Goal: Task Accomplishment & Management: Manage account settings

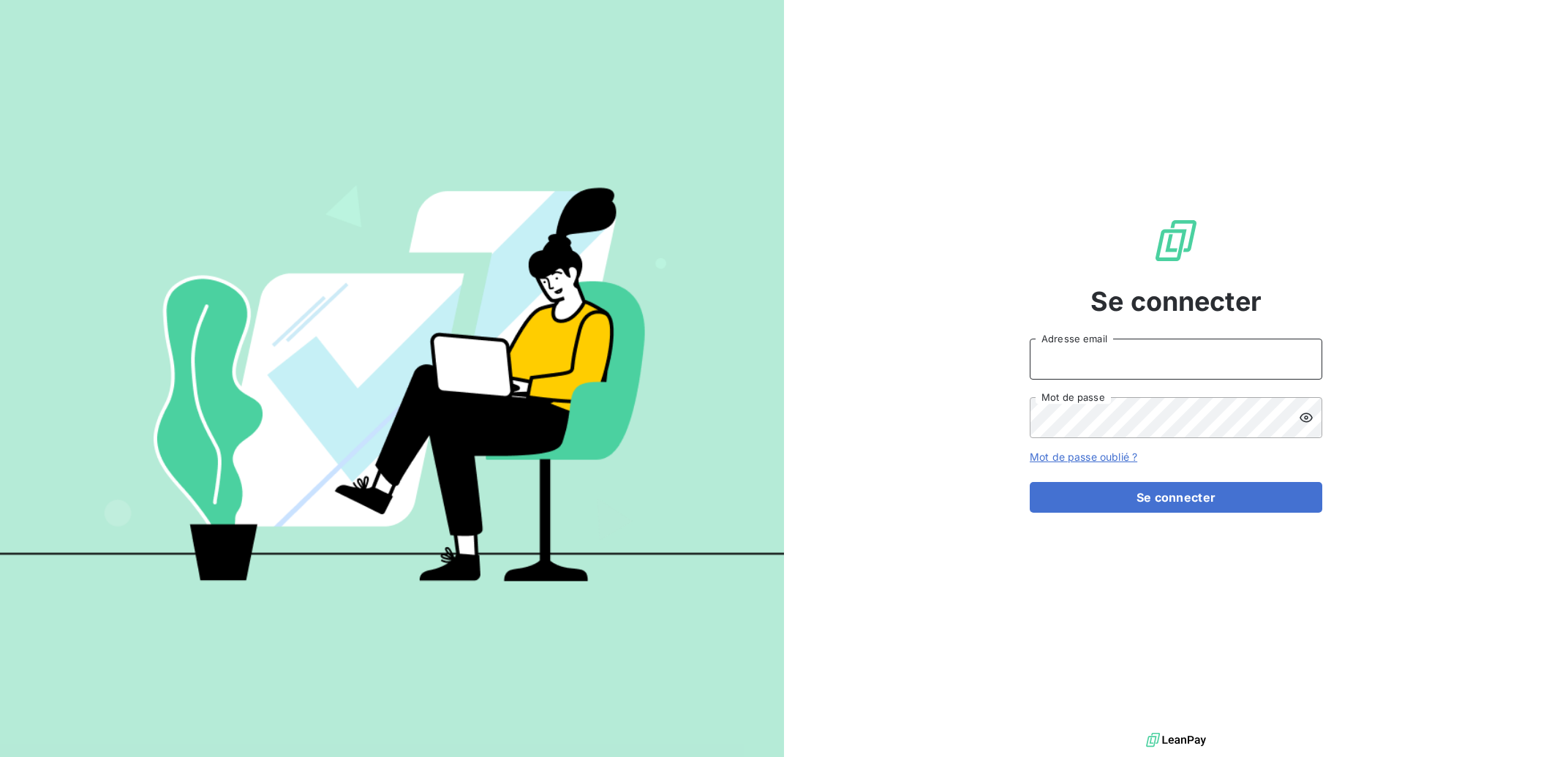
click at [1081, 364] on input "Adresse email" at bounding box center [1176, 359] width 292 height 41
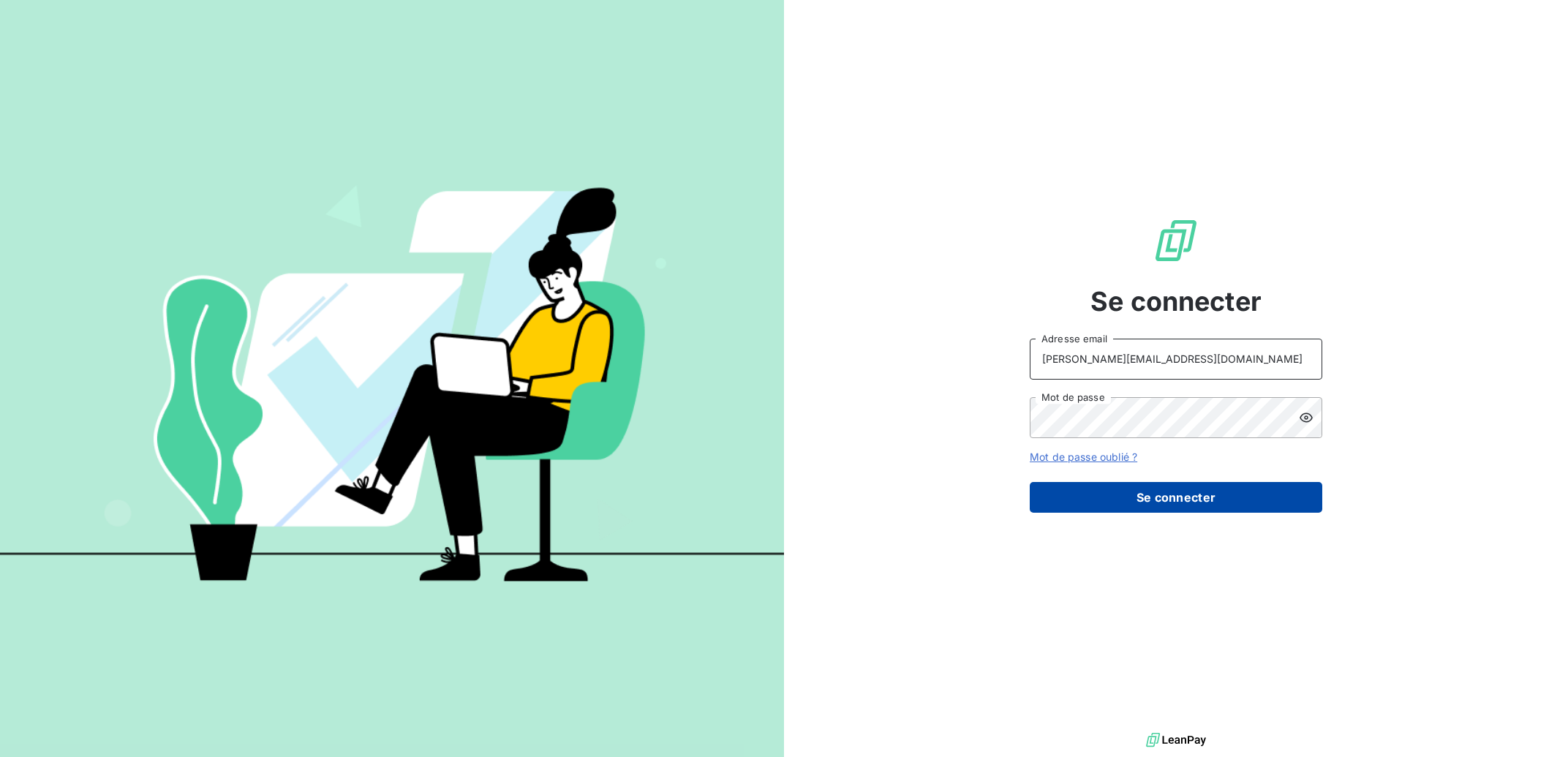
type input "[PERSON_NAME][EMAIL_ADDRESS][DOMAIN_NAME]"
click at [1097, 503] on button "Se connecter" at bounding box center [1176, 497] width 292 height 31
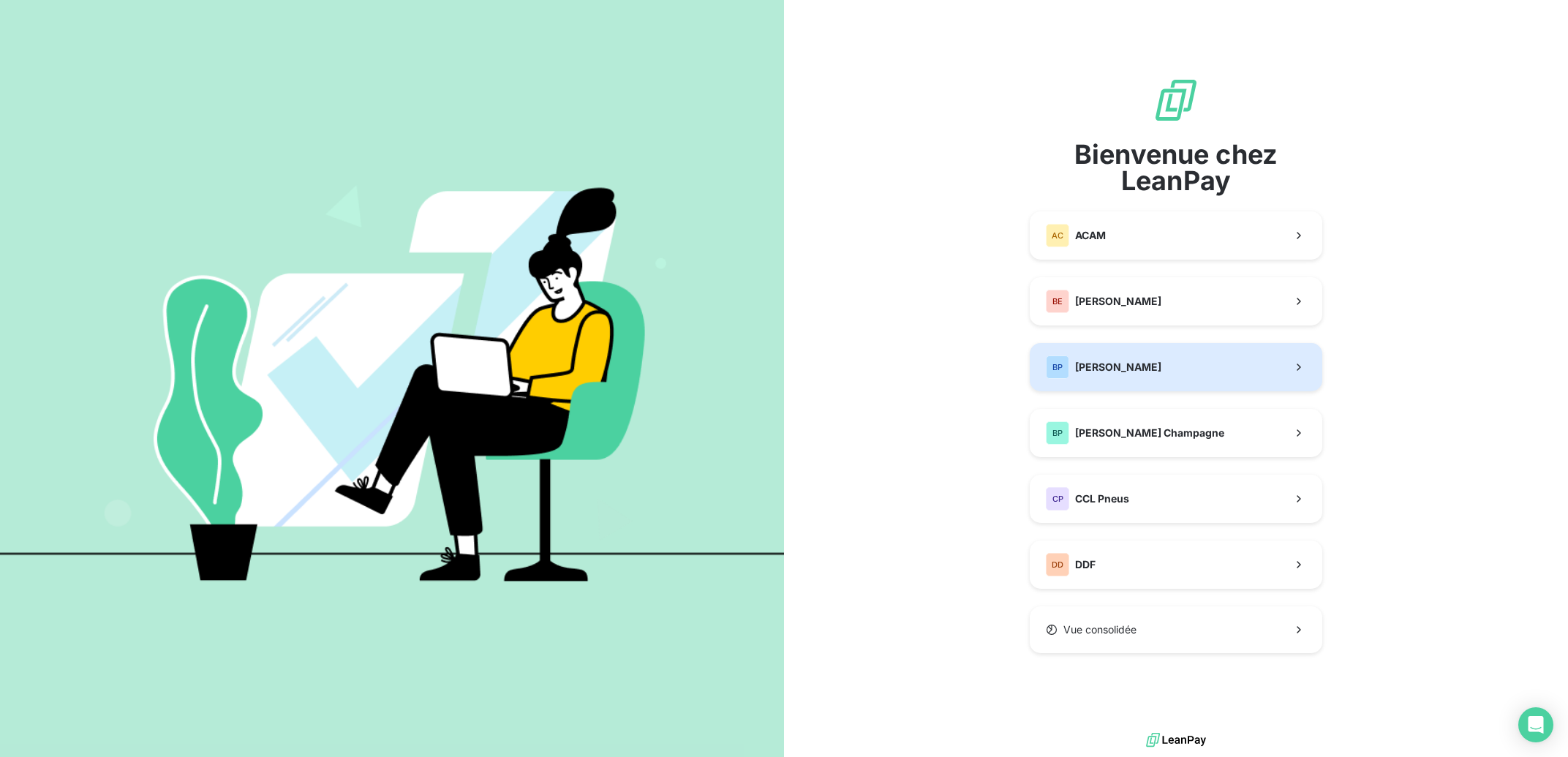
click at [1096, 367] on span "[PERSON_NAME]" at bounding box center [1117, 367] width 86 height 15
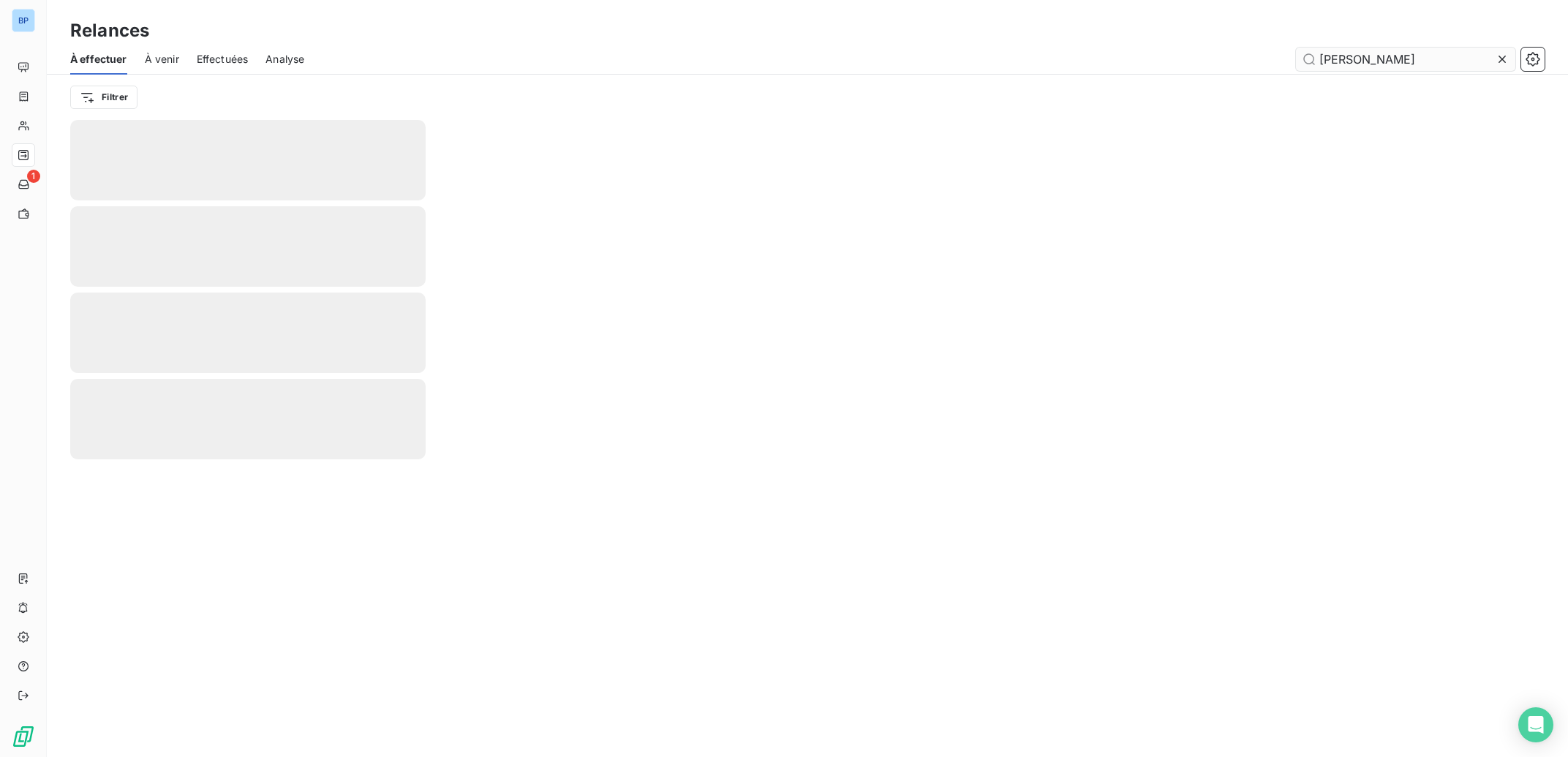
click at [1367, 62] on input "[PERSON_NAME]" at bounding box center [1405, 58] width 219 height 23
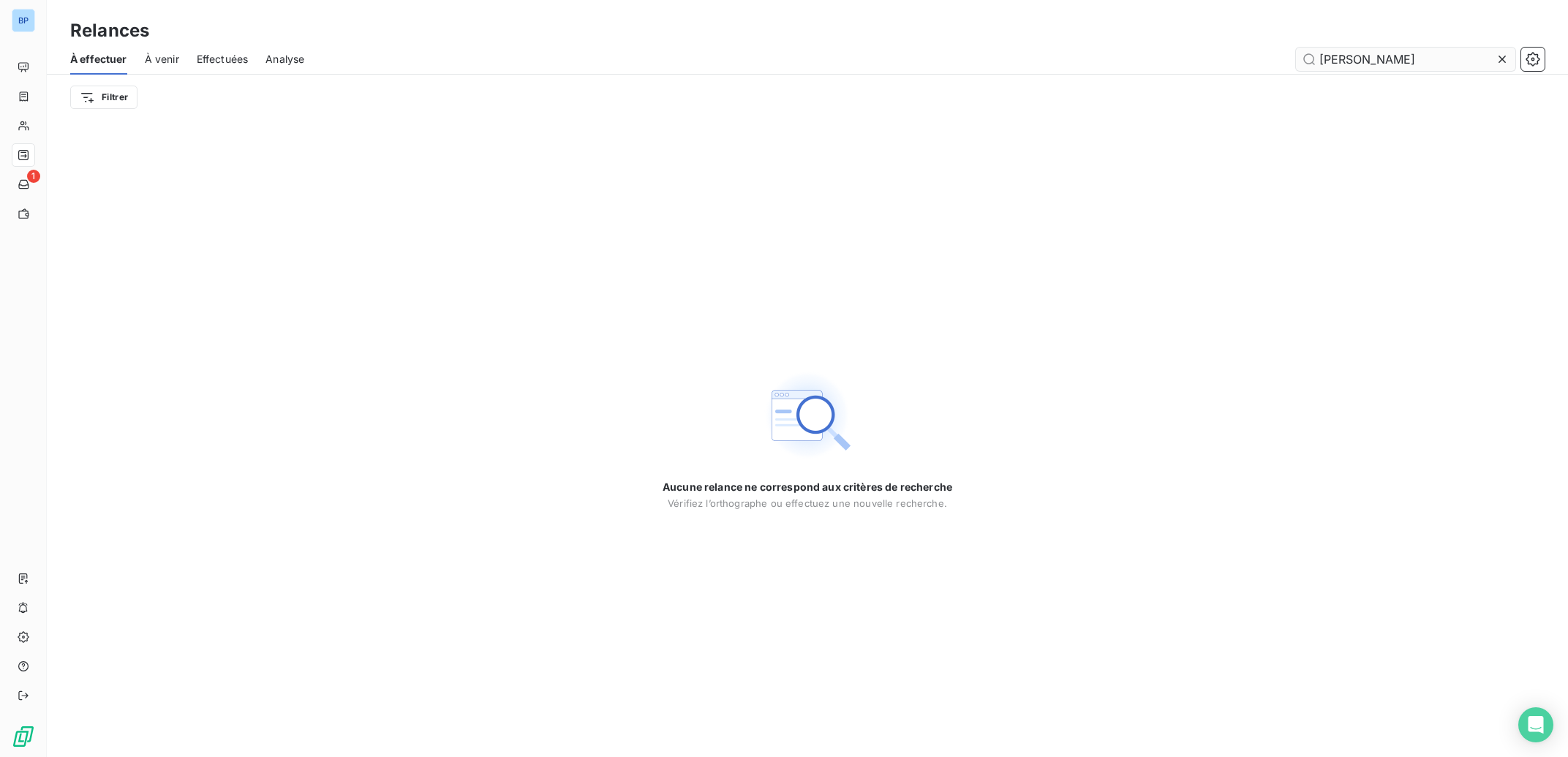
drag, startPoint x: 1351, startPoint y: 61, endPoint x: 1204, endPoint y: 54, distance: 147.2
click at [1296, 54] on input "[PERSON_NAME]" at bounding box center [1405, 58] width 219 height 23
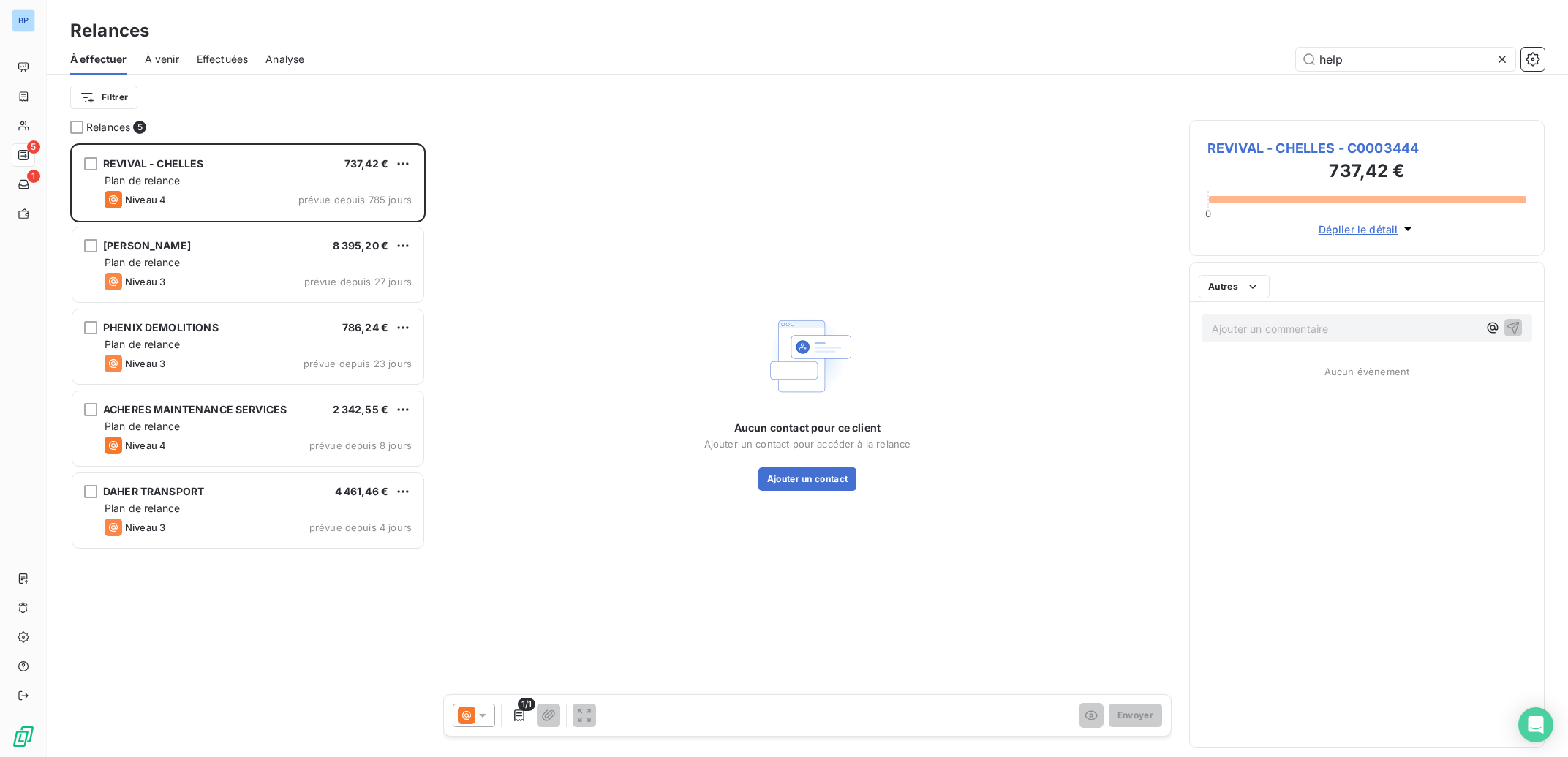
scroll to position [599, 341]
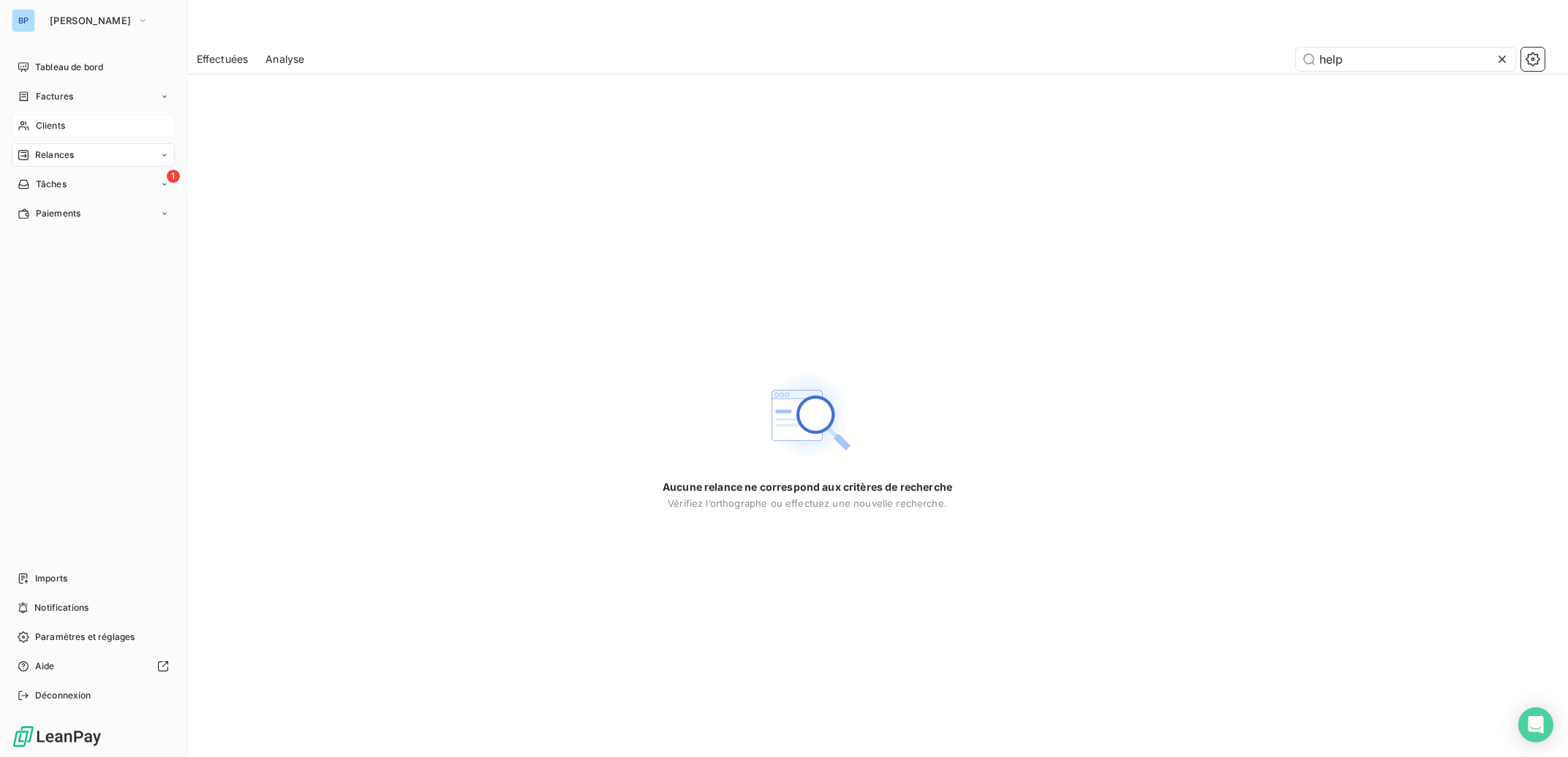
type input "help"
click at [52, 126] on span "Clients" at bounding box center [51, 126] width 30 height 13
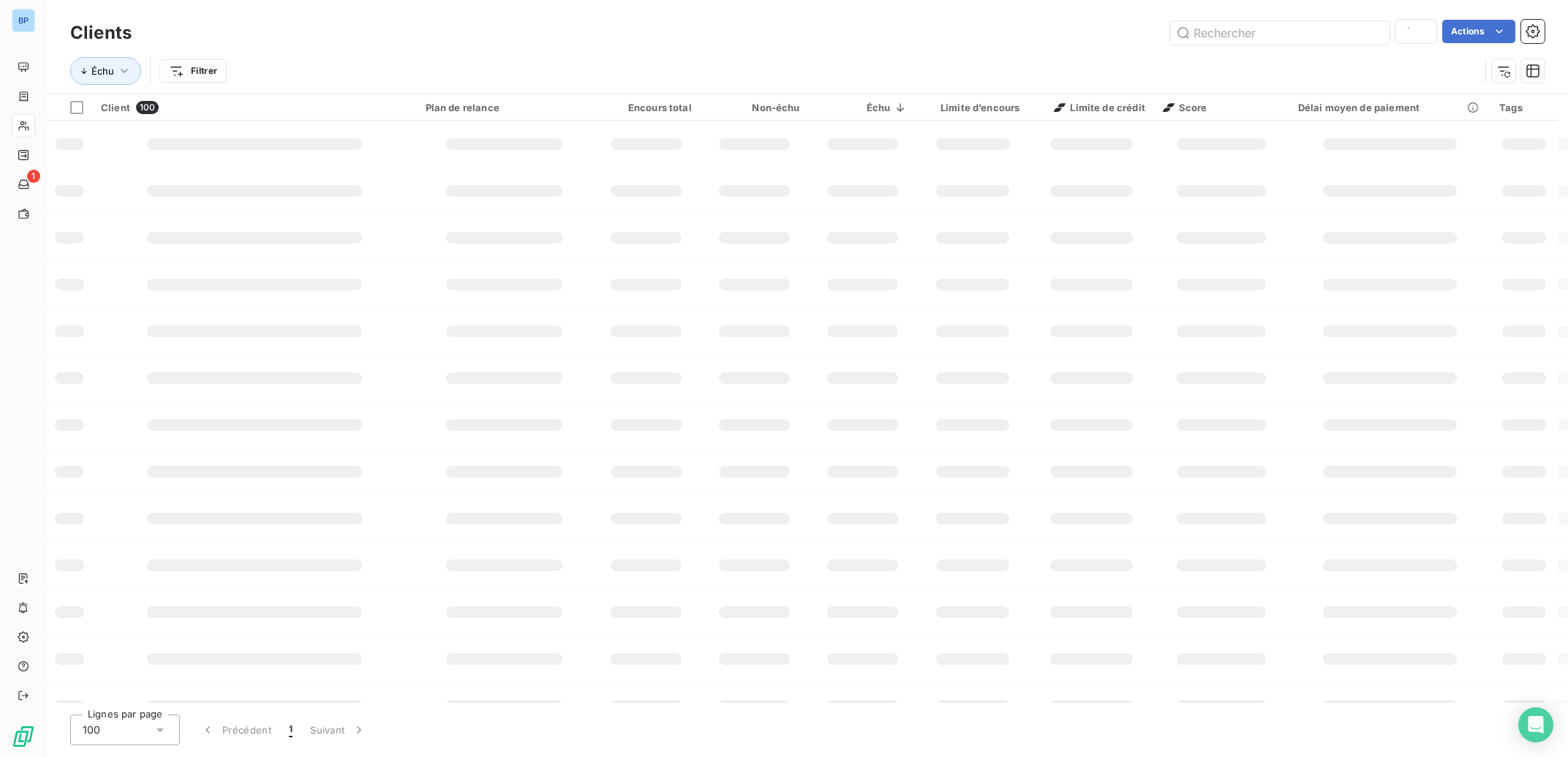
type input "[PERSON_NAME]"
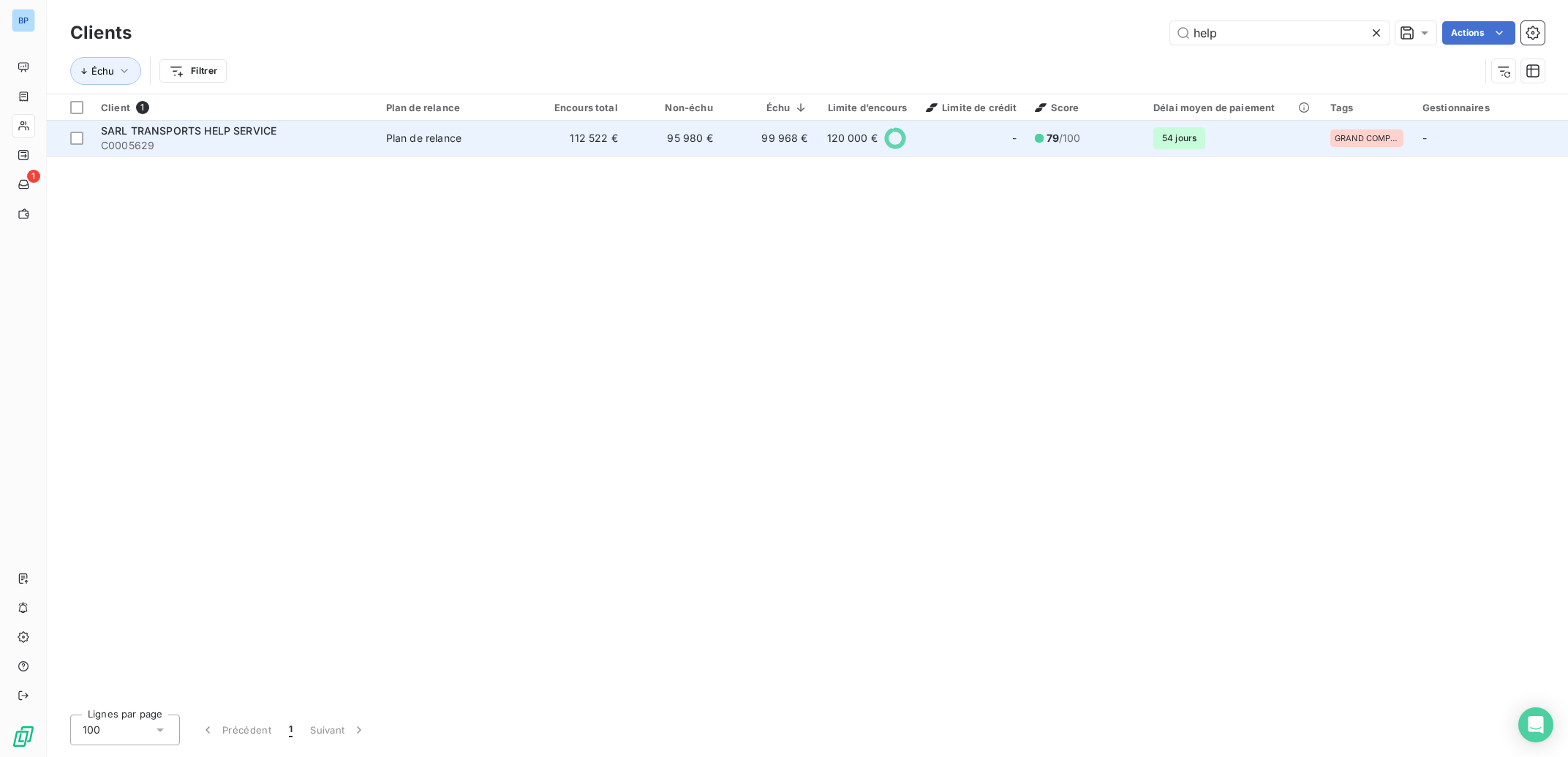
type input "help"
click at [604, 134] on td "112 522 €" at bounding box center [579, 138] width 95 height 35
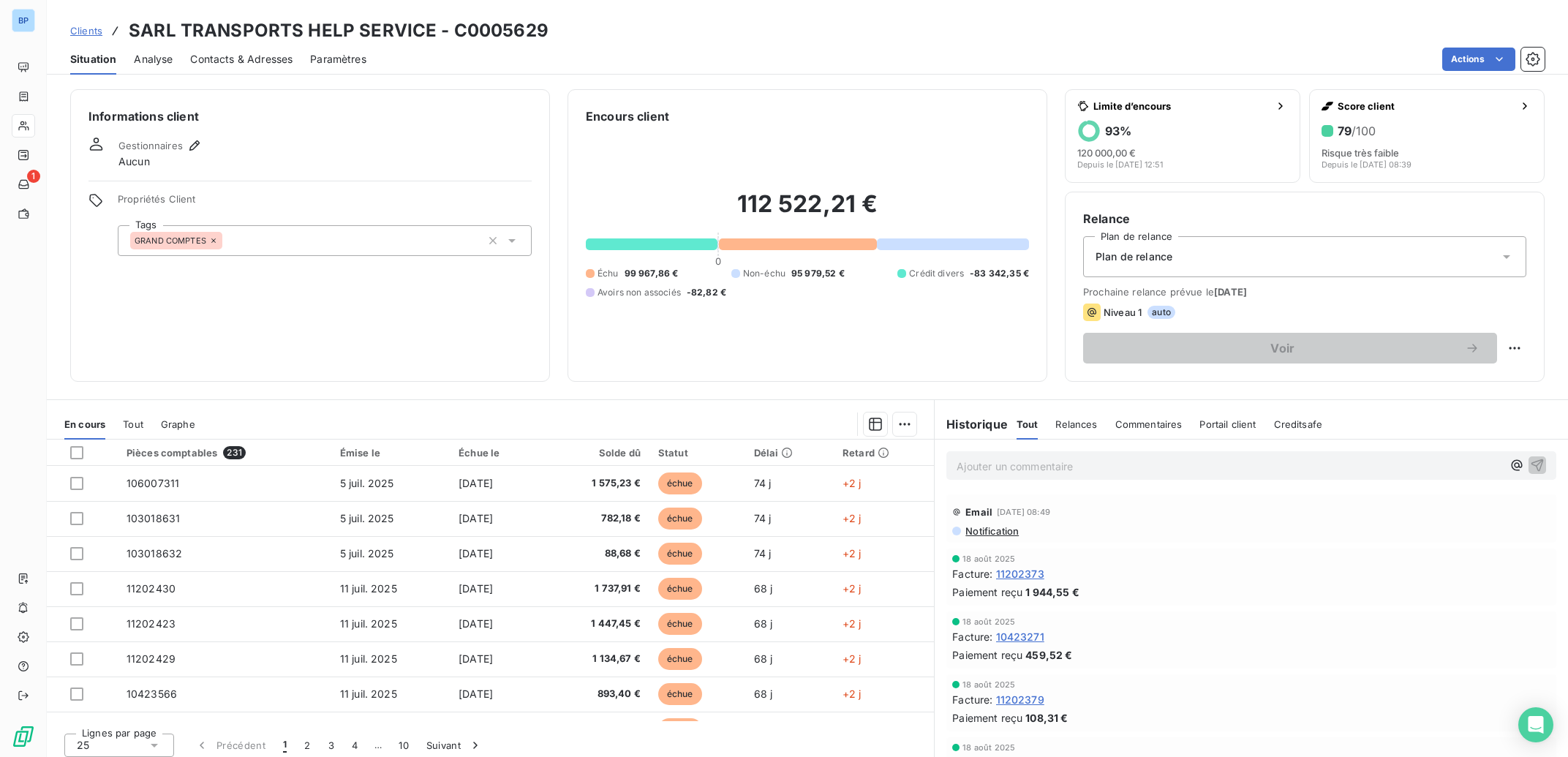
click at [1002, 534] on span "Notification" at bounding box center [990, 530] width 55 height 12
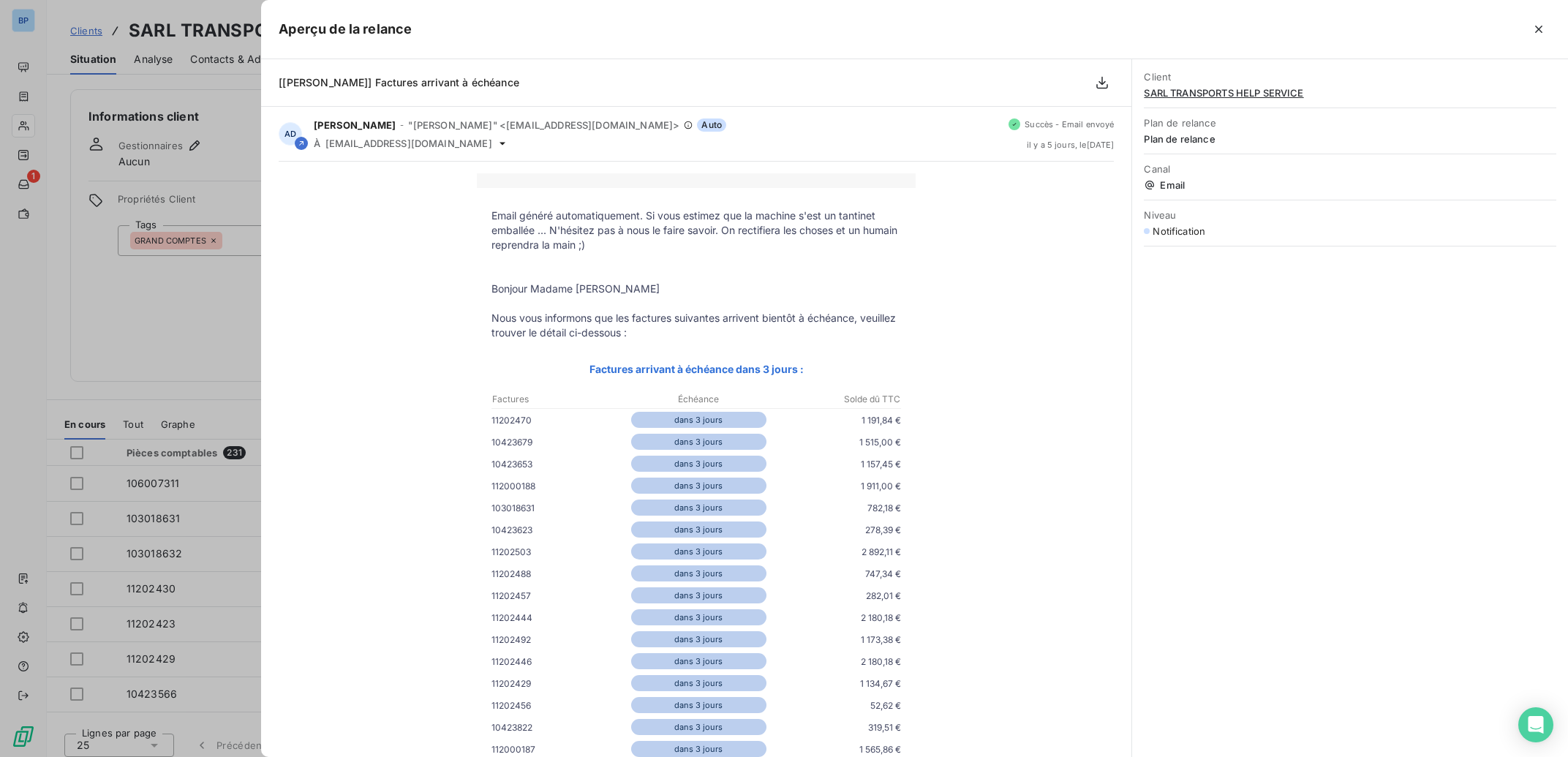
click at [233, 294] on div at bounding box center [784, 378] width 1568 height 757
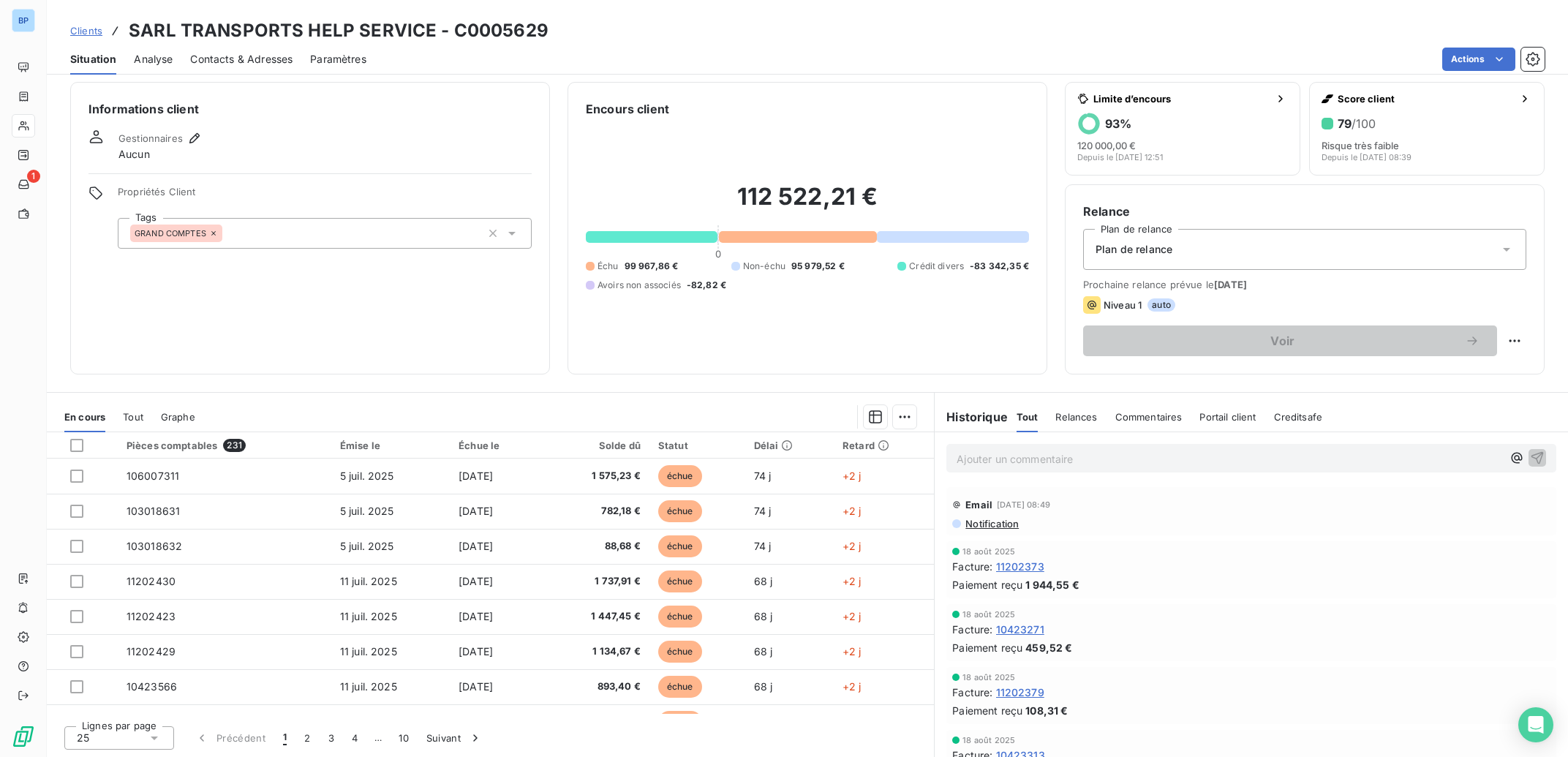
scroll to position [8, 0]
click at [987, 525] on span "Notification" at bounding box center [990, 523] width 55 height 12
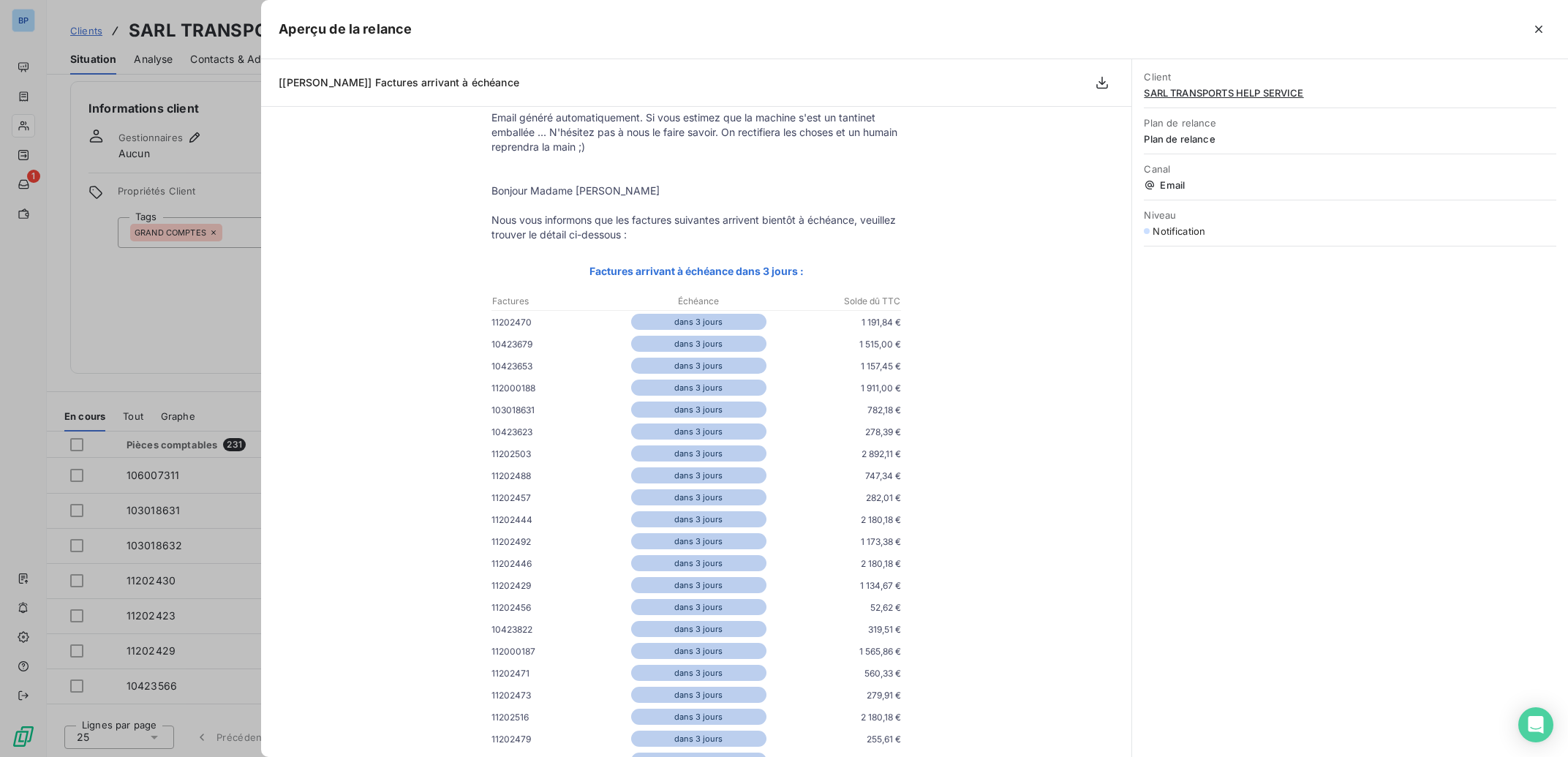
scroll to position [0, 0]
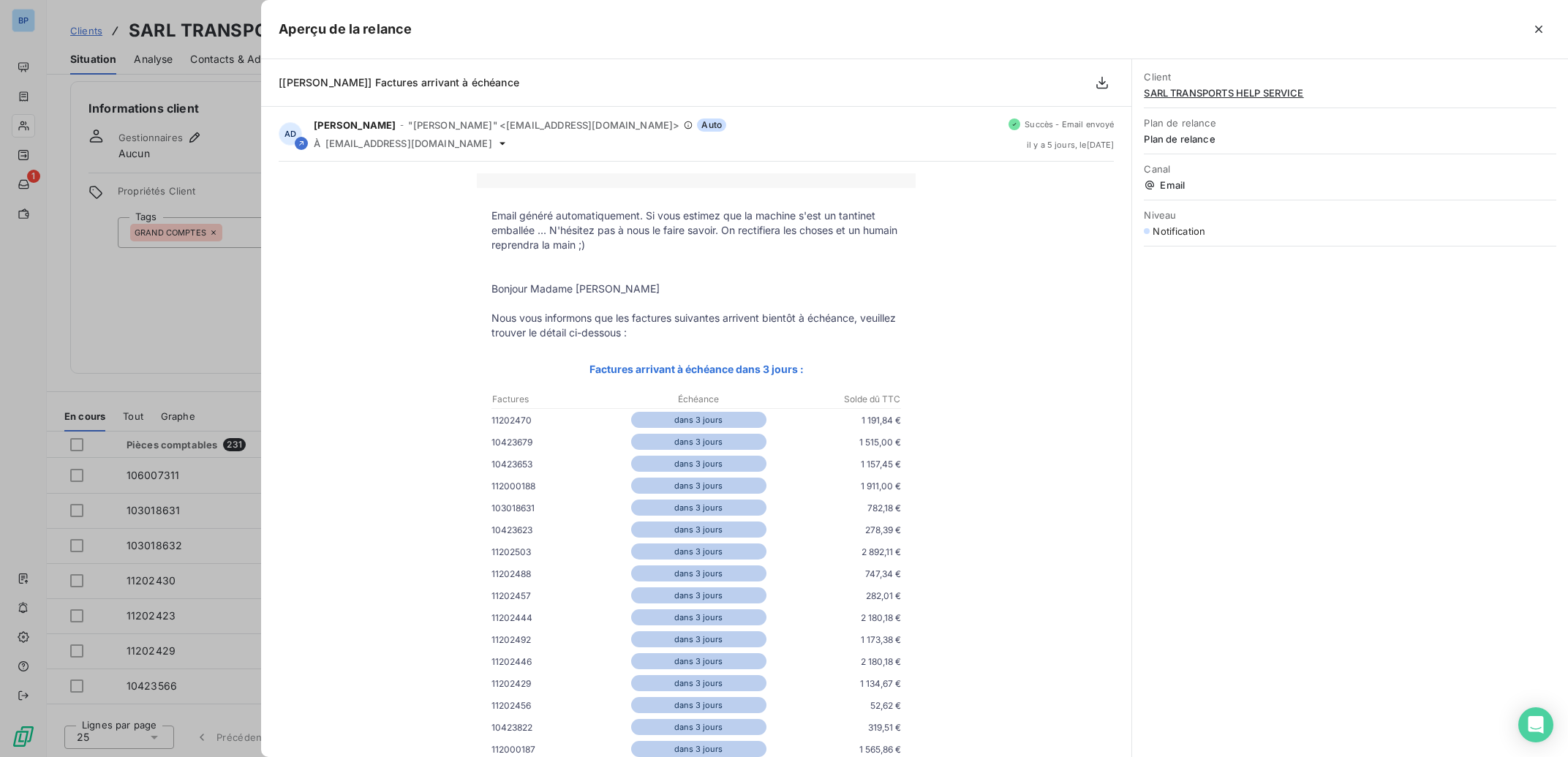
click at [175, 278] on div at bounding box center [784, 378] width 1568 height 757
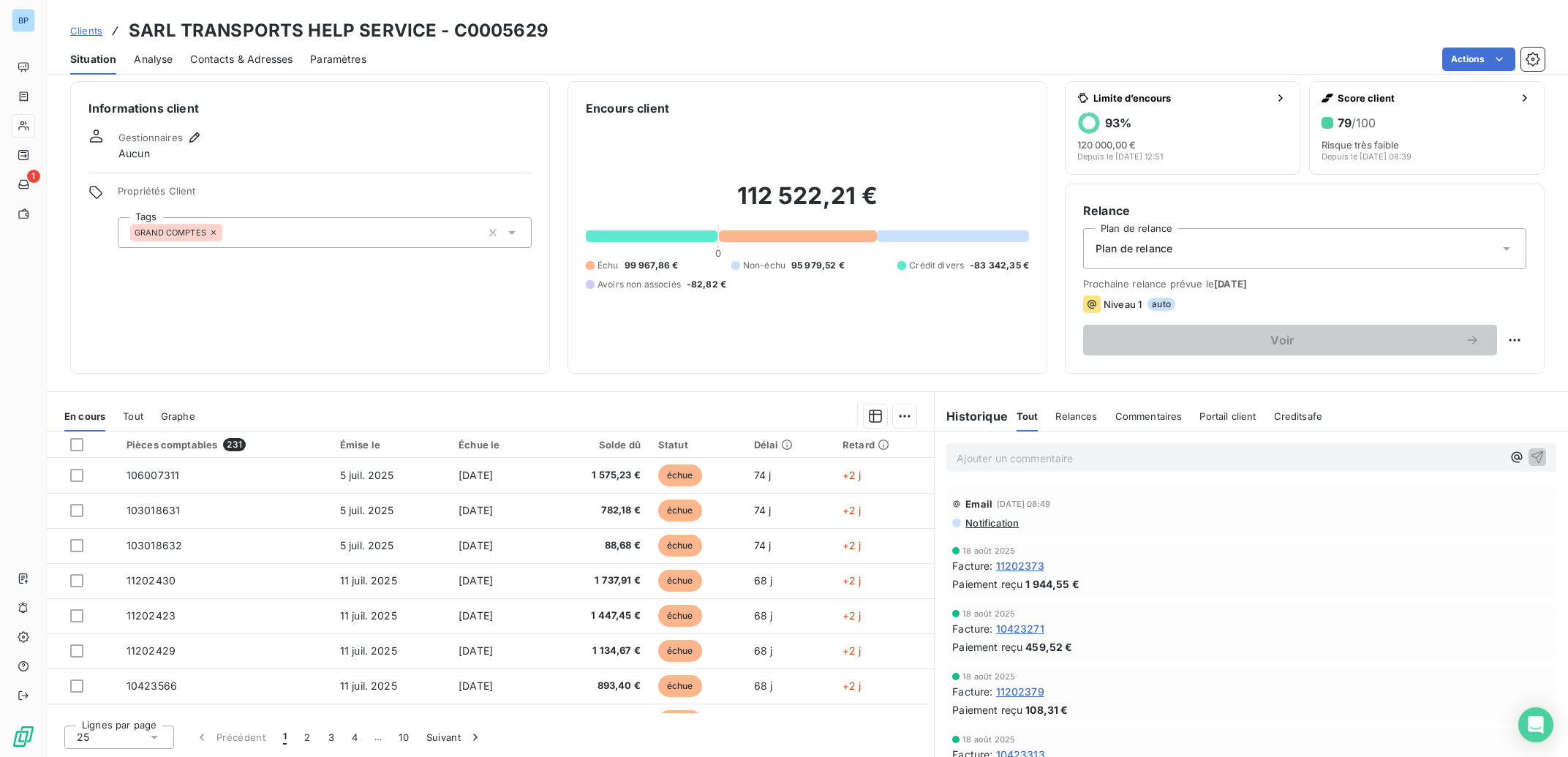
click at [158, 60] on span "Analyse" at bounding box center [154, 59] width 39 height 15
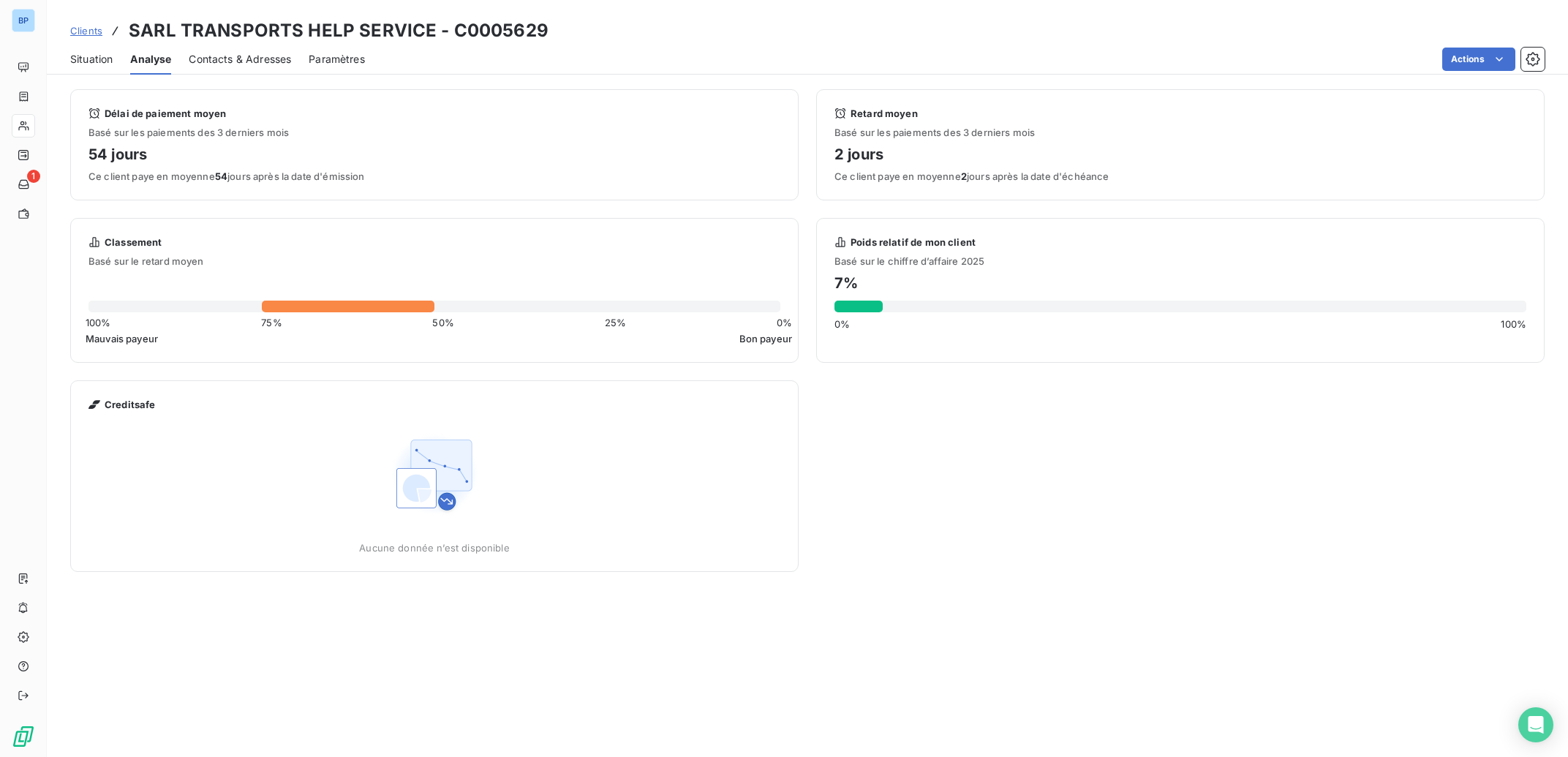
click at [95, 60] on span "Situation" at bounding box center [92, 59] width 43 height 15
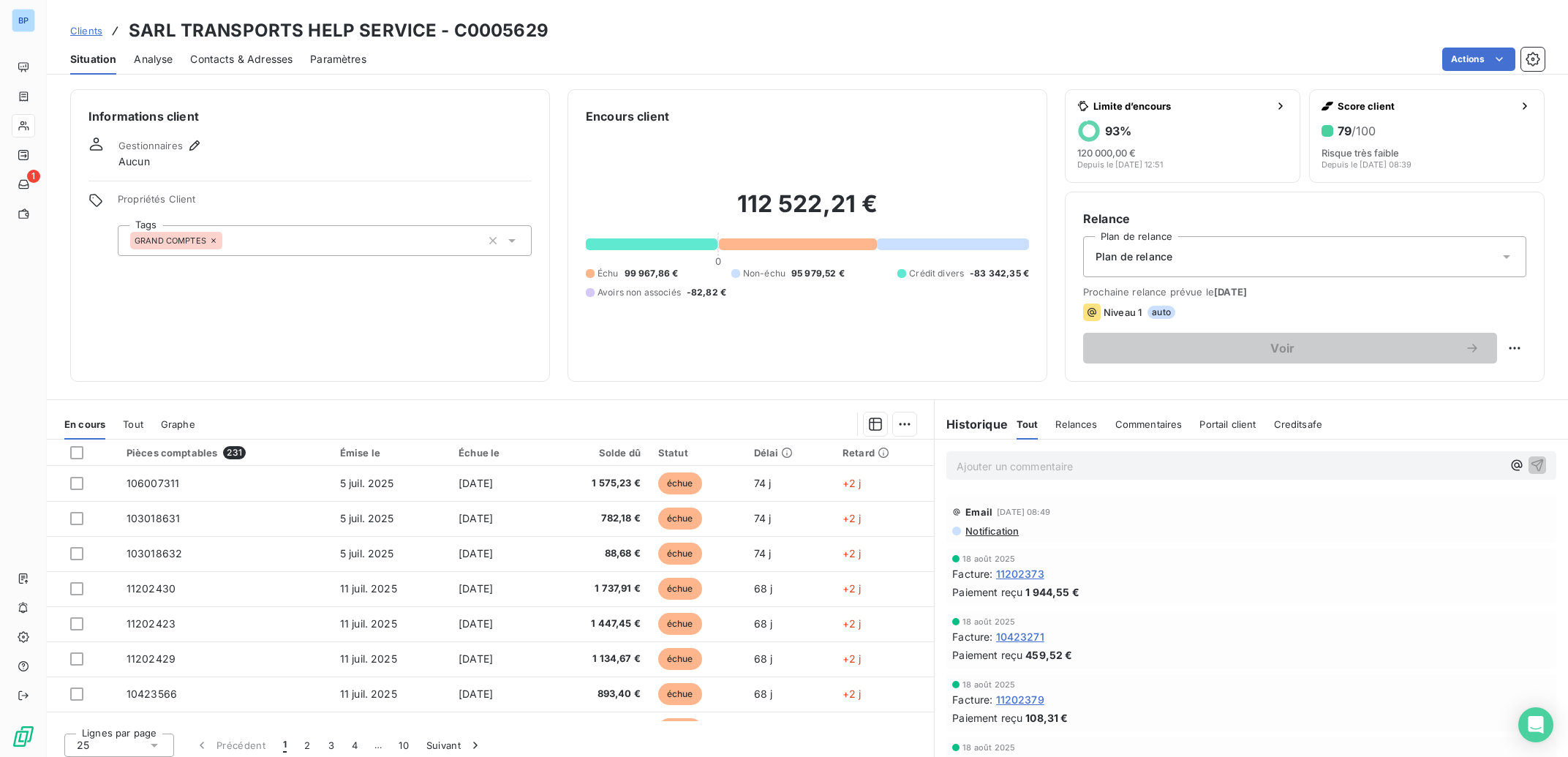
click at [988, 532] on span "Notification" at bounding box center [990, 530] width 55 height 12
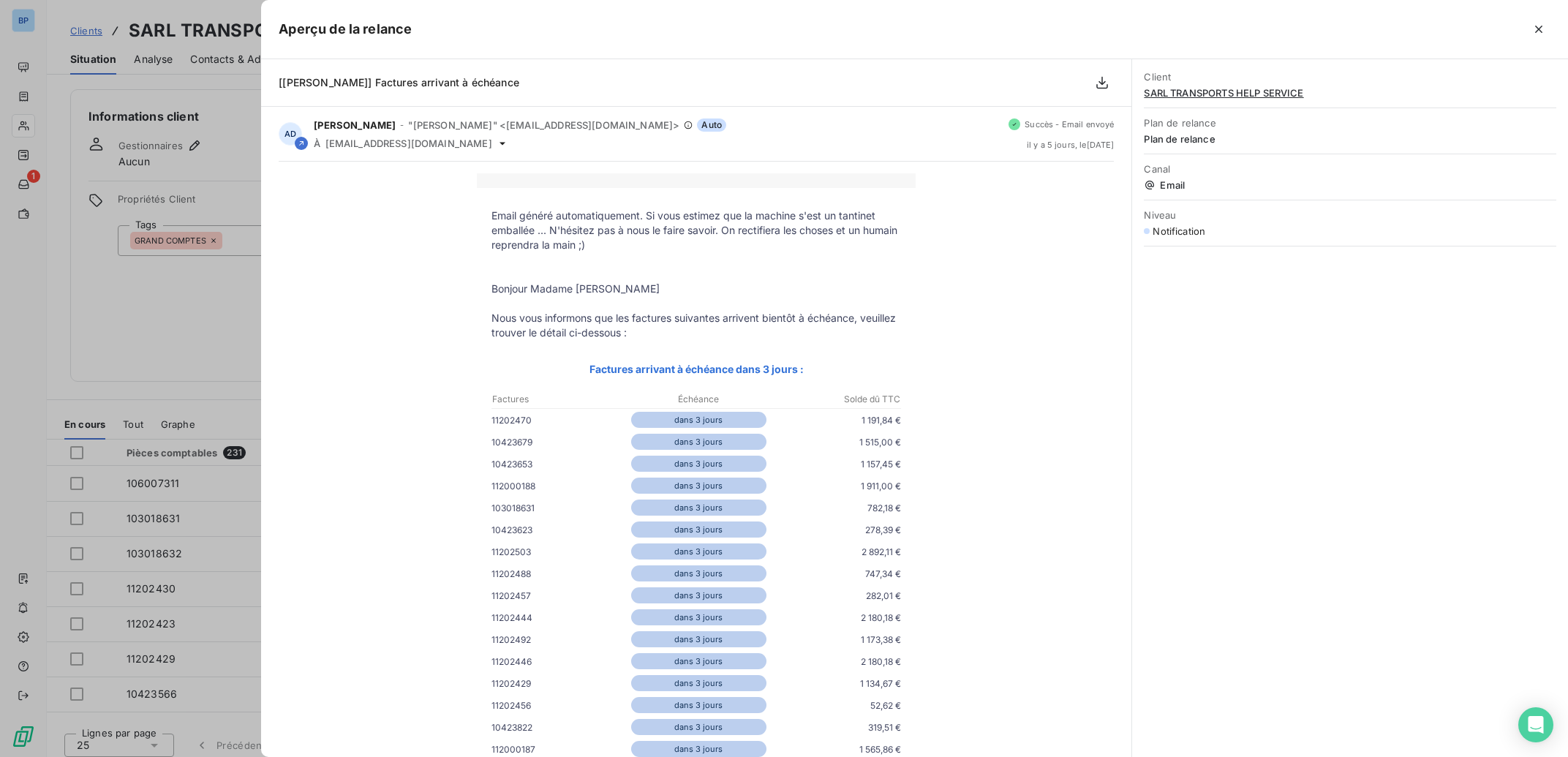
click at [166, 324] on div at bounding box center [784, 378] width 1568 height 757
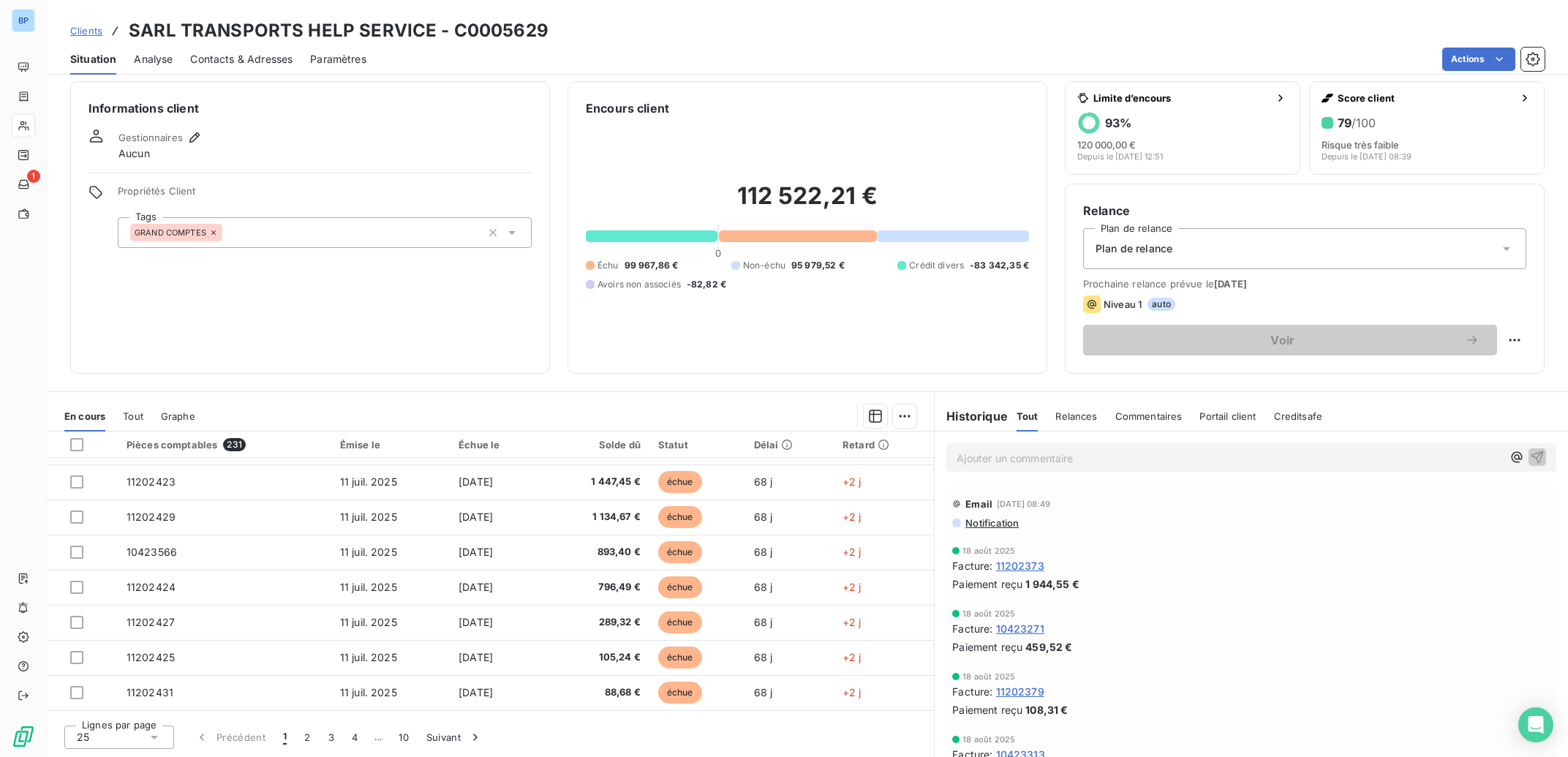
scroll to position [147, 0]
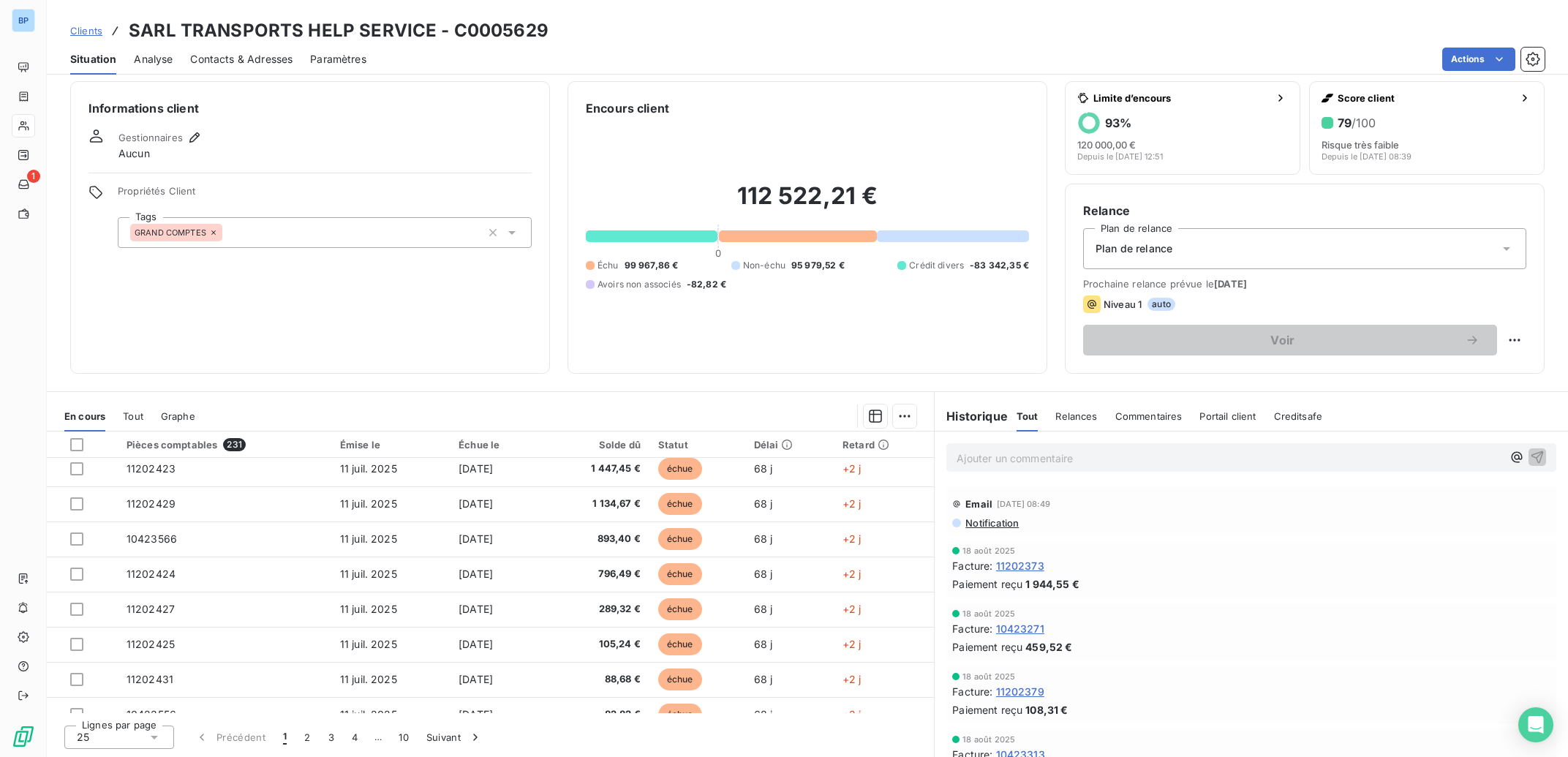
click at [991, 523] on span "Notification" at bounding box center [990, 523] width 55 height 12
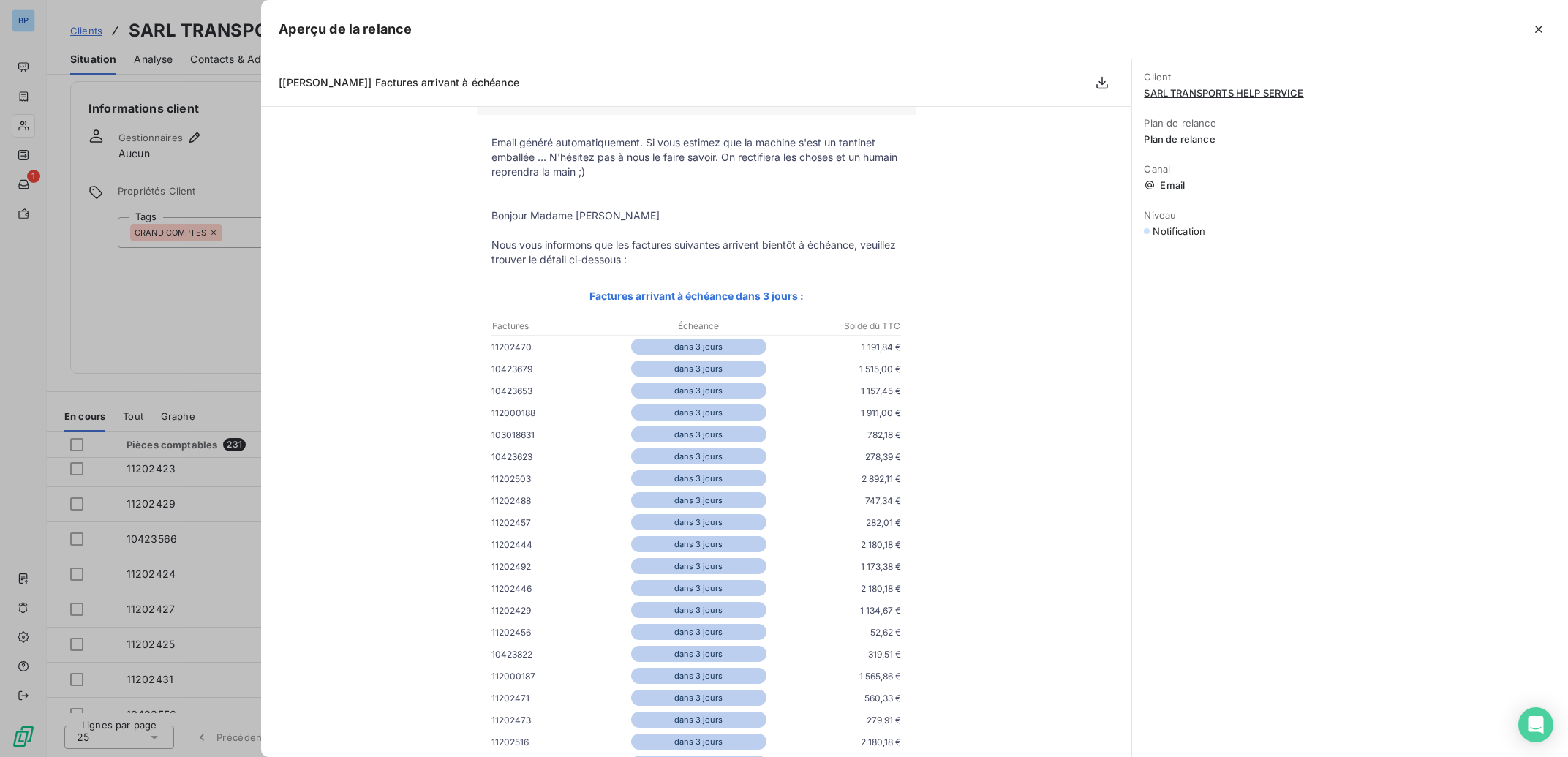
scroll to position [0, 0]
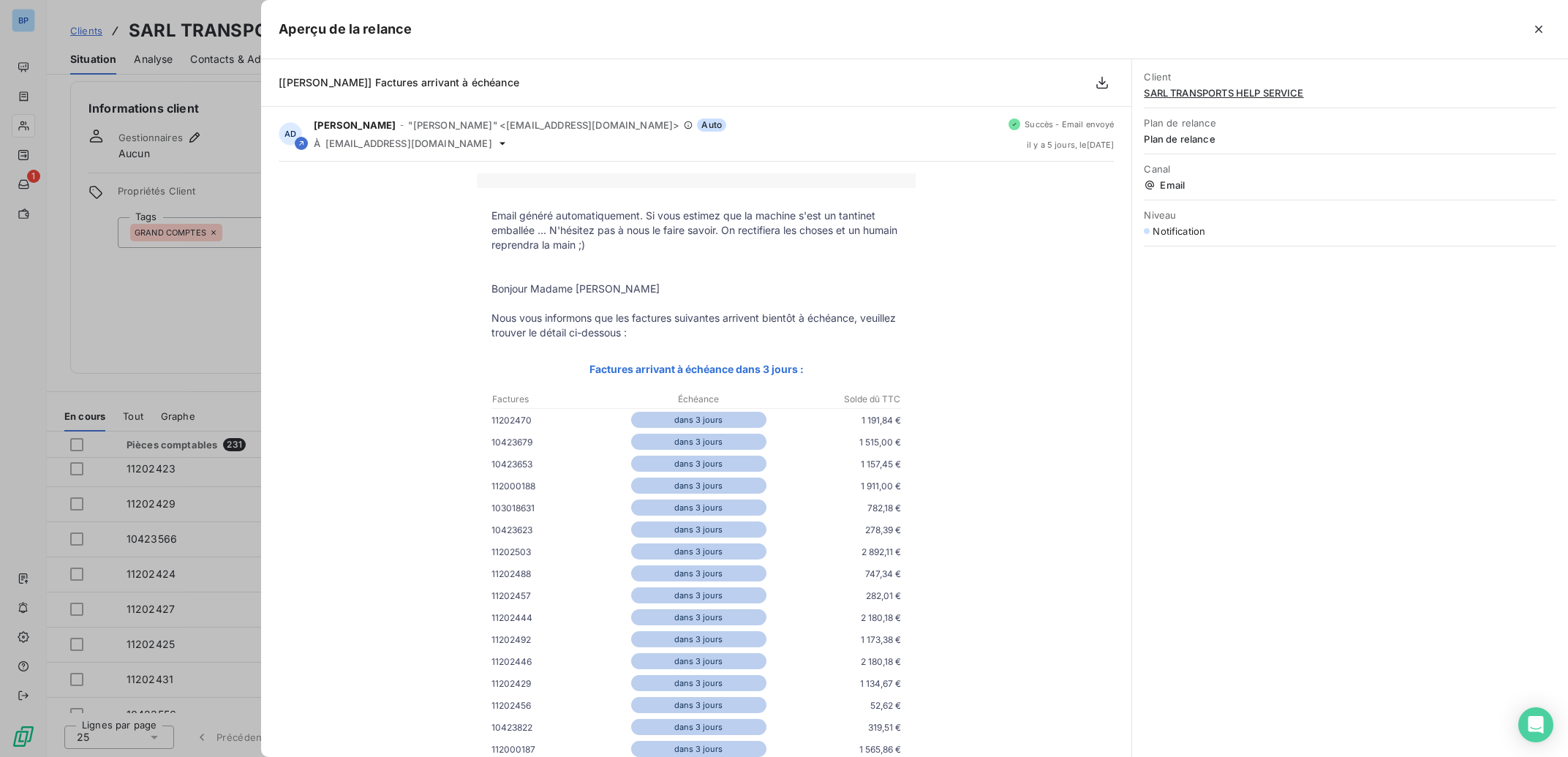
click at [659, 329] on p "Nous vous informons que les factures suivantes arrivent bientôt à échéance, veu…" at bounding box center [696, 326] width 409 height 30
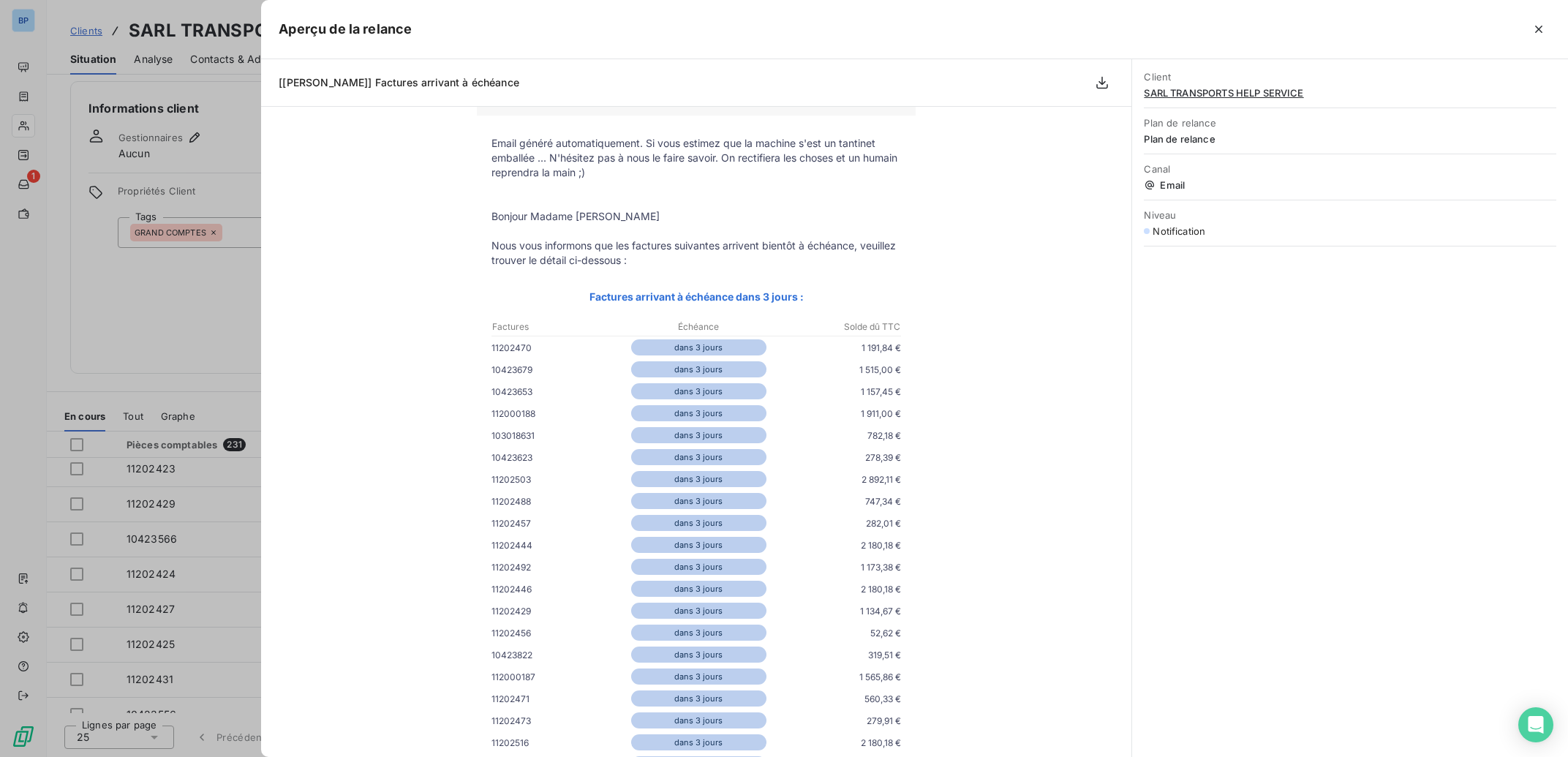
scroll to position [73, 0]
click at [223, 358] on div at bounding box center [784, 378] width 1568 height 757
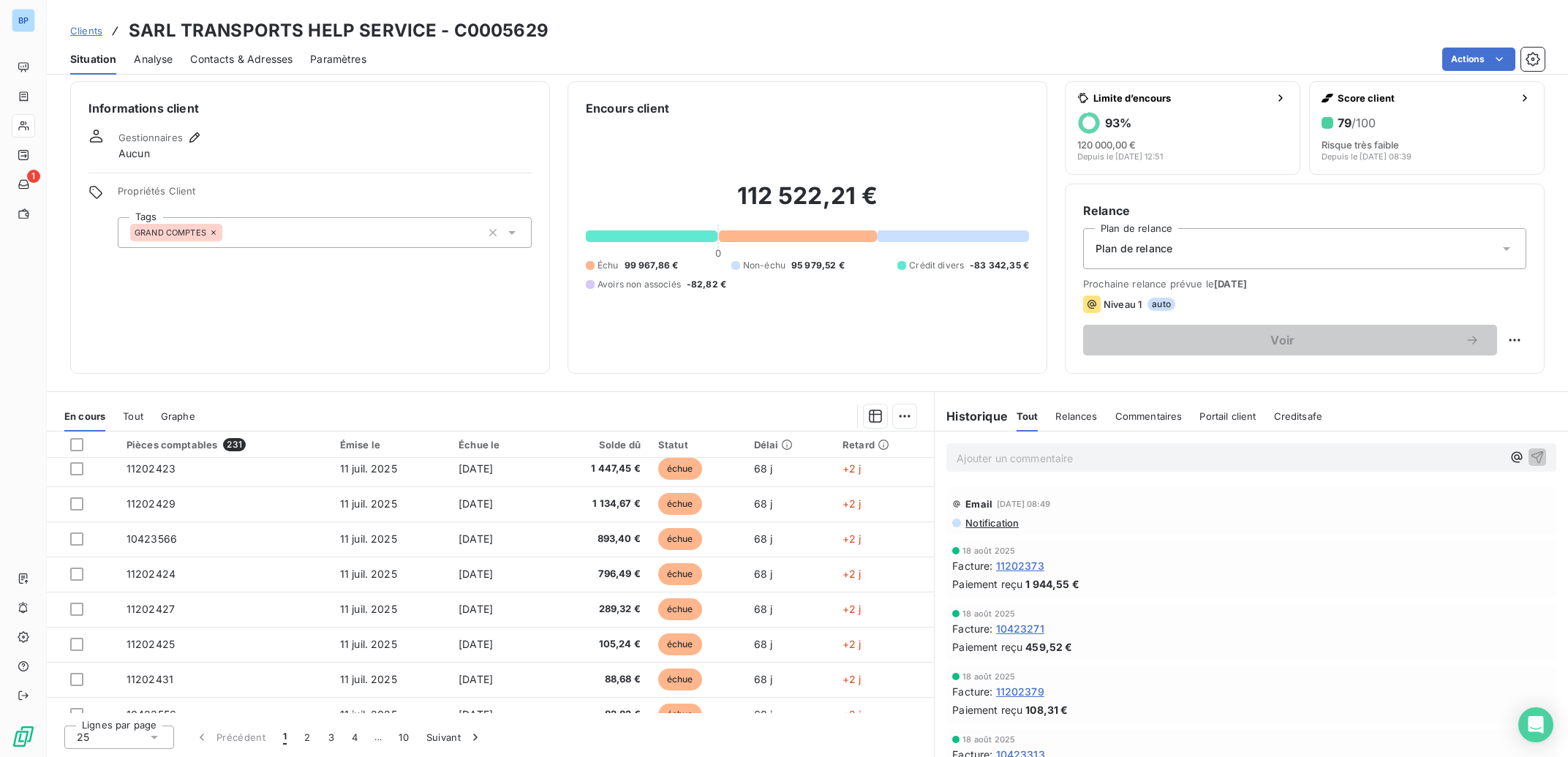
click at [968, 522] on span "Notification" at bounding box center [990, 523] width 55 height 12
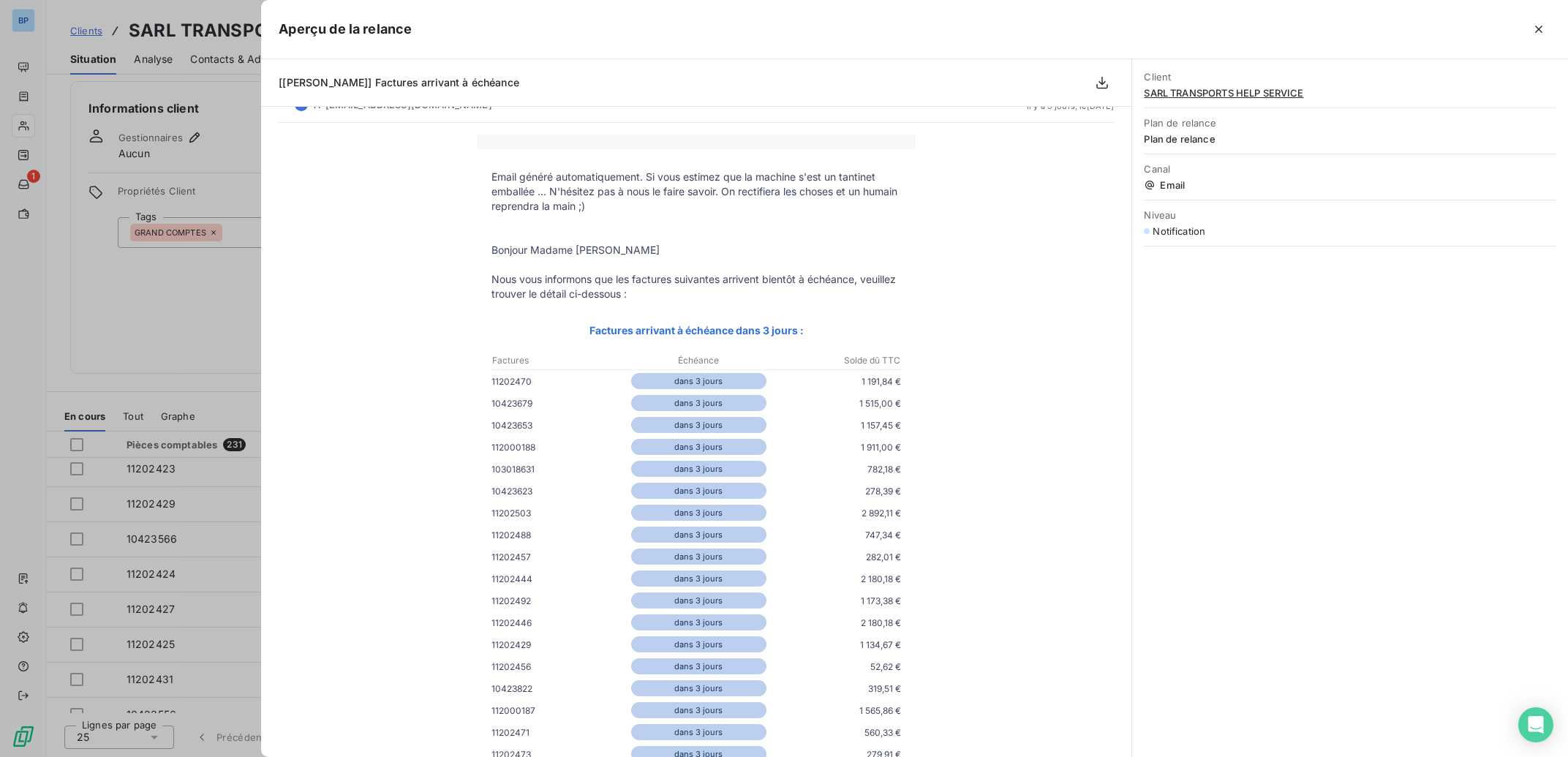
scroll to position [24, 0]
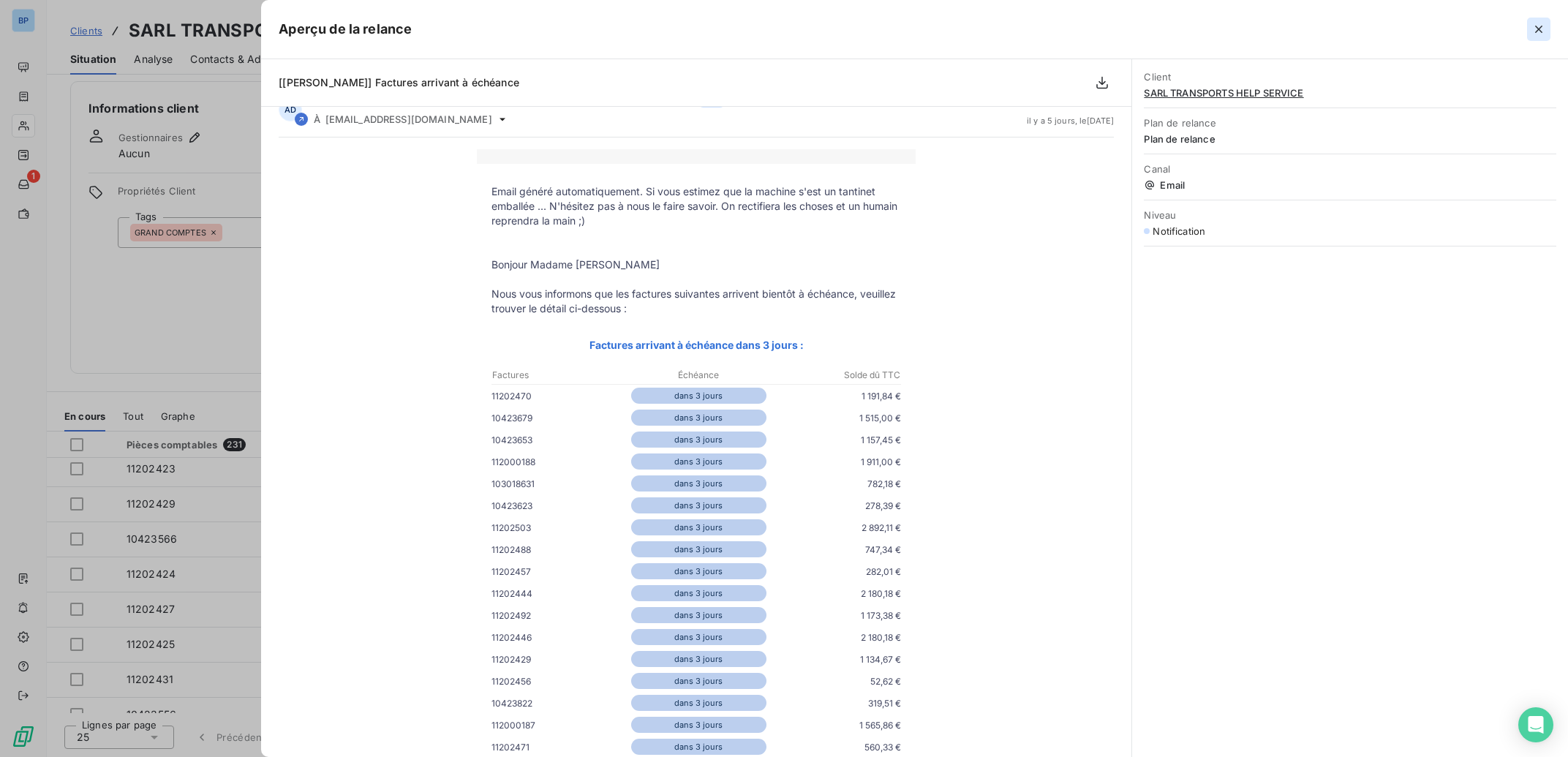
click at [1541, 26] on icon "button" at bounding box center [1538, 30] width 7 height 7
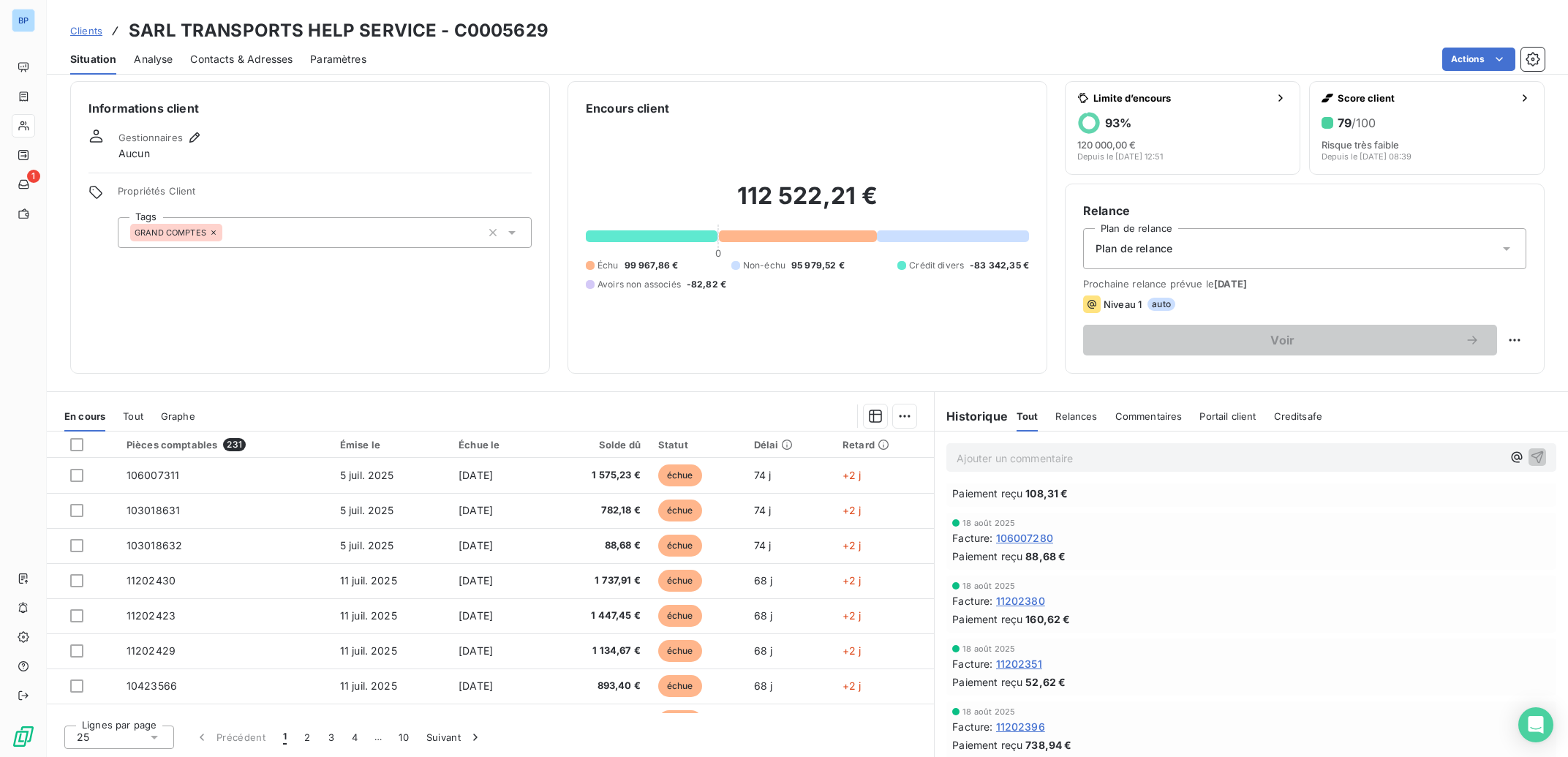
scroll to position [4776, 0]
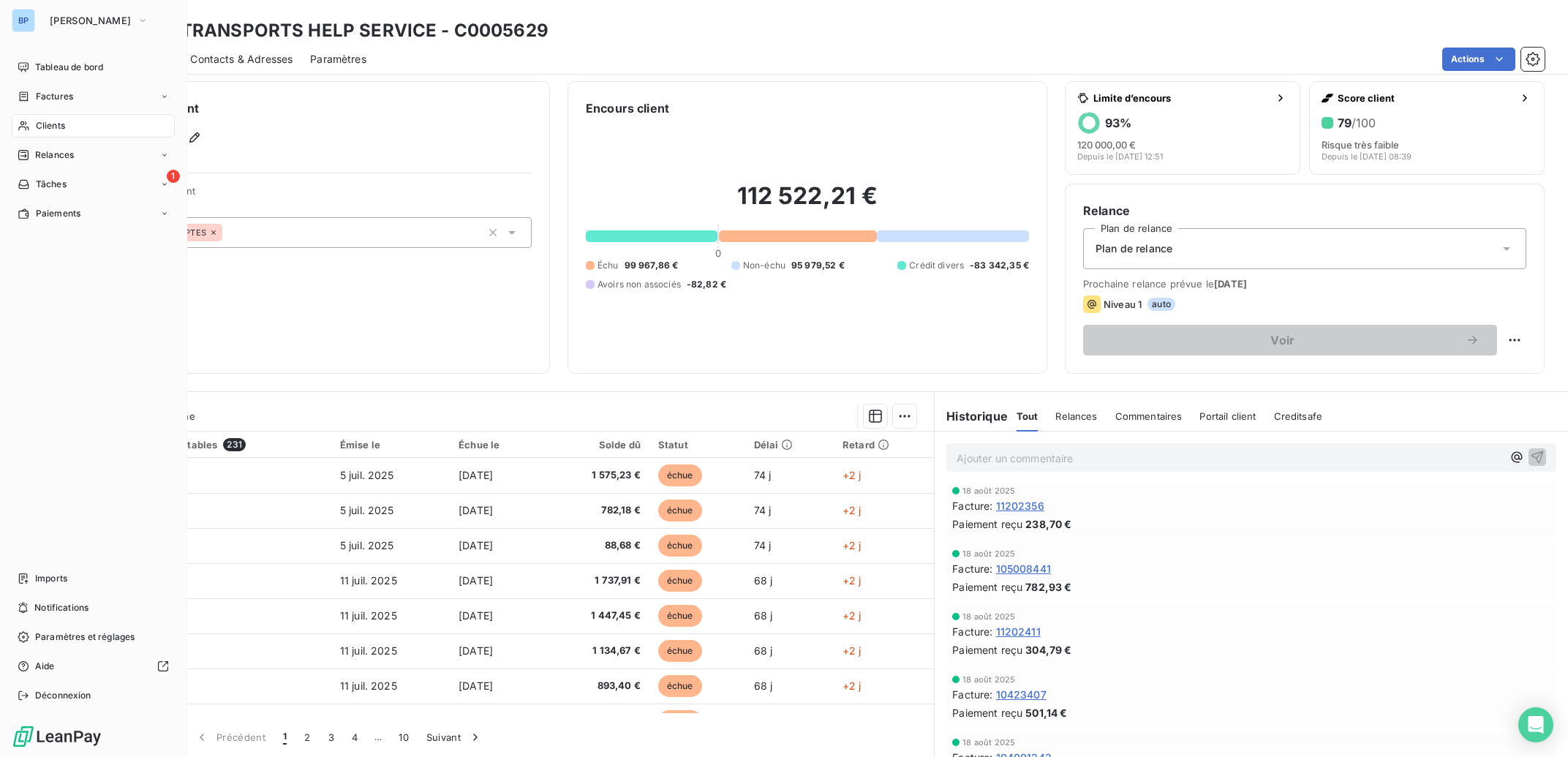
click at [40, 123] on span "Clients" at bounding box center [51, 126] width 30 height 13
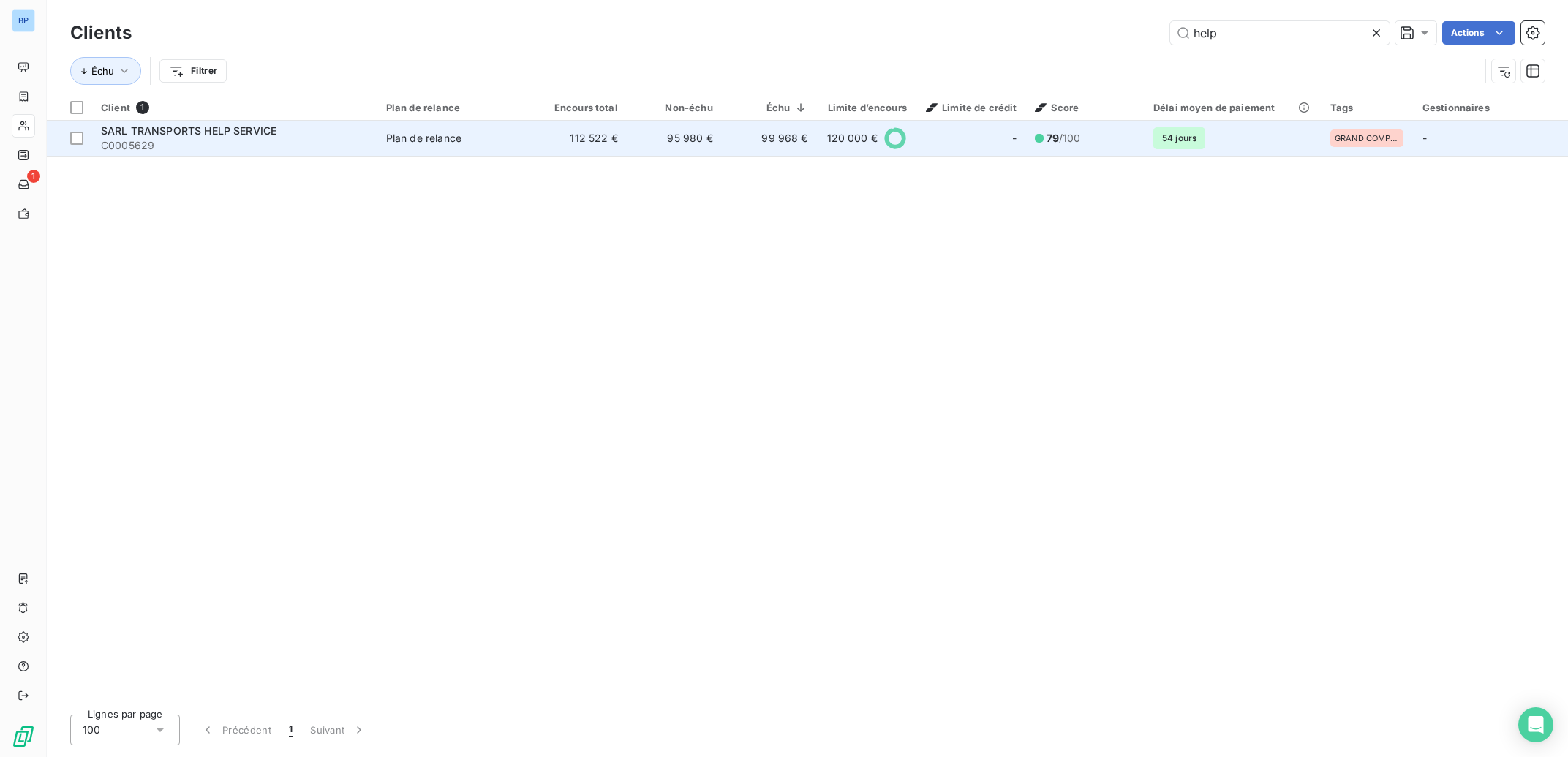
click at [720, 138] on td "95 980 €" at bounding box center [674, 138] width 95 height 35
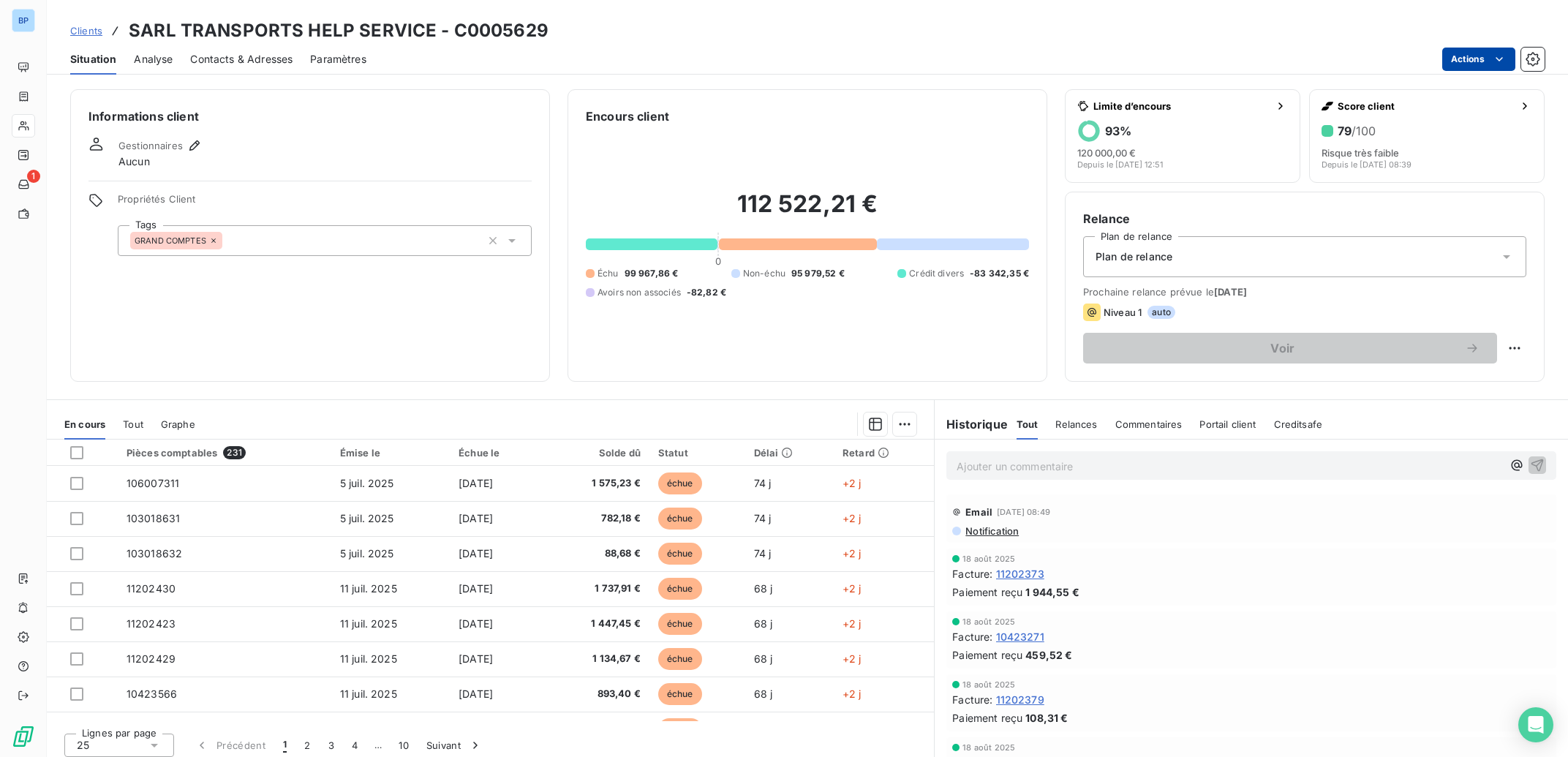
click at [1500, 57] on html "BP 1 Clients SARL TRANSPORTS HELP SERVICE - C0005629 Situation Analyse Contacts…" at bounding box center [784, 378] width 1568 height 757
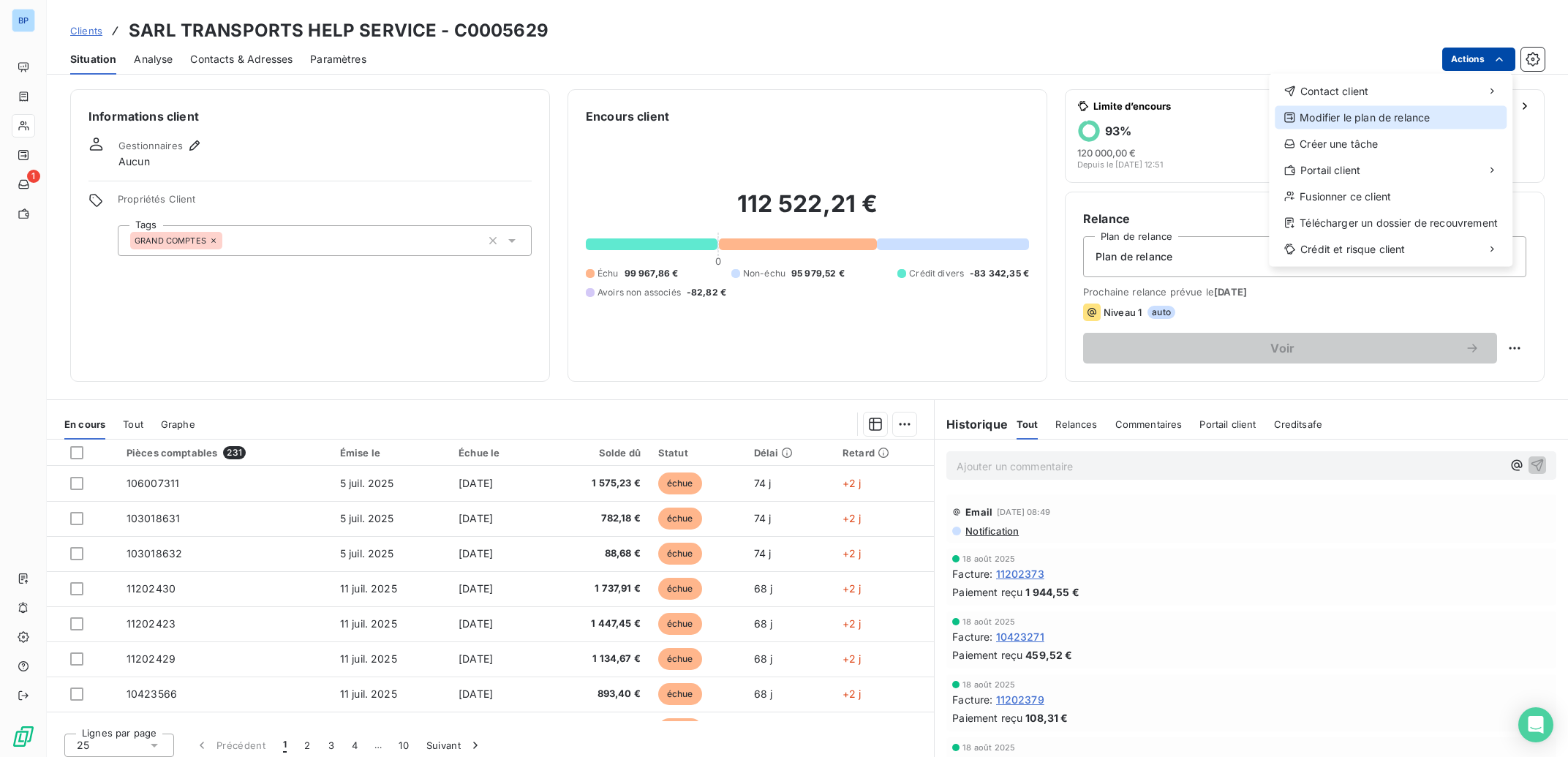
click at [1423, 120] on div "Modifier le plan de relance" at bounding box center [1390, 118] width 231 height 23
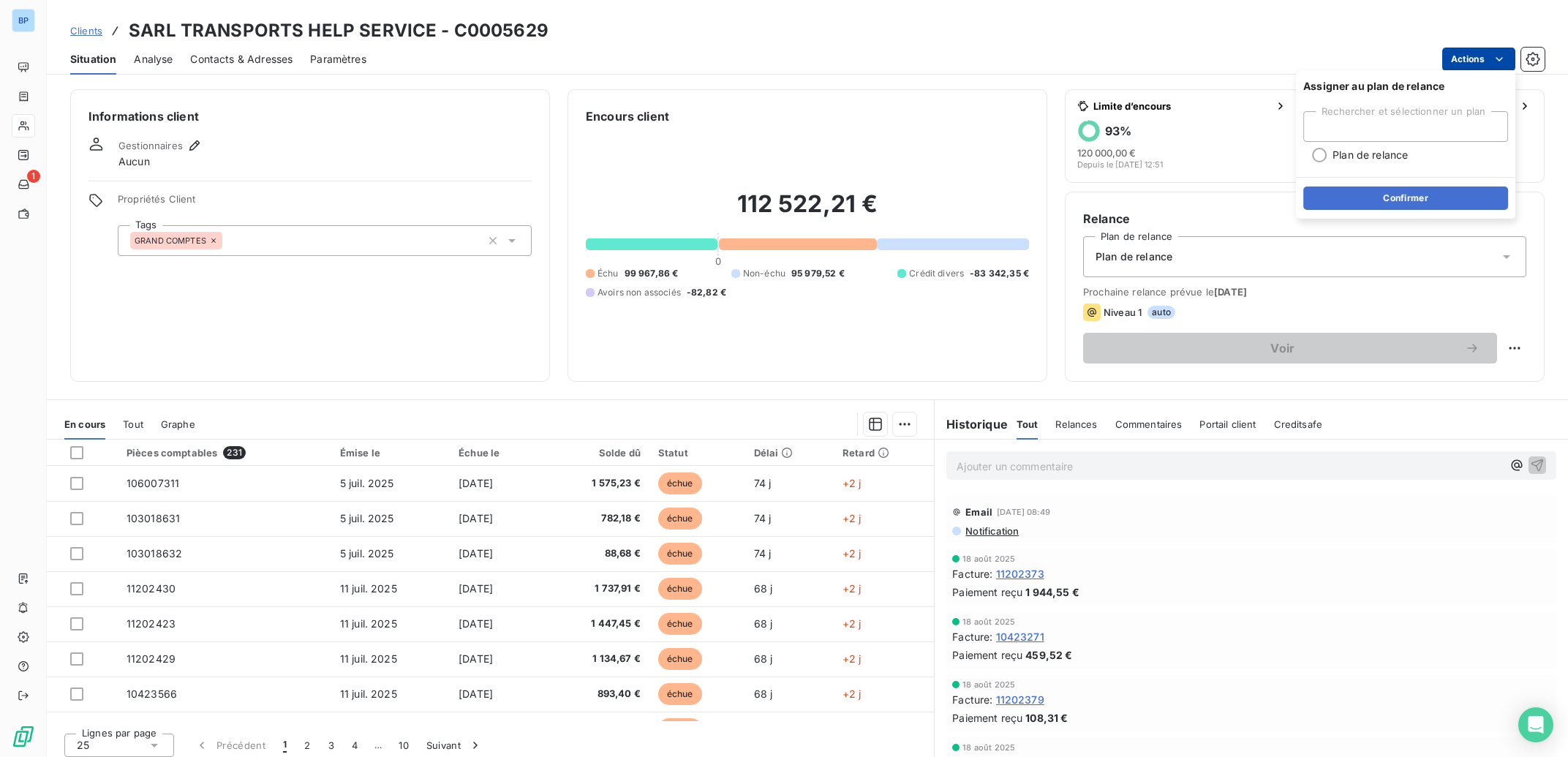
click at [1304, 32] on div "Clients SARL TRANSPORTS HELP SERVICE - C0005629" at bounding box center [807, 31] width 1521 height 26
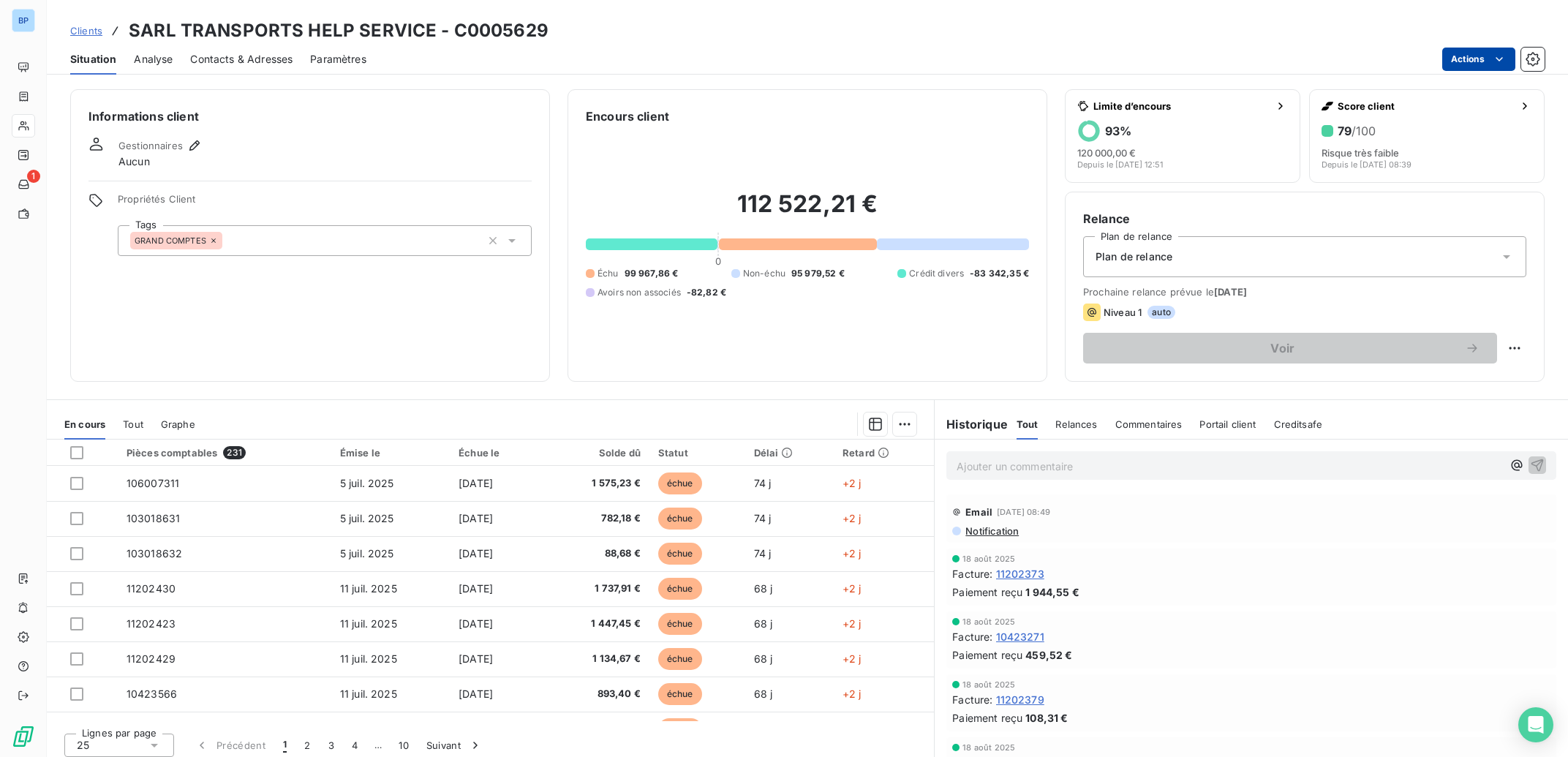
click at [158, 56] on span "Analyse" at bounding box center [154, 59] width 39 height 15
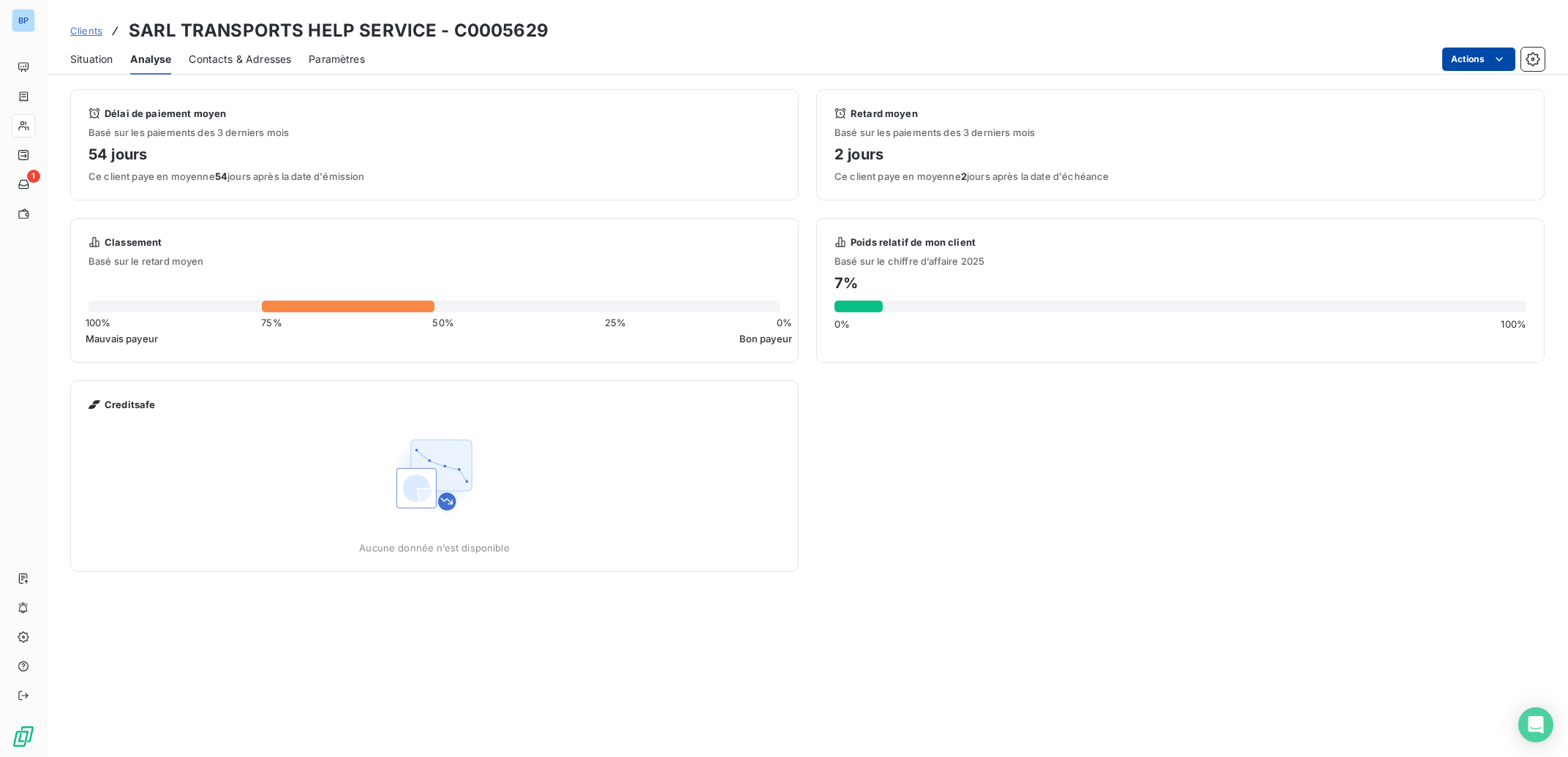
click at [241, 56] on span "Contacts & Adresses" at bounding box center [240, 59] width 103 height 15
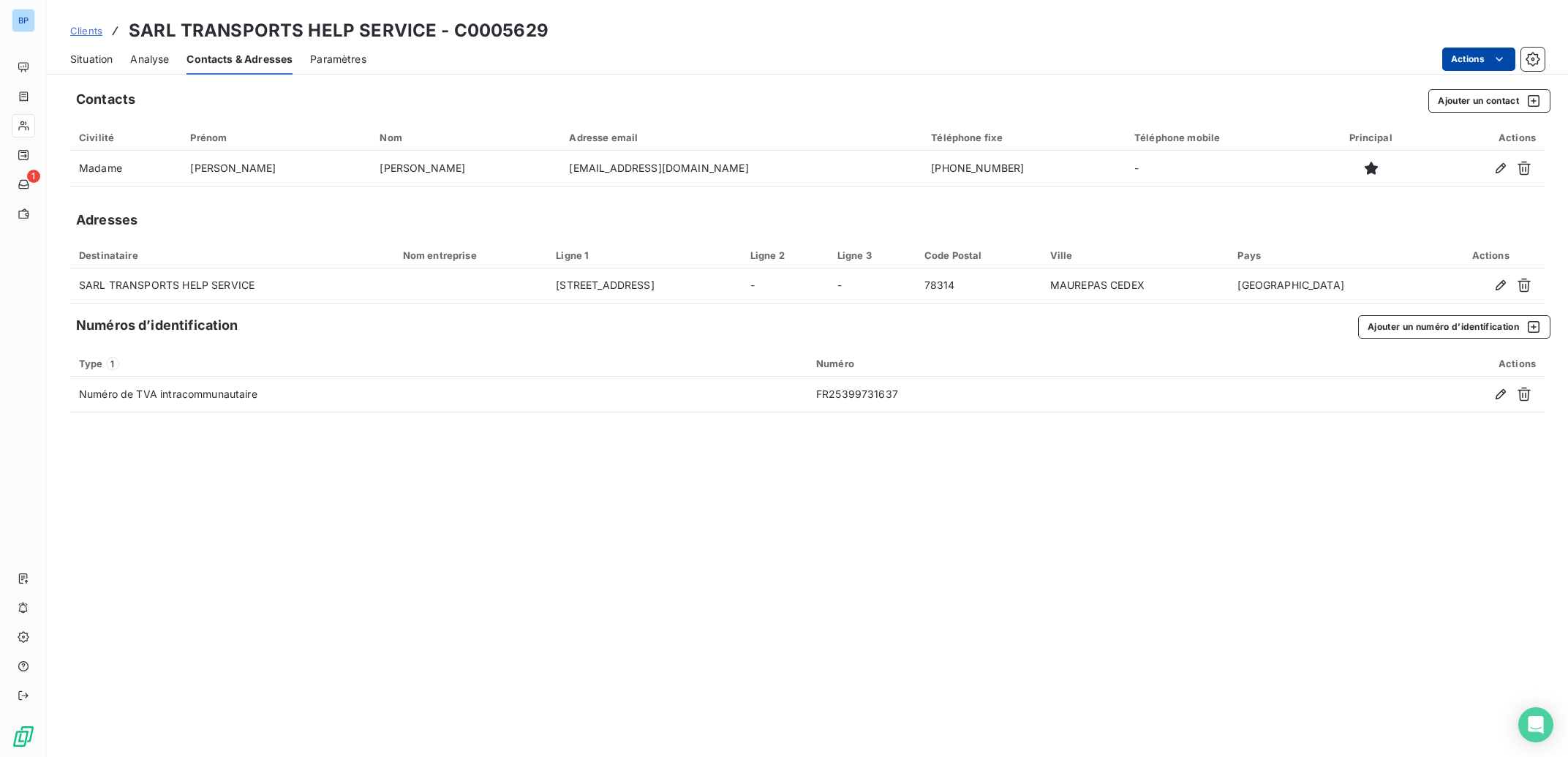
click at [350, 60] on span "Paramètres" at bounding box center [338, 59] width 56 height 15
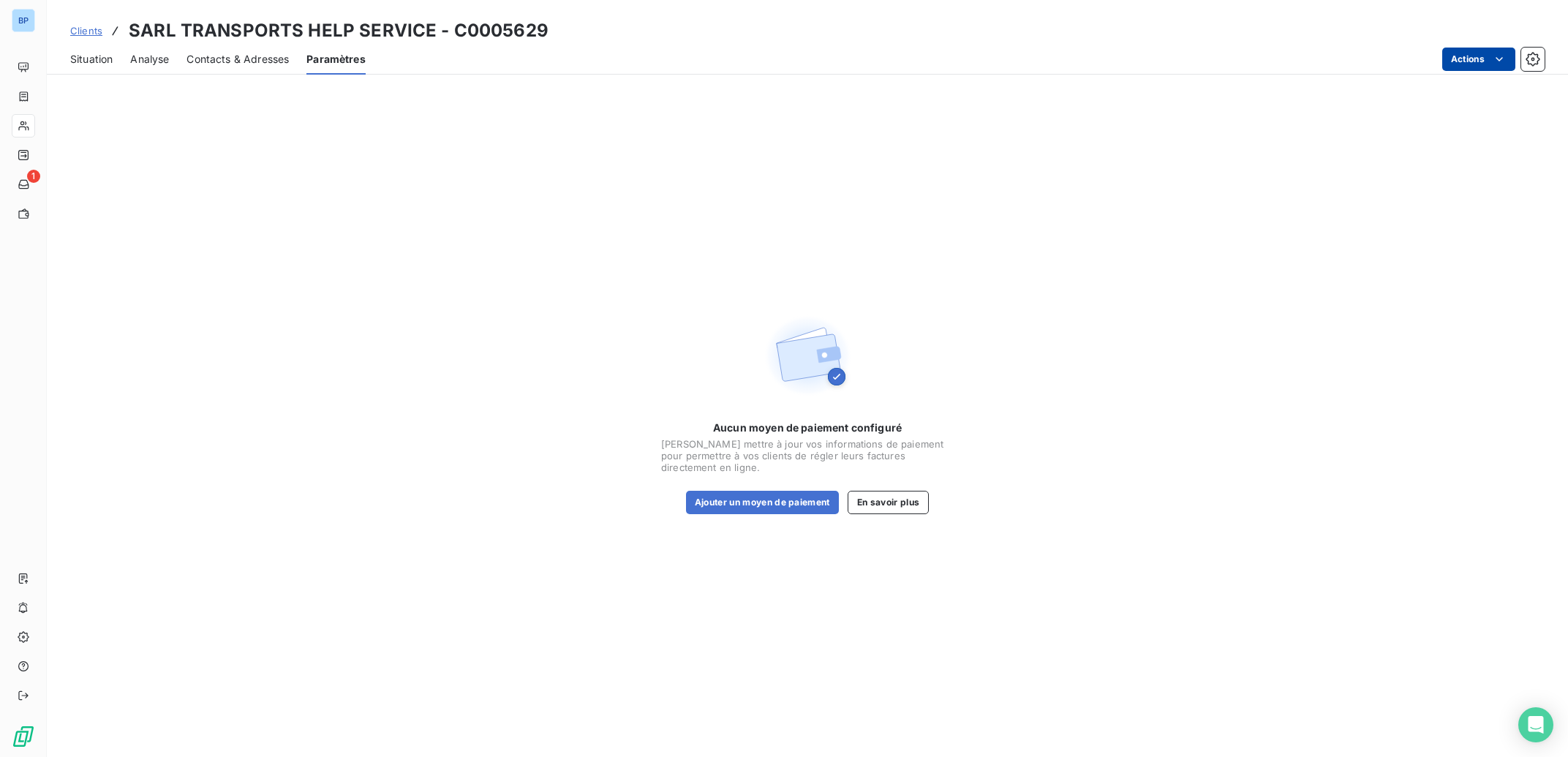
click at [89, 58] on span "Situation" at bounding box center [92, 59] width 43 height 15
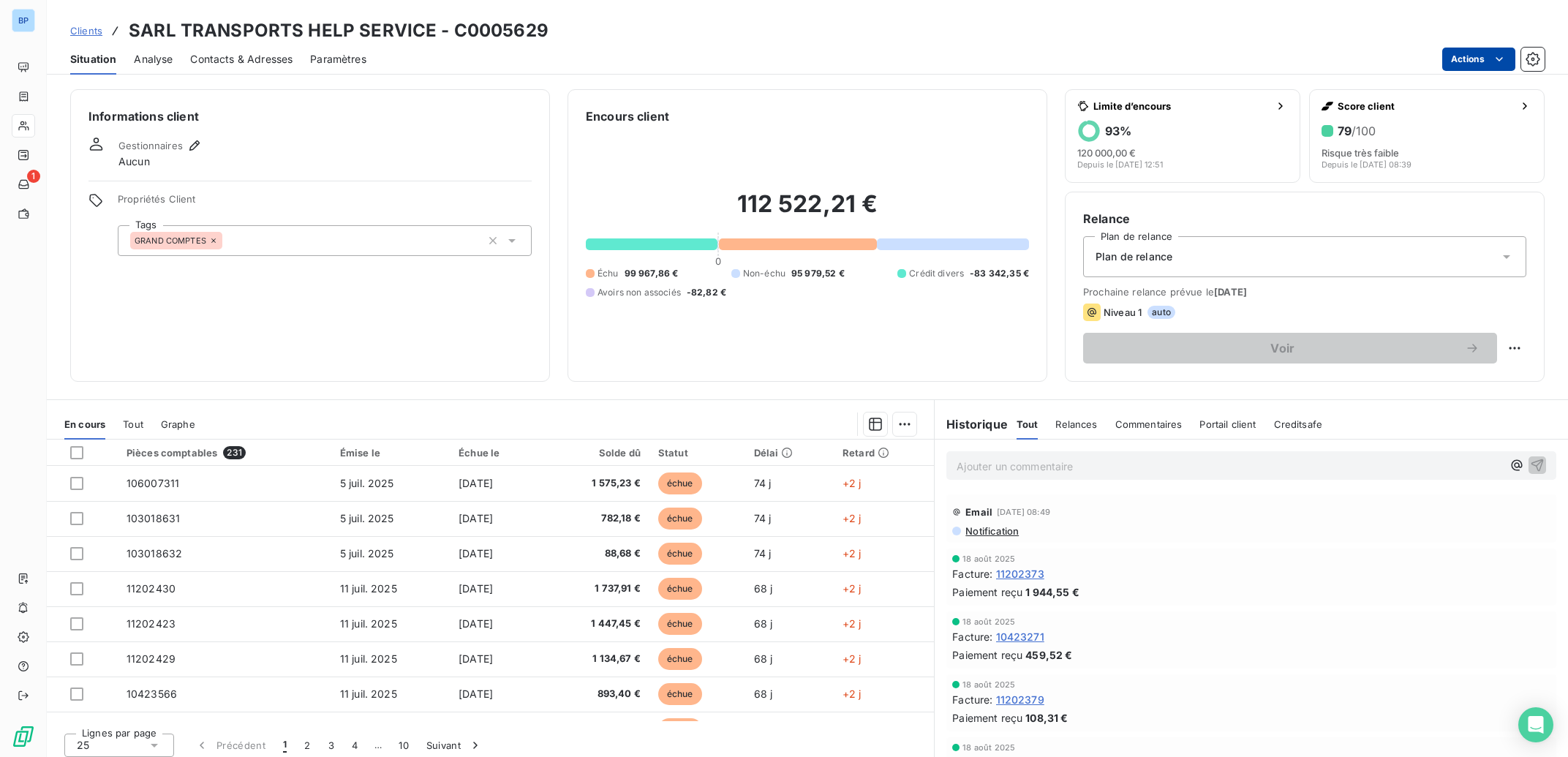
click at [244, 58] on span "Contacts & Adresses" at bounding box center [241, 59] width 103 height 15
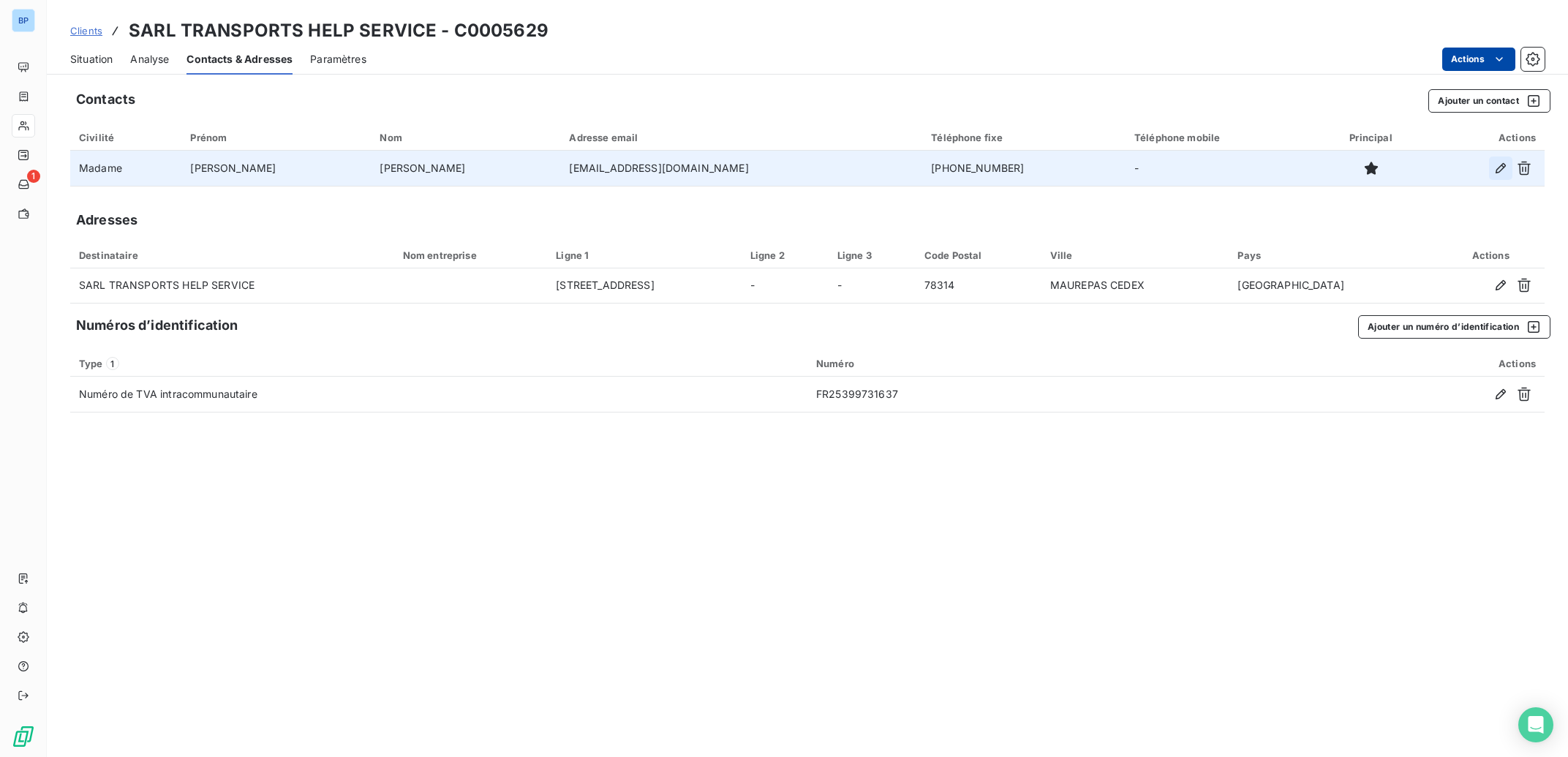
click at [1499, 168] on icon "button" at bounding box center [1500, 168] width 10 height 10
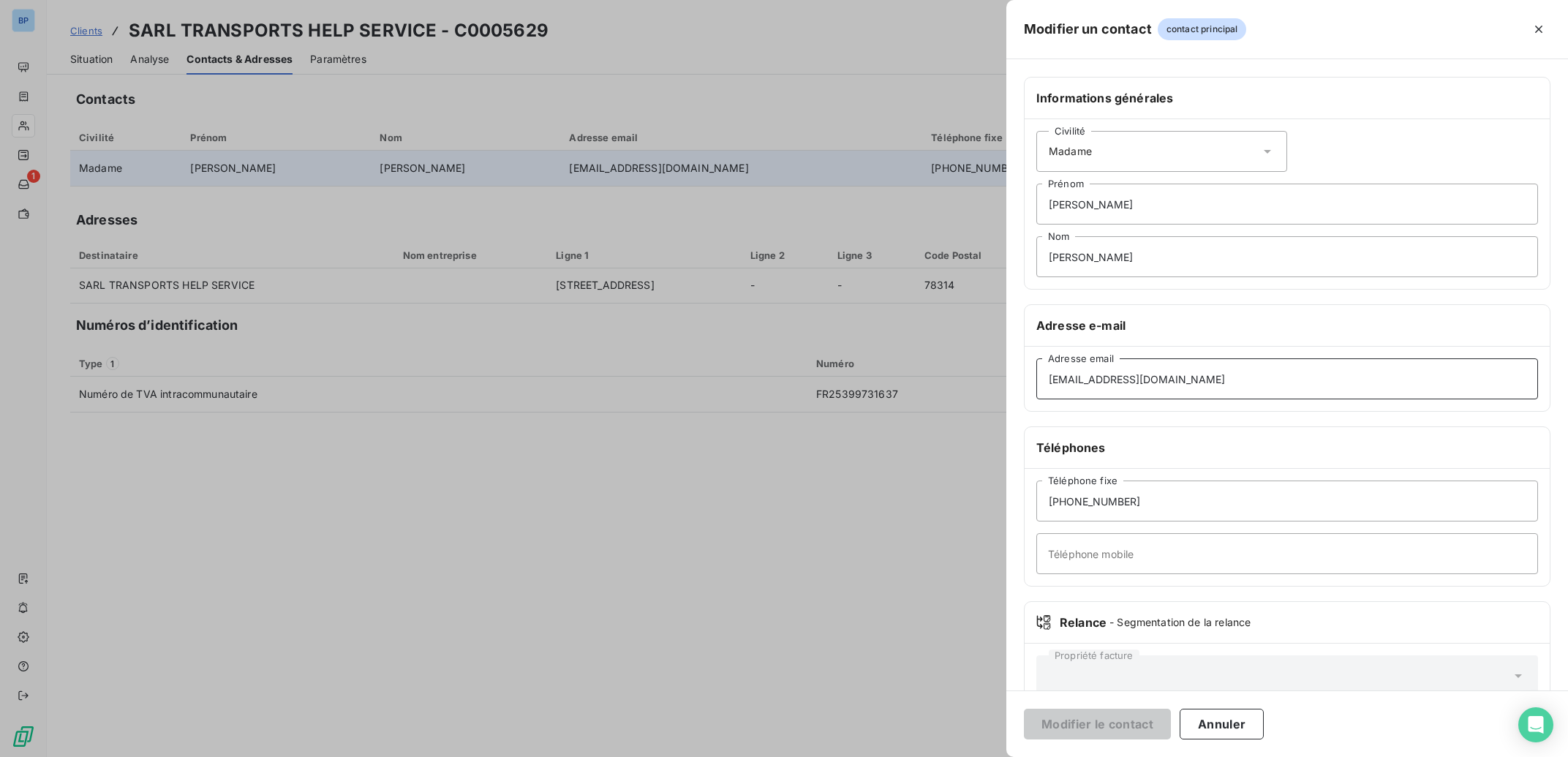
drag, startPoint x: 1280, startPoint y: 380, endPoint x: 937, endPoint y: 373, distance: 343.1
click at [820, 756] on div "Modifier un contact contact principal Informations générales Civilité Madame [P…" at bounding box center [784, 757] width 1568 height 0
drag, startPoint x: 1266, startPoint y: 386, endPoint x: 897, endPoint y: 377, distance: 369.1
click at [1037, 377] on input "[EMAIL_ADDRESS][DOMAIN_NAME]" at bounding box center [1288, 378] width 502 height 41
click at [1062, 729] on button "Modifier le contact" at bounding box center [1097, 724] width 147 height 31
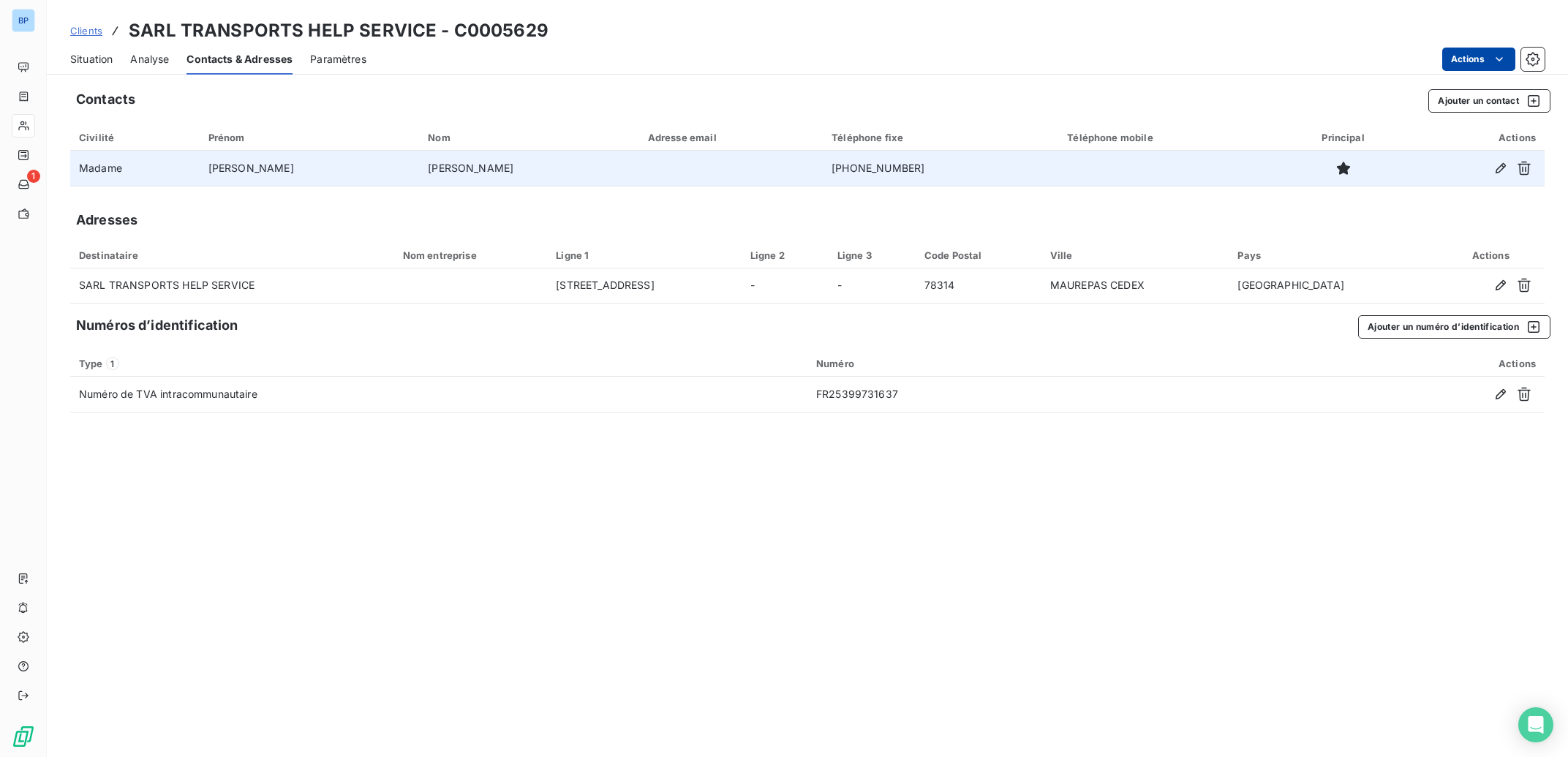
click at [84, 51] on div "Situation" at bounding box center [92, 58] width 43 height 31
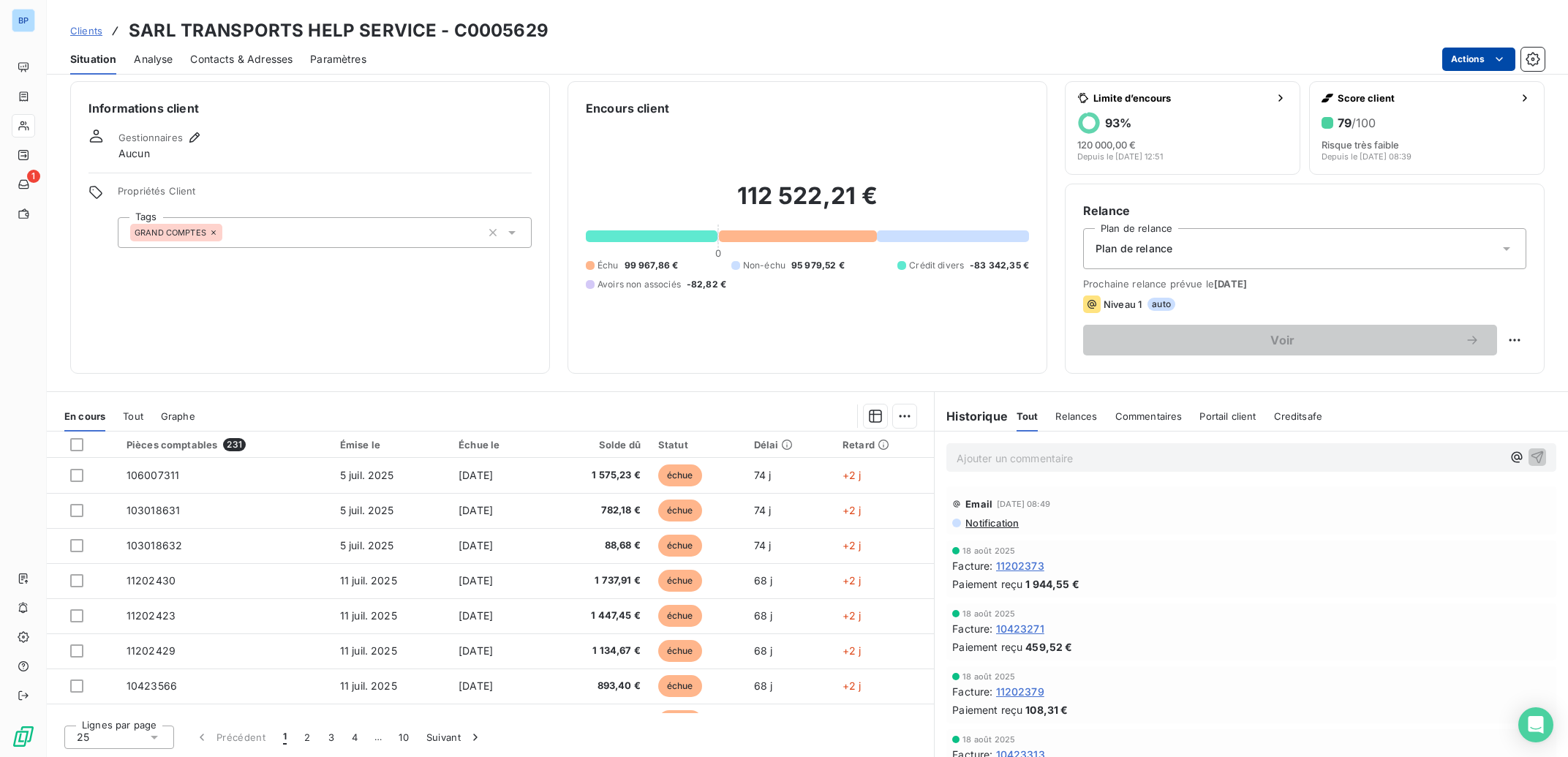
click at [981, 524] on span "Notification" at bounding box center [990, 523] width 55 height 12
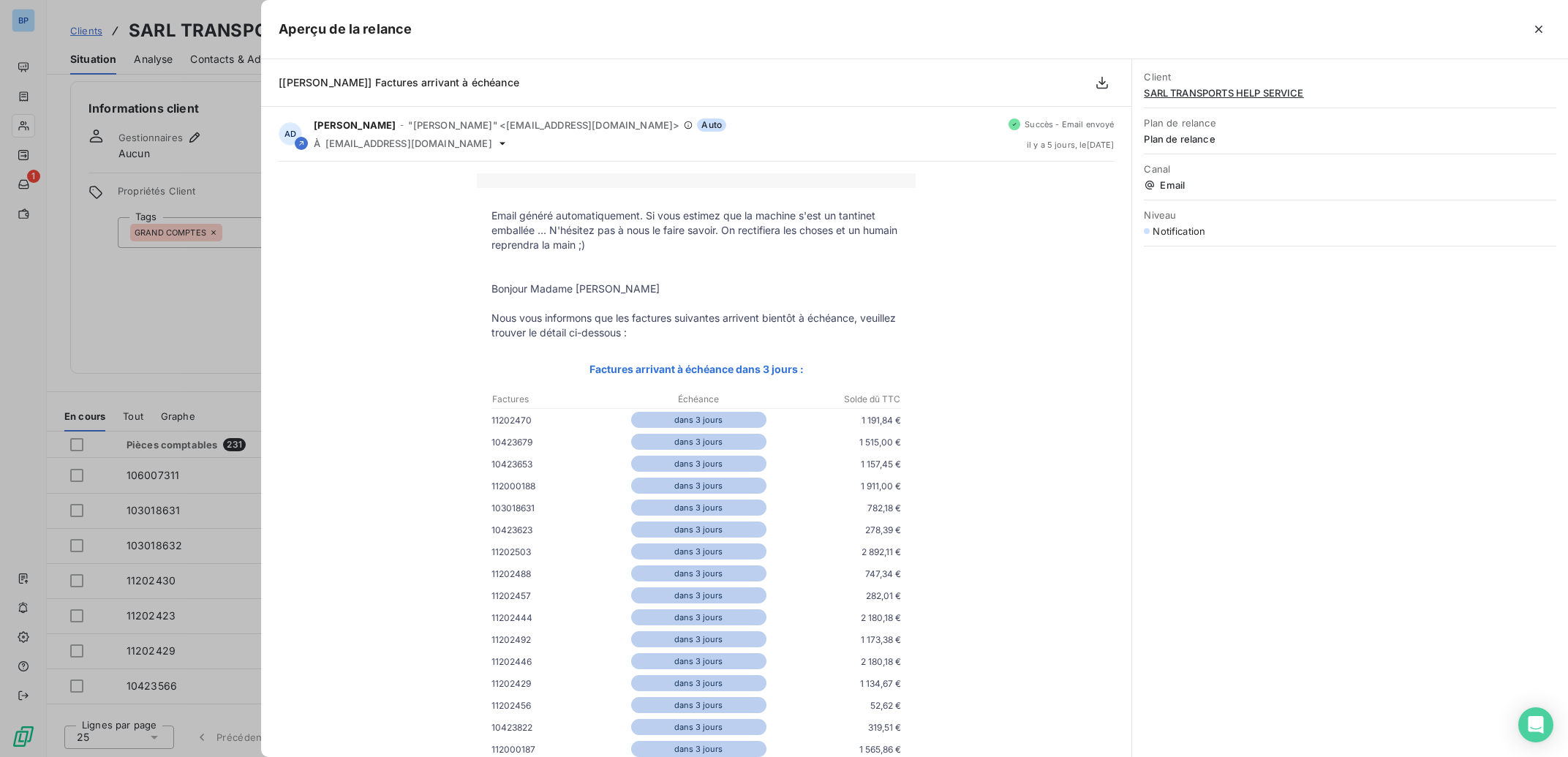
click at [190, 322] on div at bounding box center [784, 378] width 1568 height 757
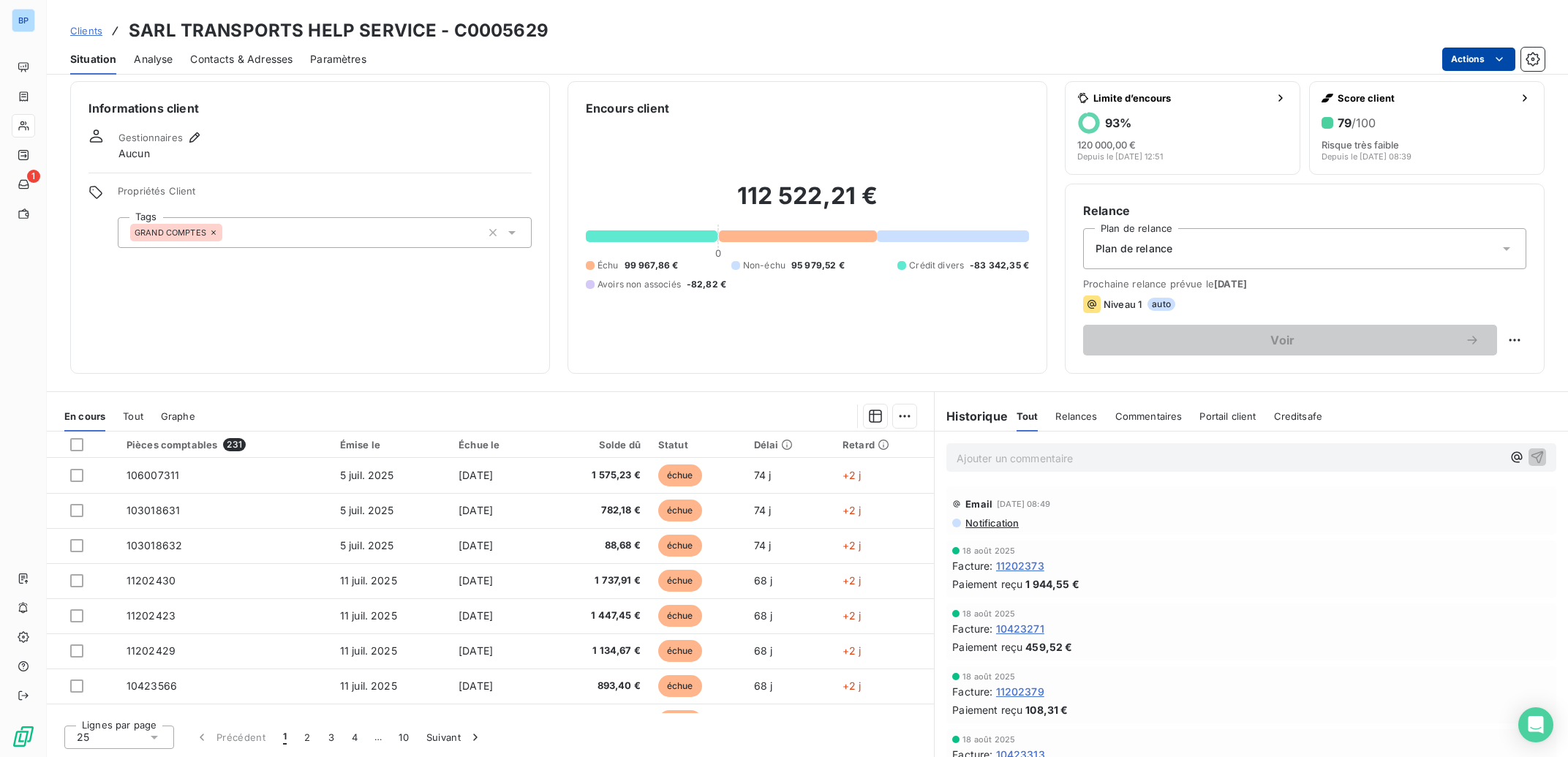
click at [1008, 526] on span "Notification" at bounding box center [990, 523] width 55 height 12
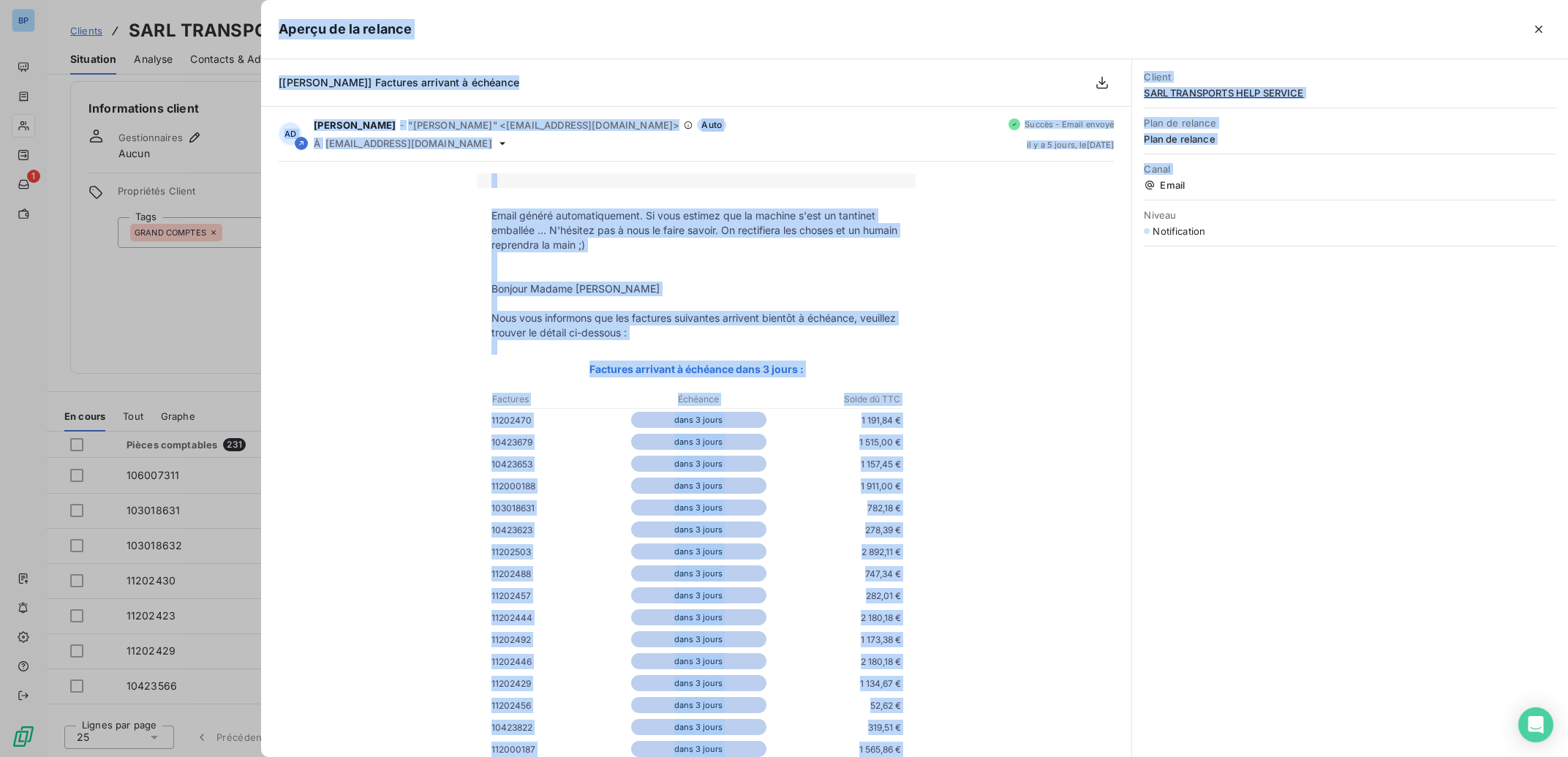
drag, startPoint x: 901, startPoint y: 524, endPoint x: 484, endPoint y: 402, distance: 434.5
copy tbody "Loremips Dolorsit Ametc ad ELI 39637322 sedd 5 eiusm 8 722,35 € 37808547 temp 0…"
click at [207, 319] on div at bounding box center [784, 378] width 1568 height 757
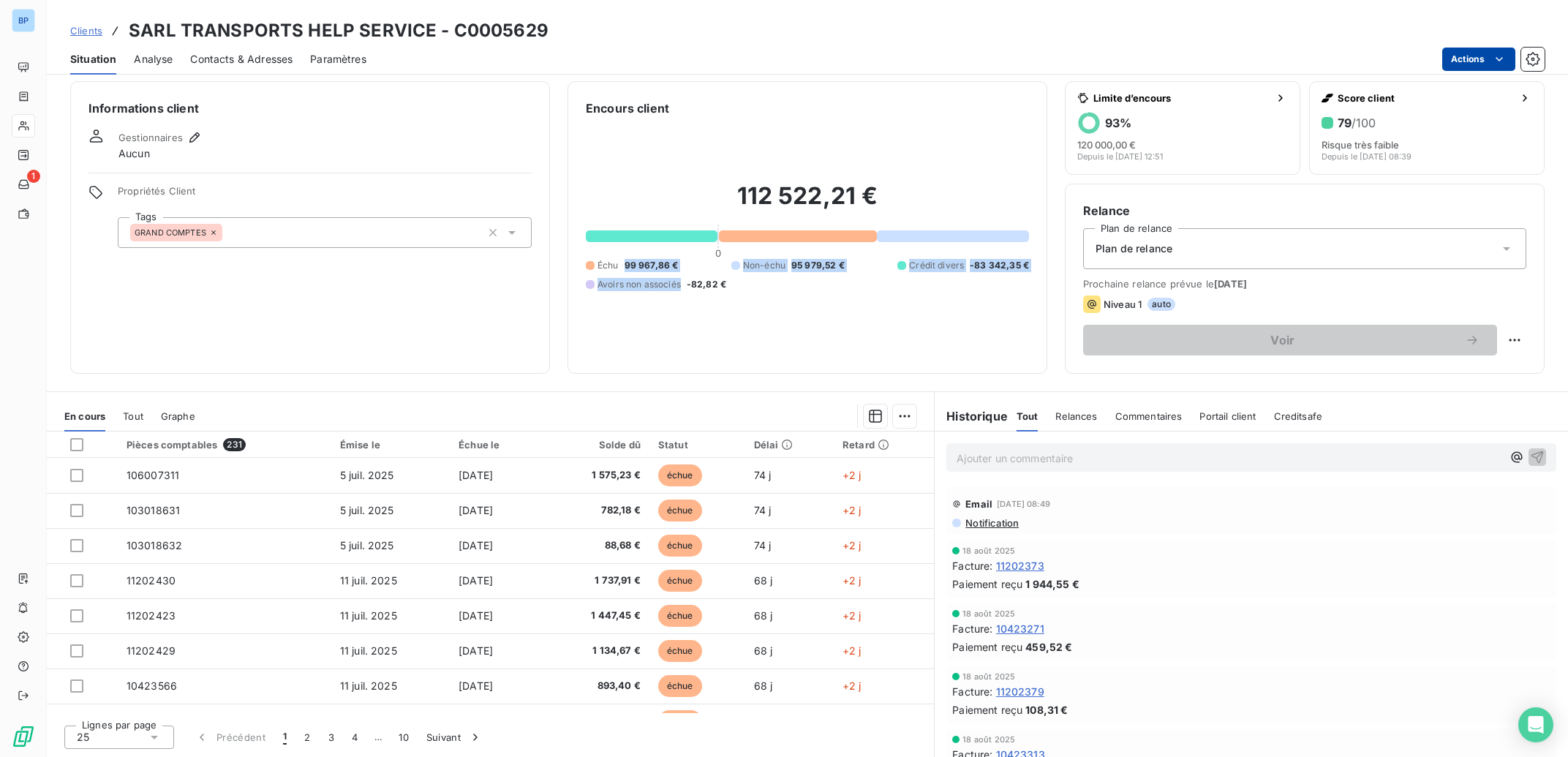
drag, startPoint x: 675, startPoint y: 267, endPoint x: 622, endPoint y: 272, distance: 53.2
click at [622, 272] on div "Échu 99 967,86 € Non-échu 95 979,52 € Crédit divers -83 342,35 € Avoirs non ass…" at bounding box center [807, 275] width 443 height 32
click at [680, 267] on div "Échu 99 967,86 € Non-échu 95 979,52 € Crédit divers -83 342,35 € Avoirs non ass…" at bounding box center [807, 275] width 443 height 32
drag, startPoint x: 675, startPoint y: 262, endPoint x: 621, endPoint y: 267, distance: 54.2
click at [621, 267] on div "Échu 99 967,86 € Non-échu 95 979,52 € Crédit divers -83 342,35 € Avoirs non ass…" at bounding box center [807, 275] width 443 height 32
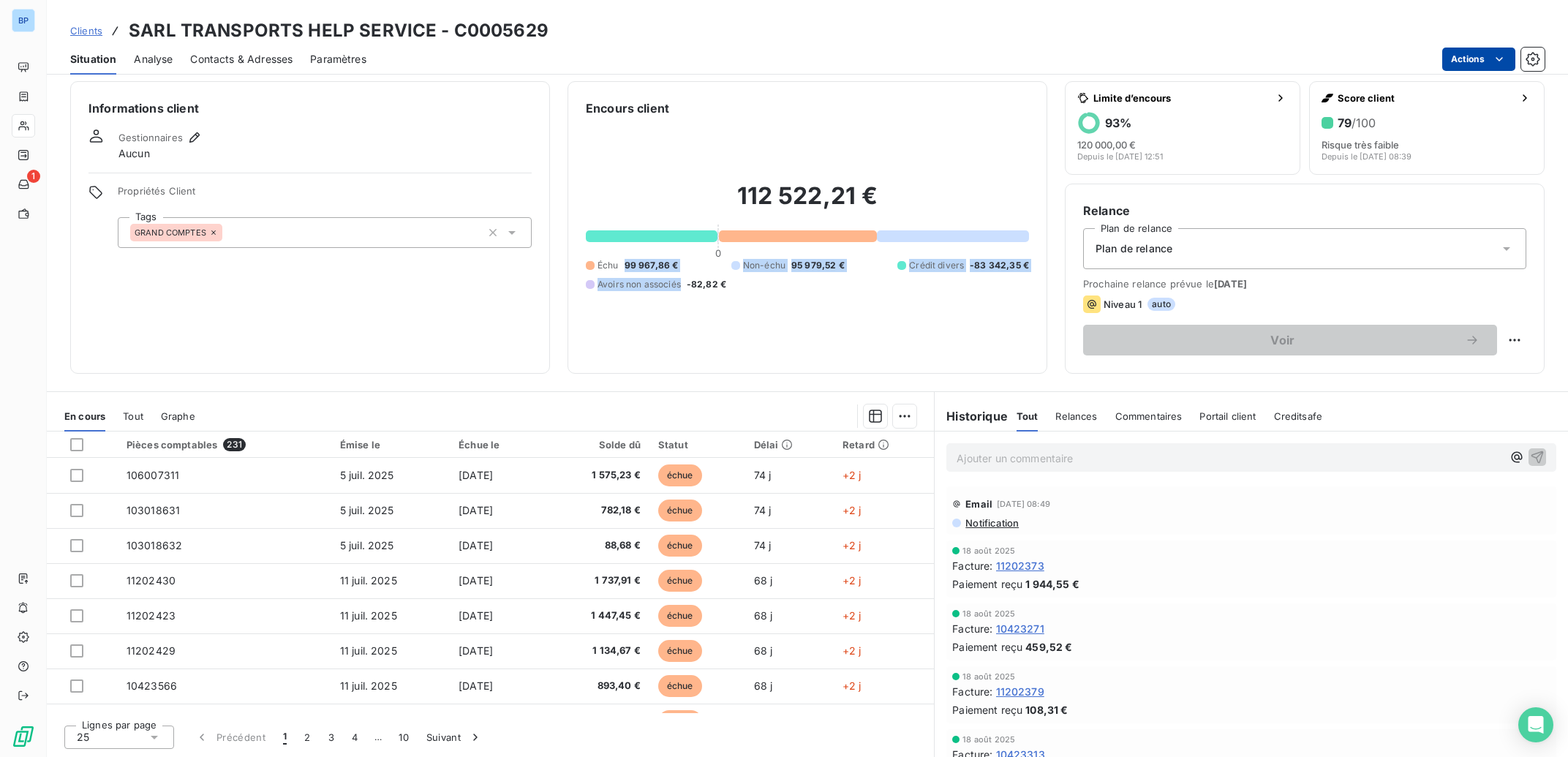
click at [680, 267] on div "Échu 99 967,86 € Non-échu 95 979,52 € Crédit divers -83 342,35 € Avoirs non ass…" at bounding box center [807, 275] width 443 height 32
drag, startPoint x: 675, startPoint y: 264, endPoint x: 625, endPoint y: 264, distance: 50.0
click at [625, 264] on div "Échu 99 967,86 € Non-échu 95 979,52 € Crédit divers -83 342,35 € Avoirs non ass…" at bounding box center [807, 275] width 443 height 32
click at [891, 355] on div "112 522,21 € 0 Échu 99 967,86 € Non-échu 95 979,52 € Crédit divers -83 342,35 €…" at bounding box center [807, 236] width 443 height 239
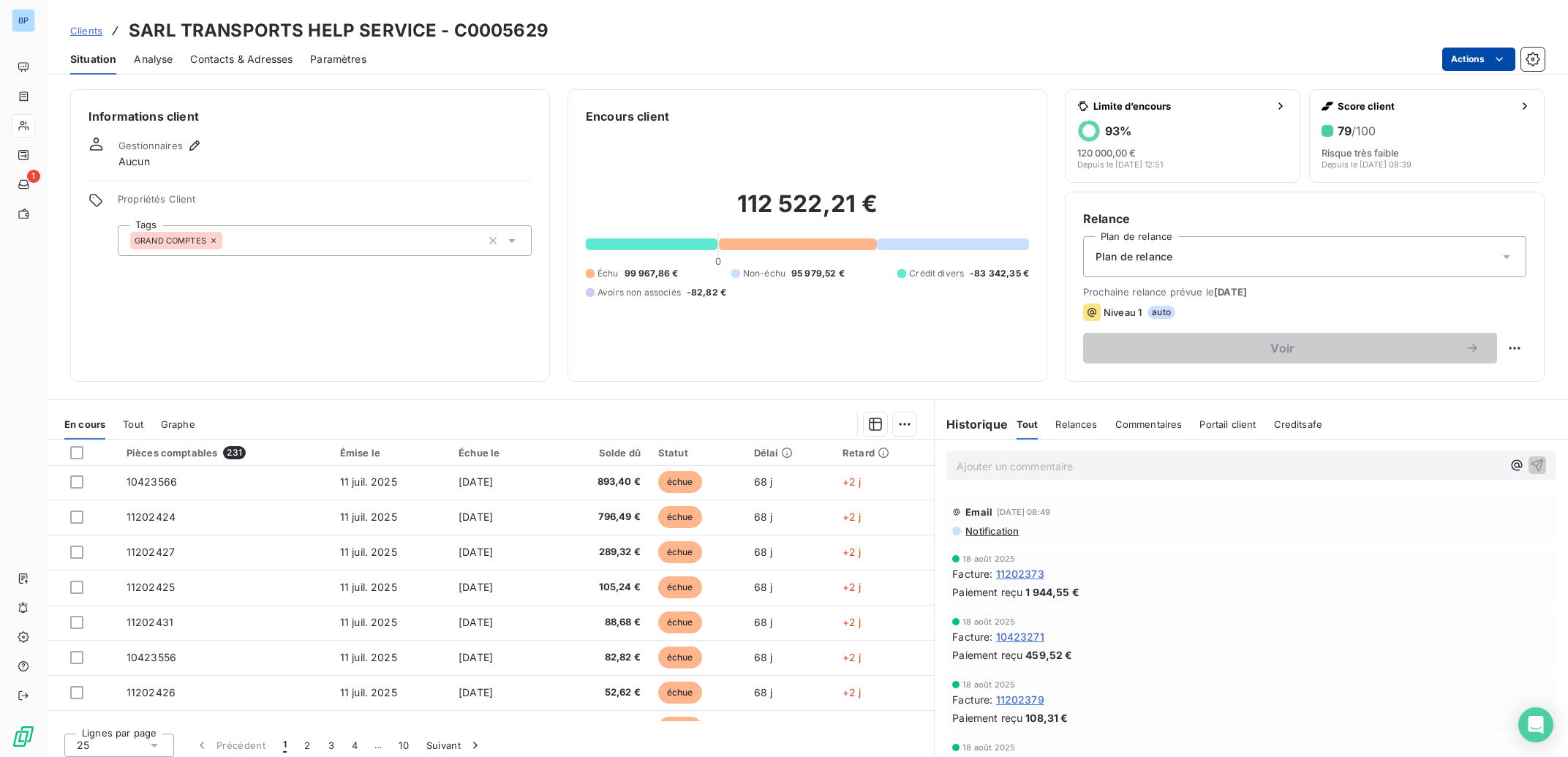
scroll to position [307, 0]
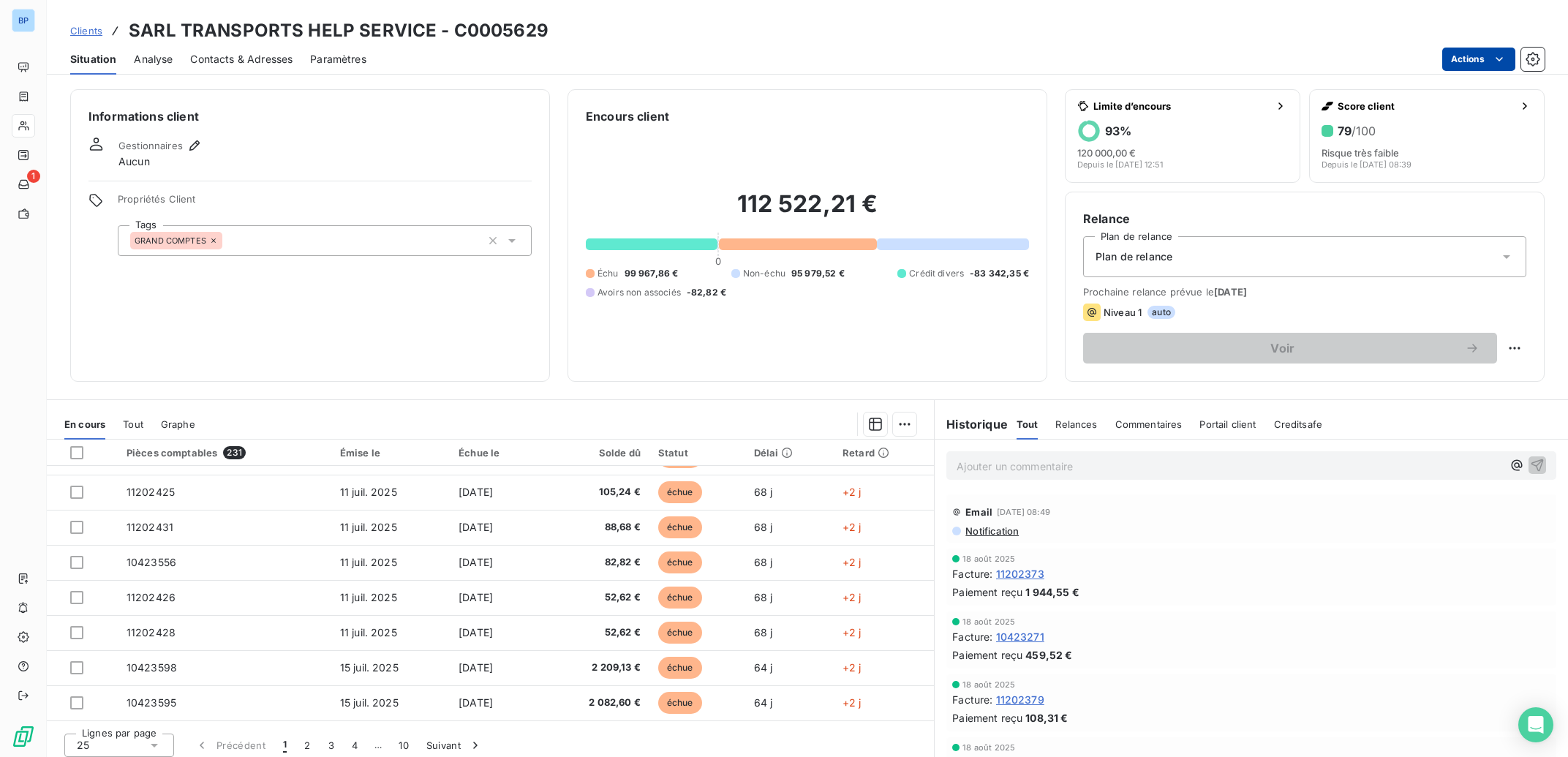
click at [978, 534] on span "Notification" at bounding box center [990, 530] width 55 height 12
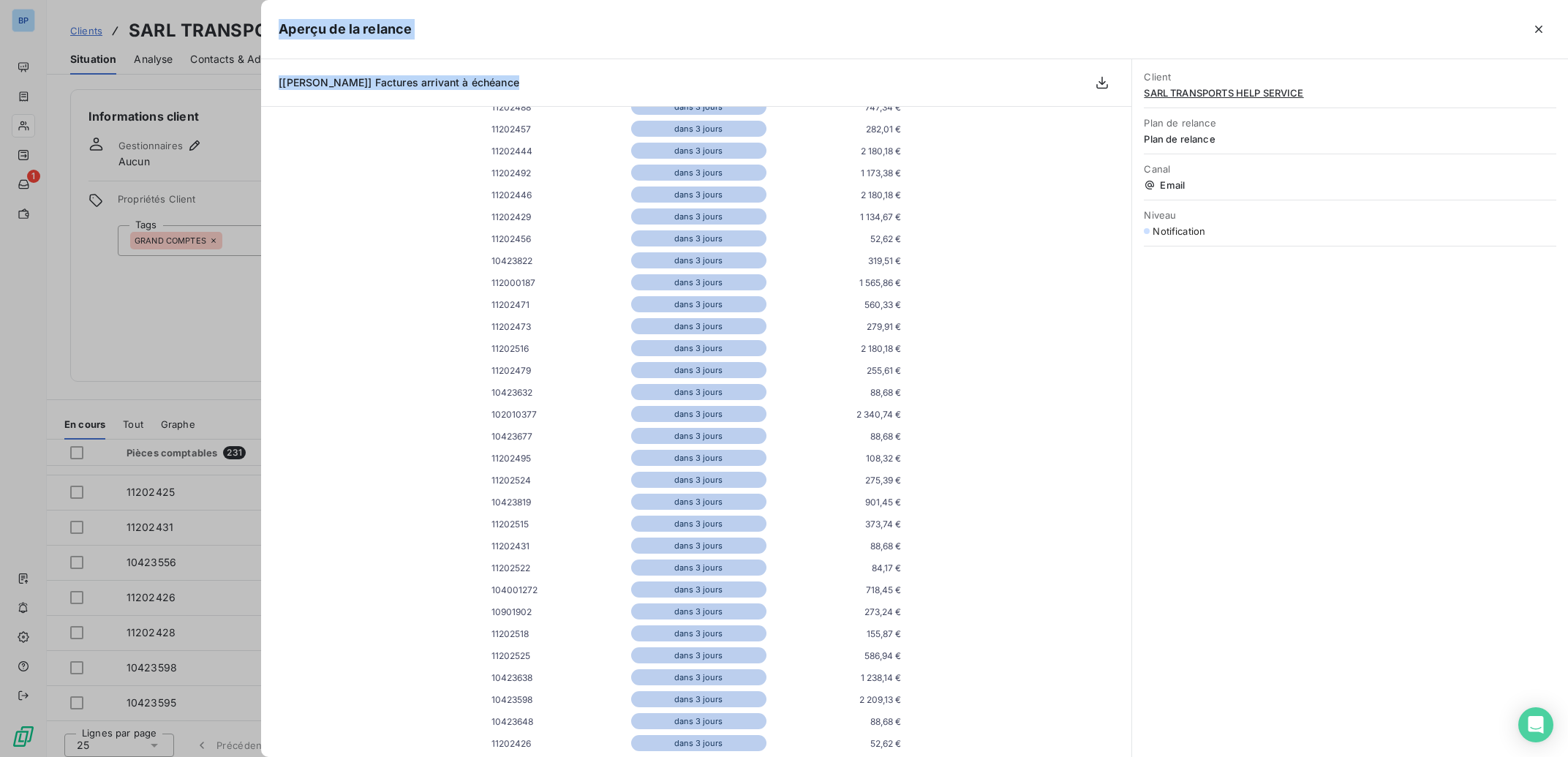
scroll to position [0, 0]
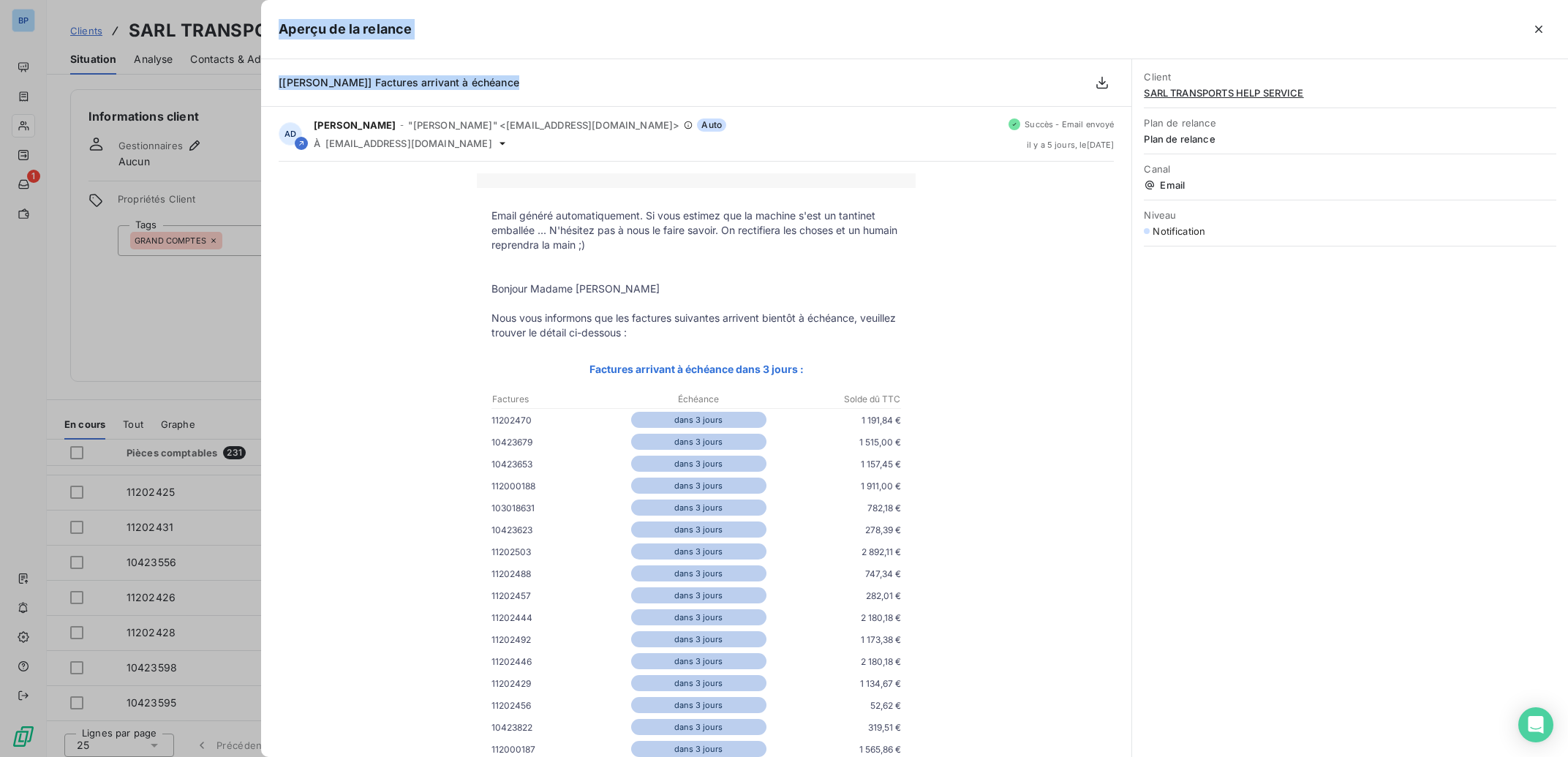
drag, startPoint x: 907, startPoint y: 518, endPoint x: 453, endPoint y: 419, distance: 464.7
copy tbody "82947495 lore 1 ipsum 8 610,59 € 76318019 dolo 8 sitam 3 900,67 € 50946544 cons…"
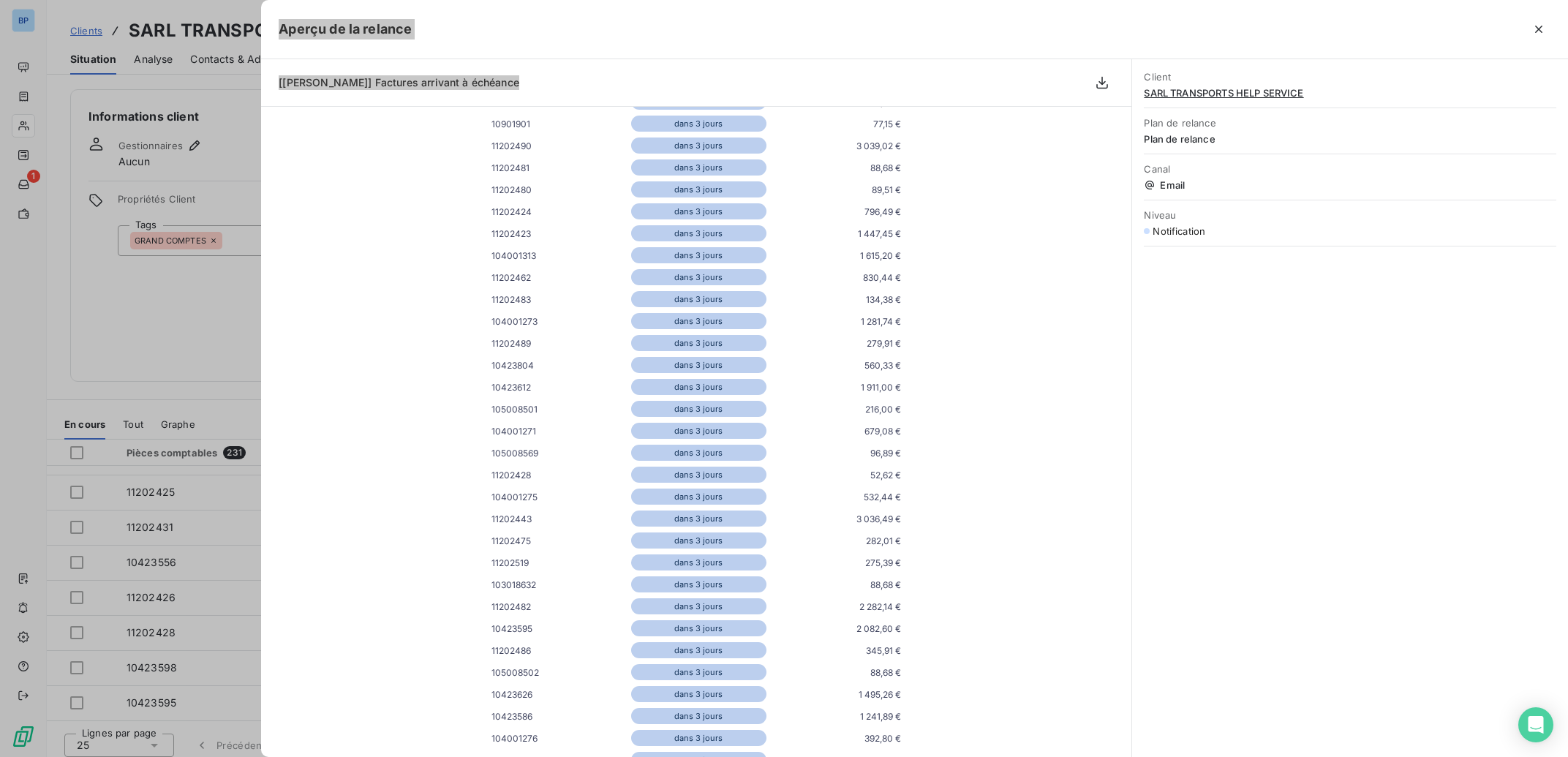
scroll to position [2450, 0]
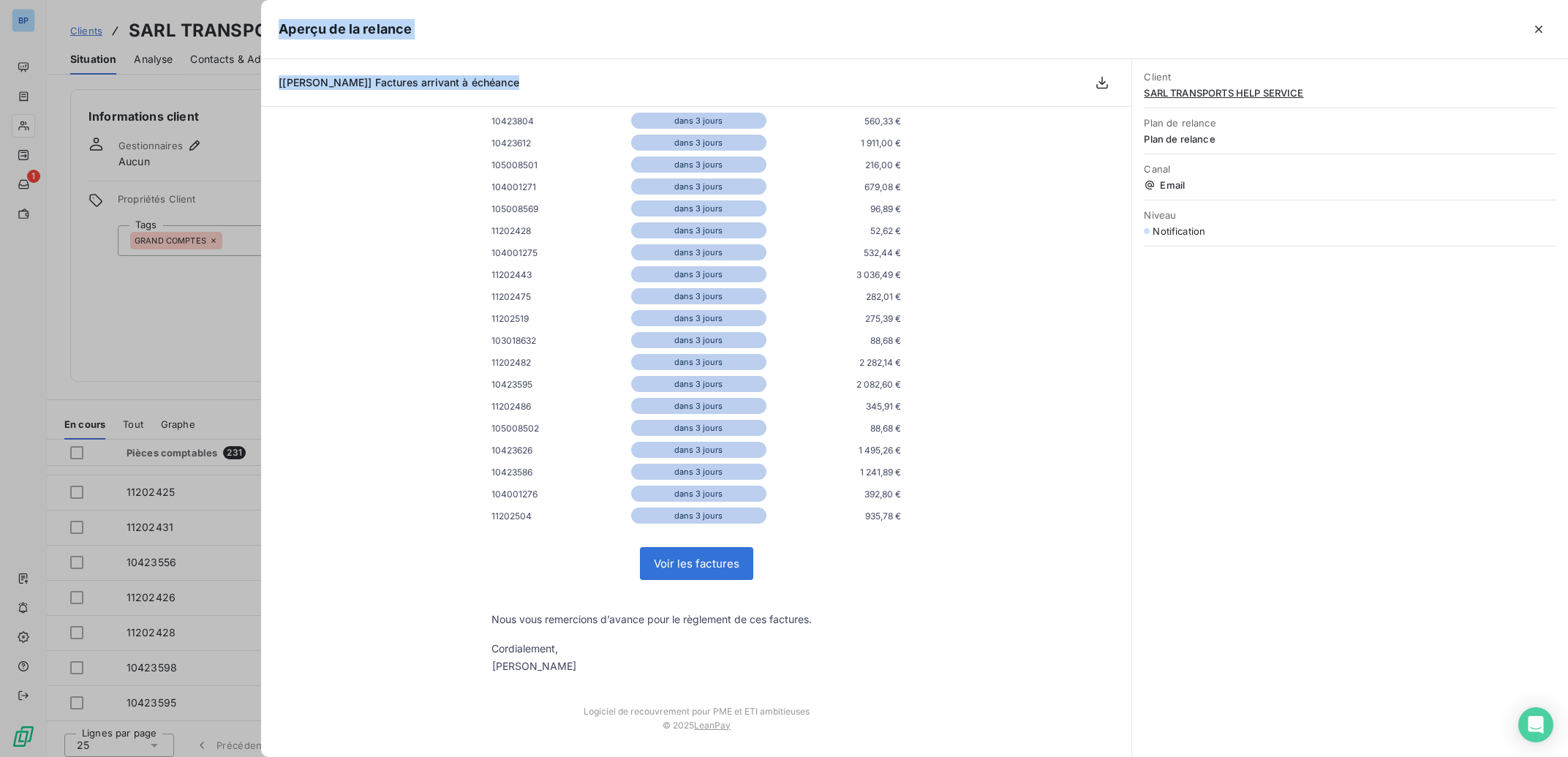
click at [211, 312] on div at bounding box center [784, 378] width 1568 height 757
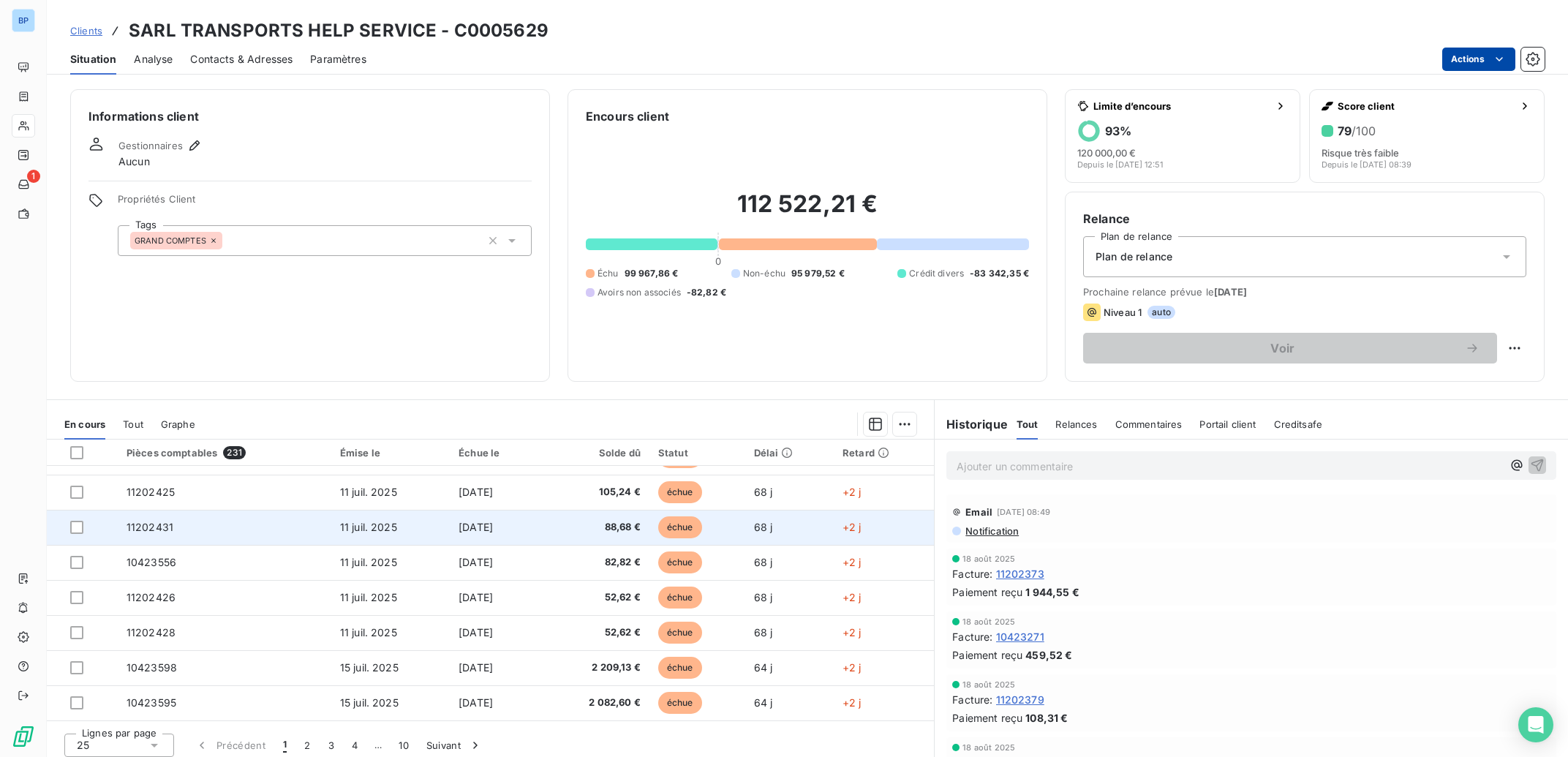
click at [389, 534] on td "11 juil. 2025" at bounding box center [391, 527] width 118 height 35
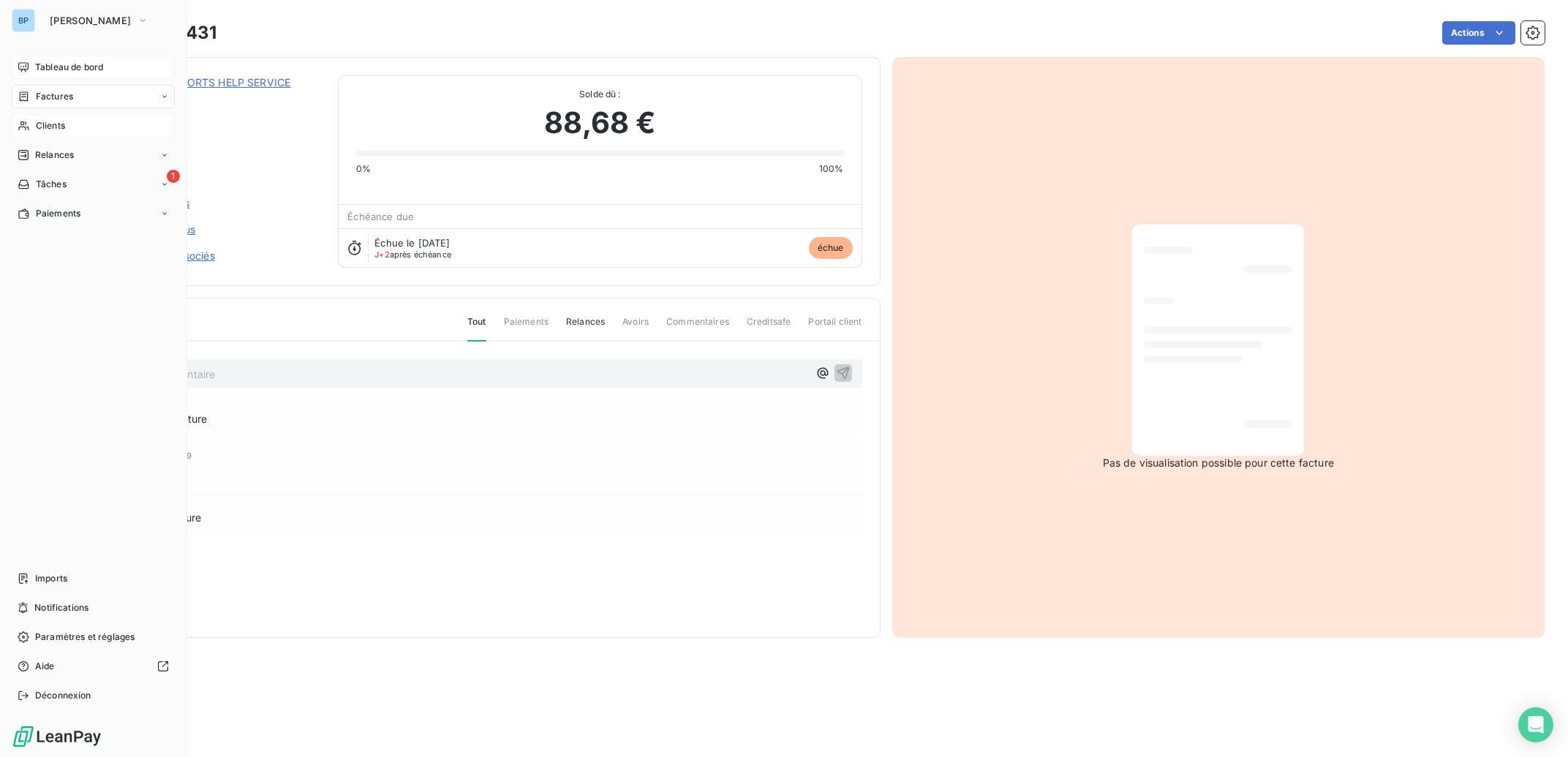
click at [40, 69] on span "Tableau de bord" at bounding box center [68, 68] width 68 height 13
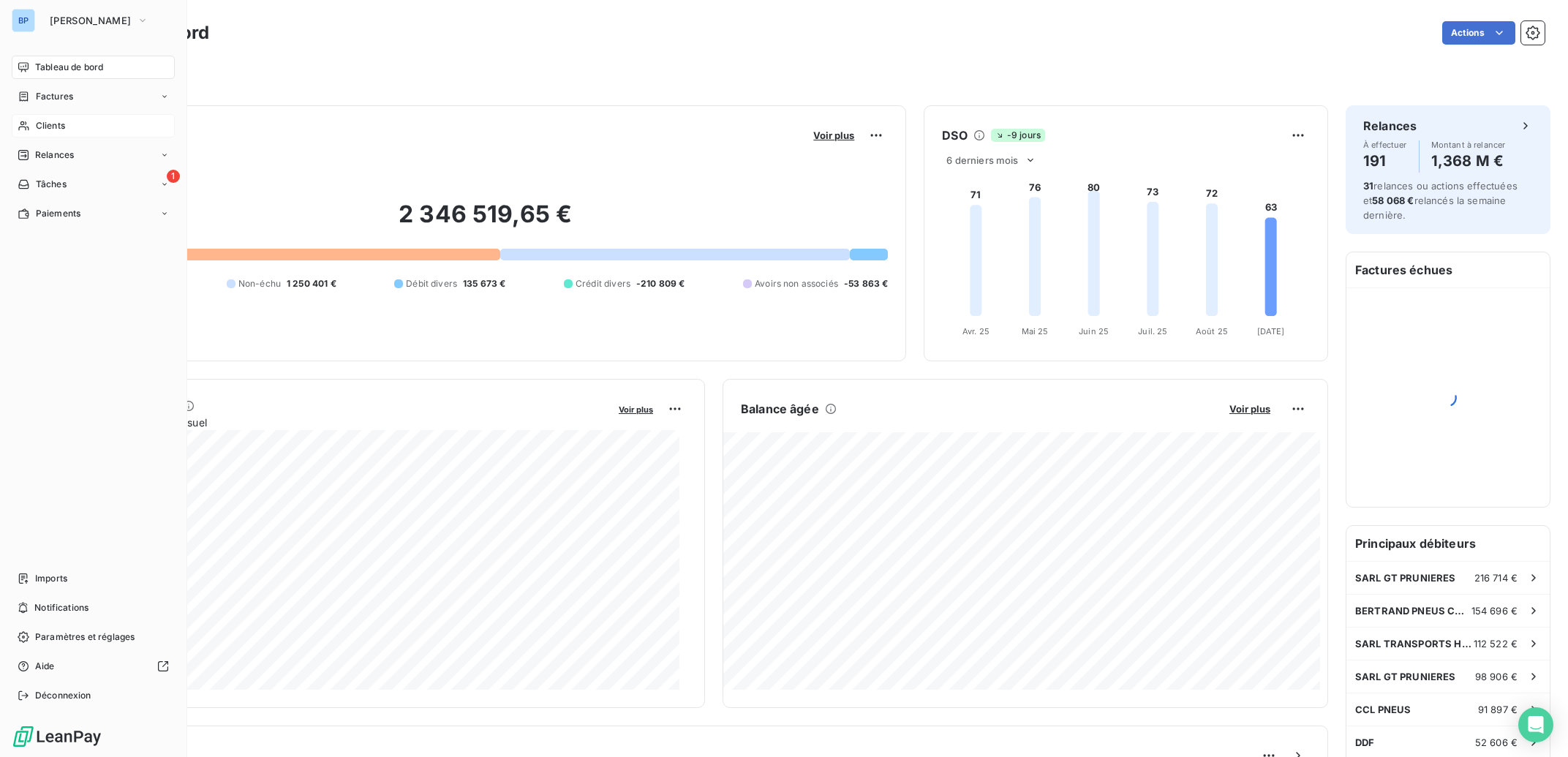
click at [51, 130] on span "Clients" at bounding box center [51, 126] width 30 height 13
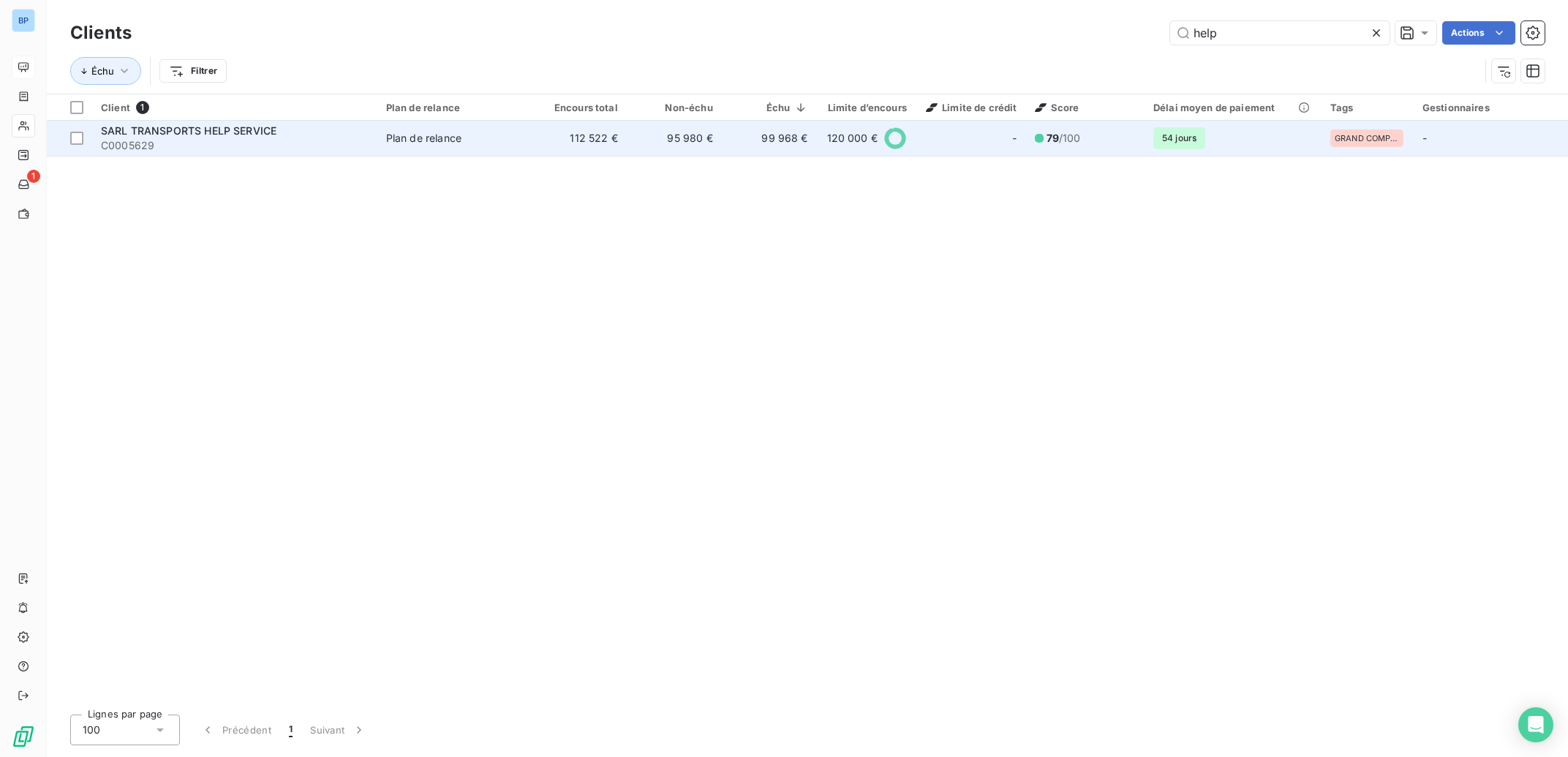
click at [695, 138] on td "95 980 €" at bounding box center [674, 138] width 95 height 35
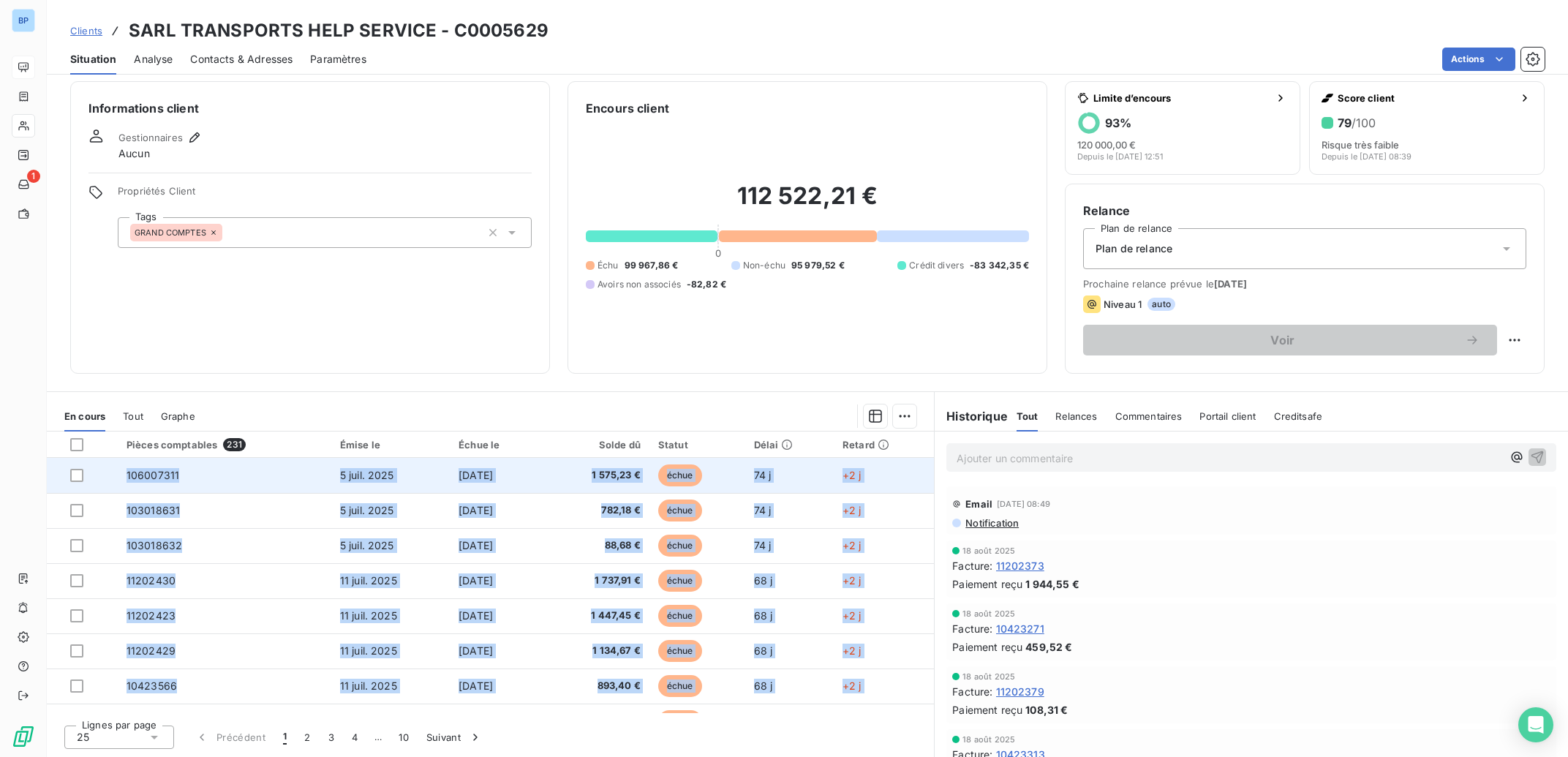
drag, startPoint x: 855, startPoint y: 697, endPoint x: 120, endPoint y: 478, distance: 766.9
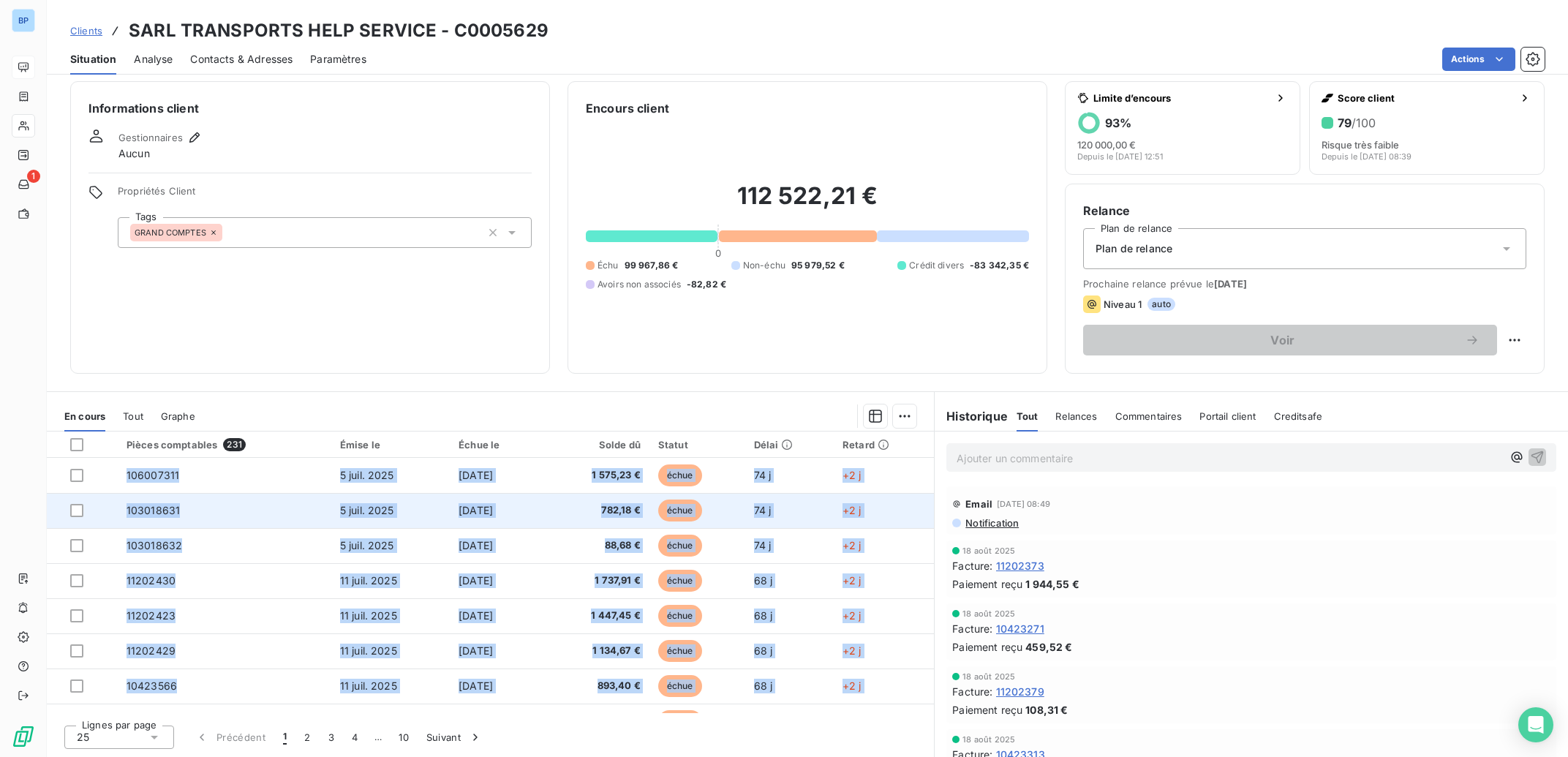
copy tbody "163444644 7 lore. 5404 03 ipsu. 6116 7 096,41 € dolor 21 s +3 a 762457157 2 con…"
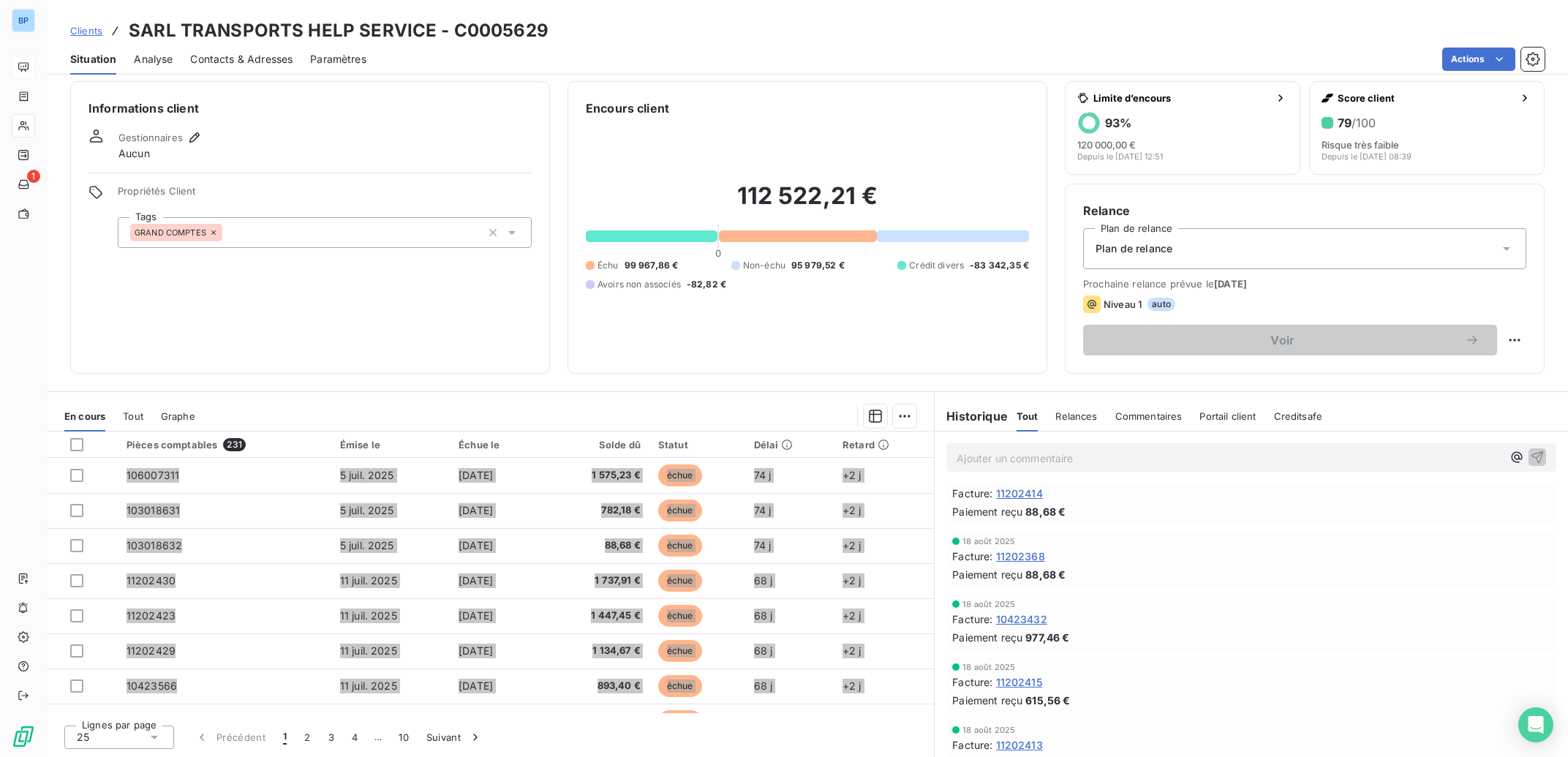
scroll to position [1102, 0]
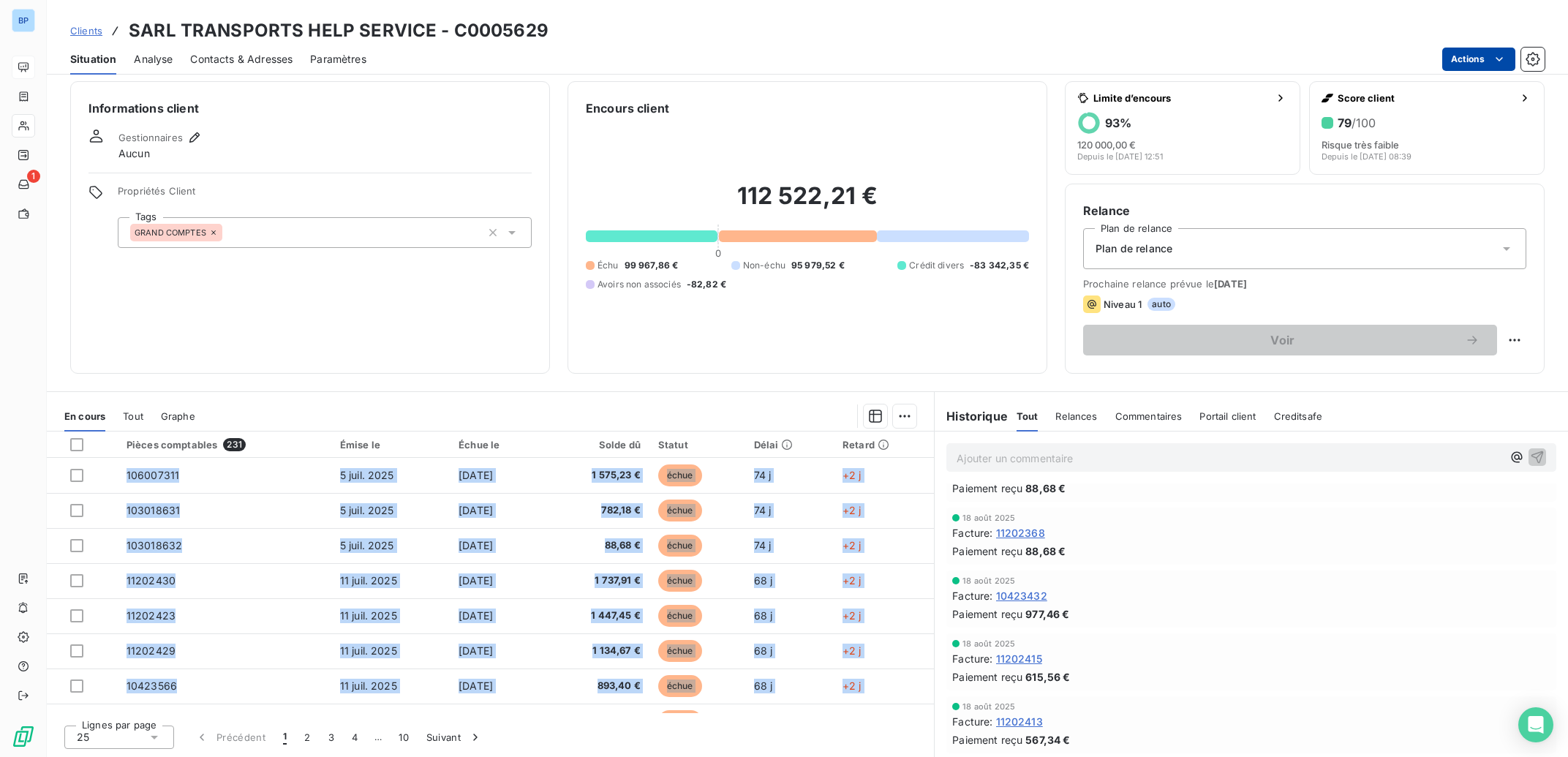
click at [1481, 56] on html "BP 1 Clients SARL TRANSPORTS HELP SERVICE - C0005629 Situation Analyse Contacts…" at bounding box center [784, 378] width 1568 height 757
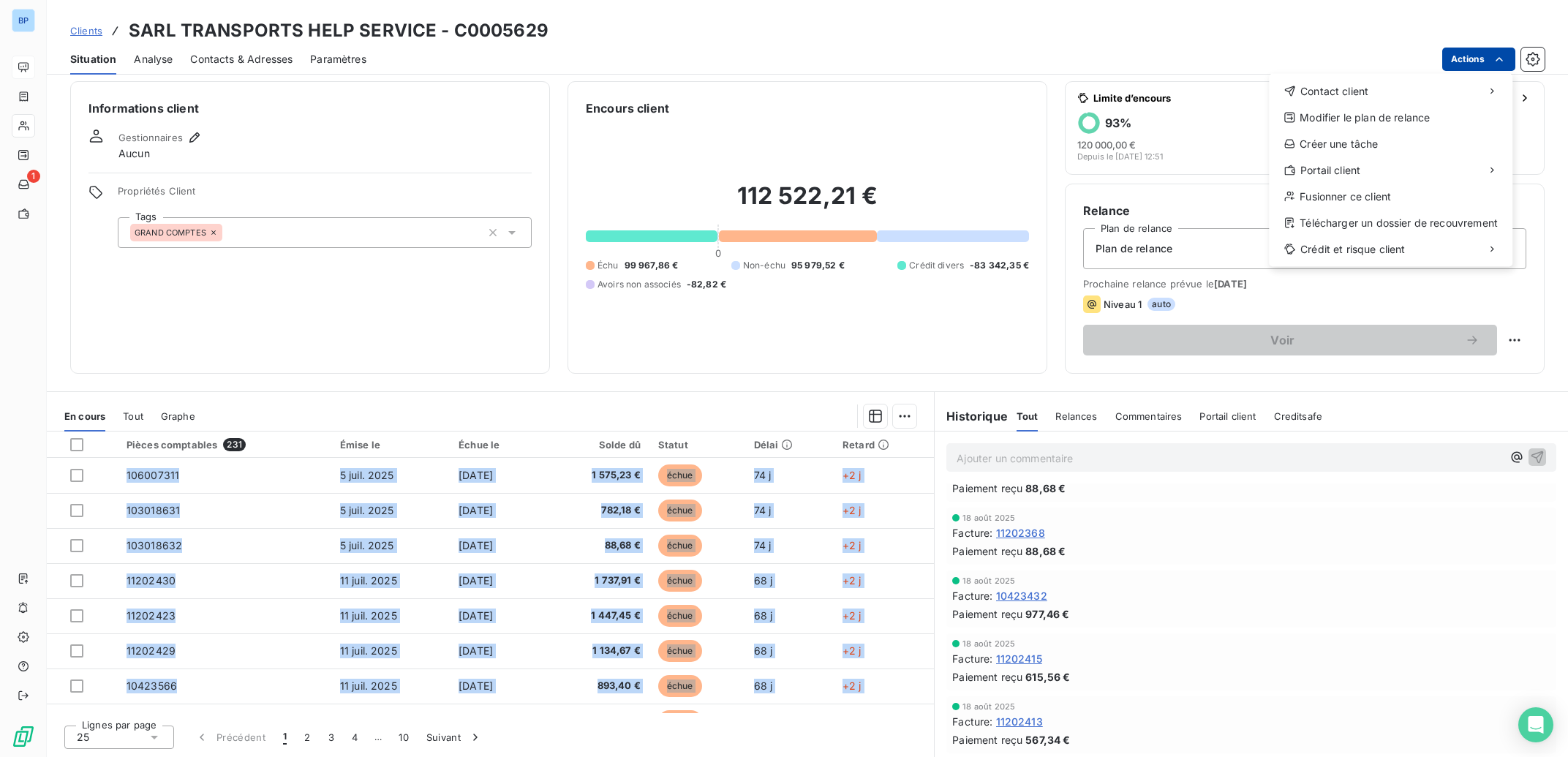
scroll to position [8, 0]
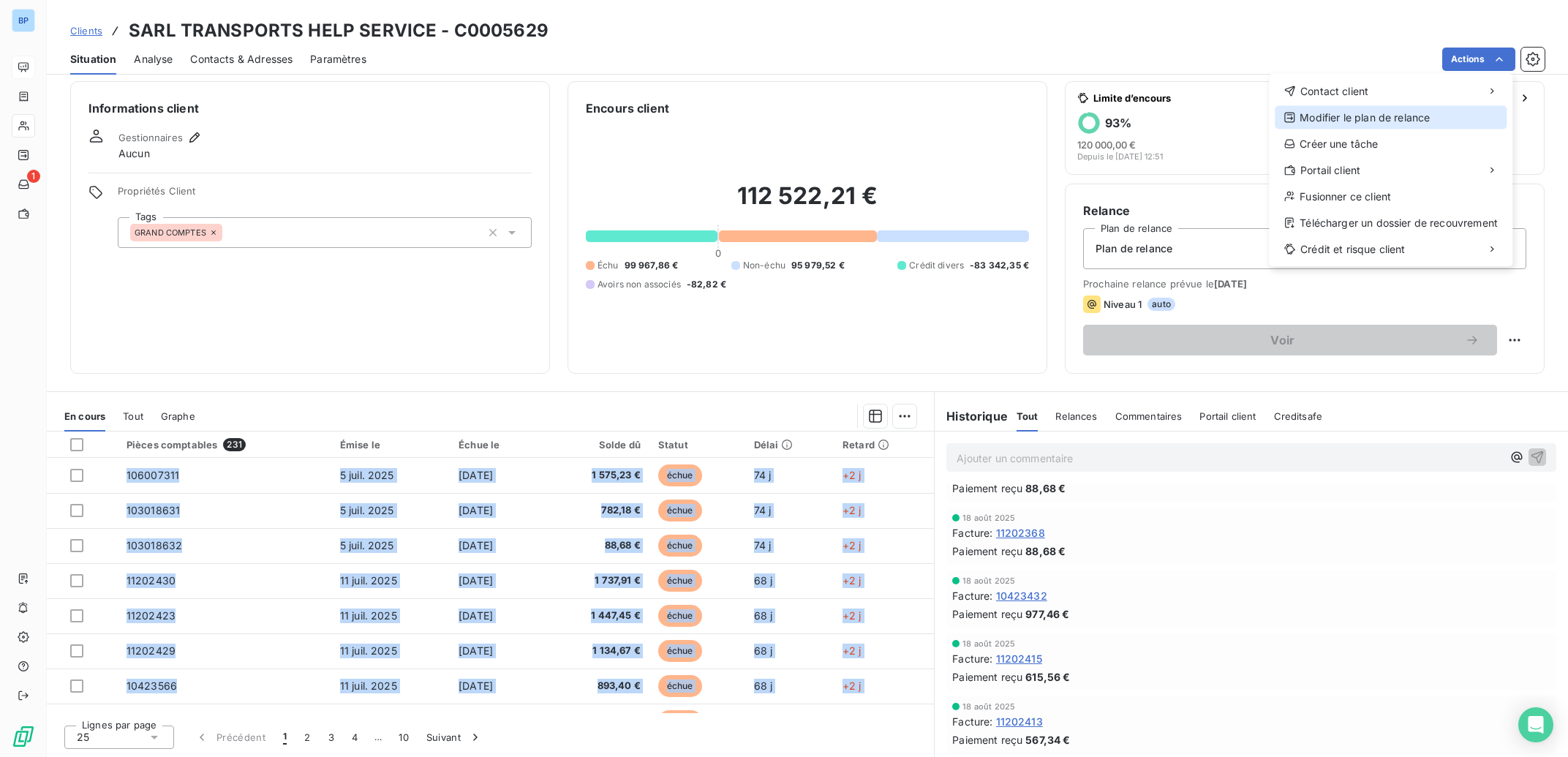
click at [1353, 120] on div "Modifier le plan de relance" at bounding box center [1390, 118] width 231 height 23
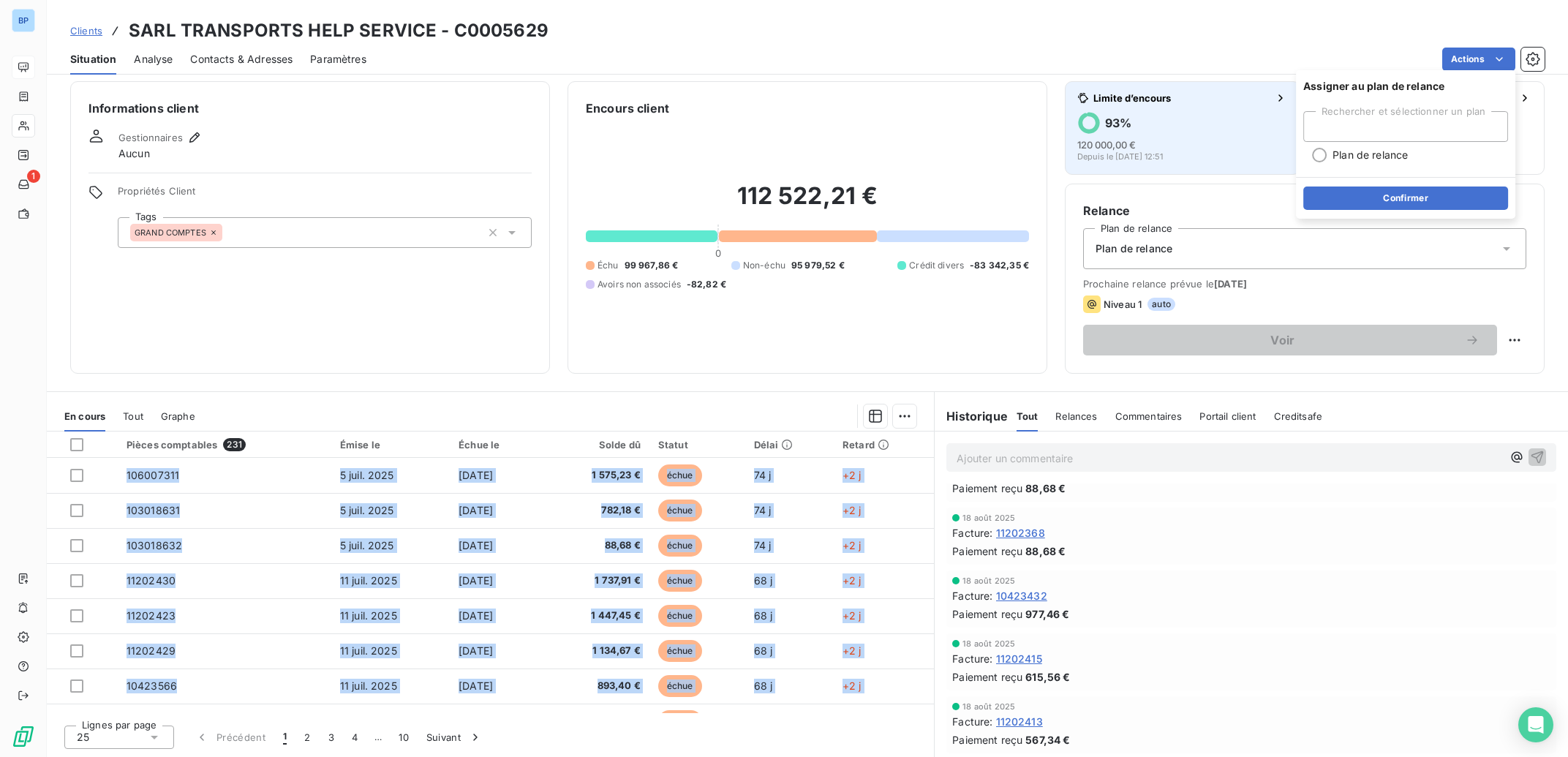
click at [1261, 169] on button "Limite d’encours 93 % 120 000,00 € Depuis le [DATE] 12:51" at bounding box center [1182, 128] width 235 height 93
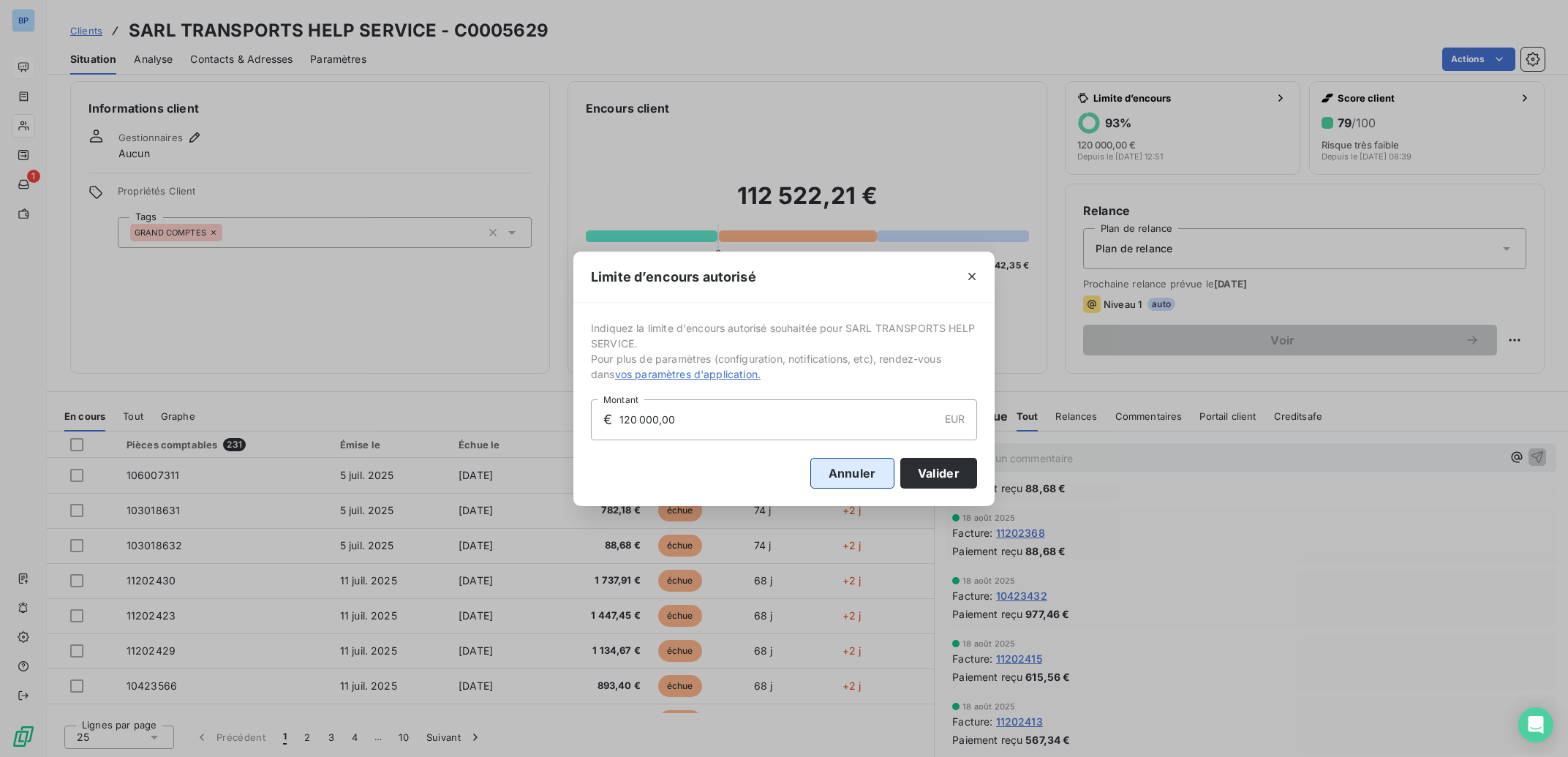
click at [824, 466] on button "Annuler" at bounding box center [852, 473] width 84 height 31
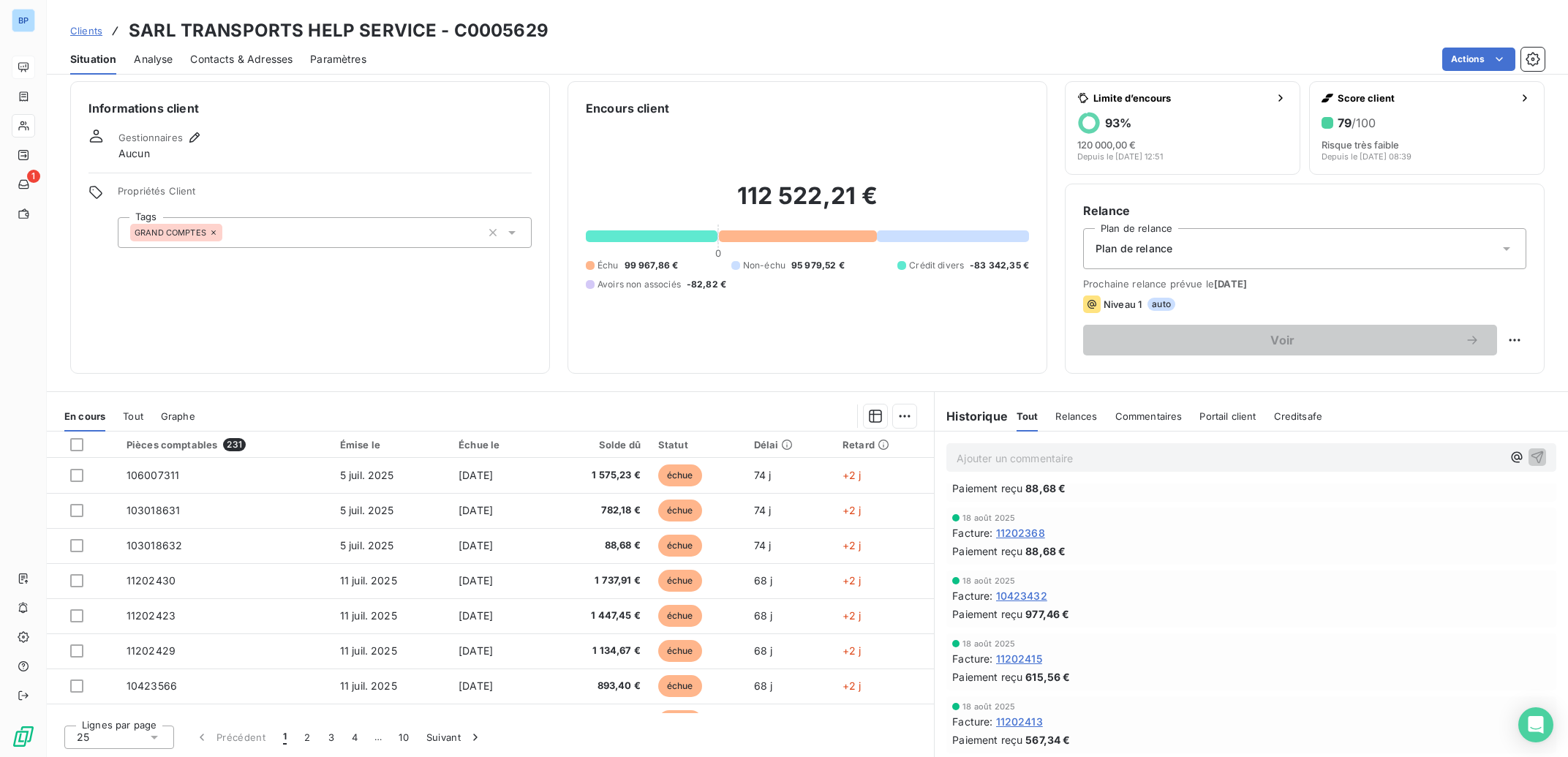
click at [364, 126] on div "Informations client Gestionnaires Aucun Propriétés Client Tags GRAND COMPTES" at bounding box center [310, 228] width 479 height 292
click at [245, 57] on span "Contacts & Adresses" at bounding box center [241, 59] width 103 height 15
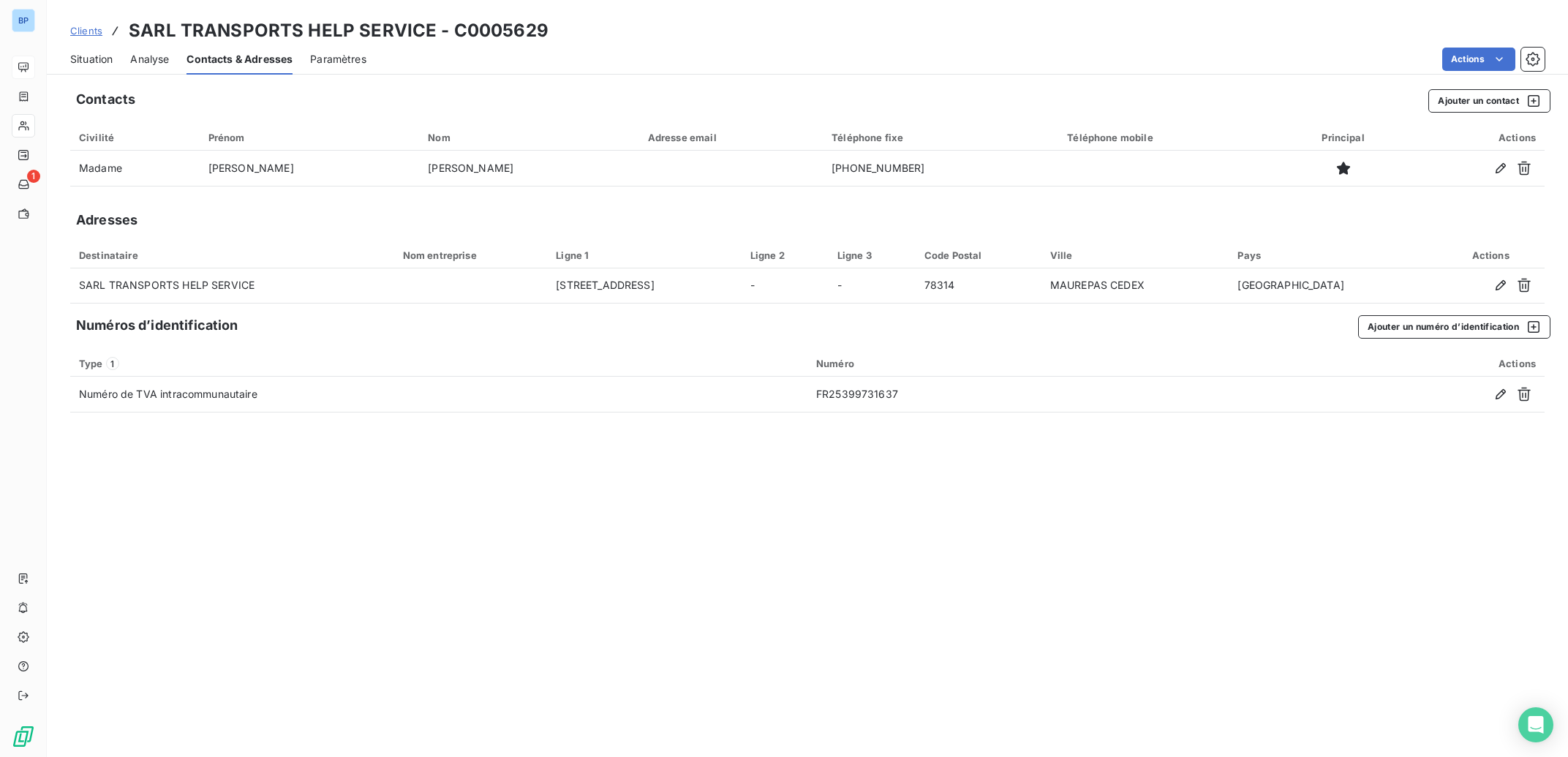
click at [342, 60] on span "Paramètres" at bounding box center [338, 59] width 56 height 15
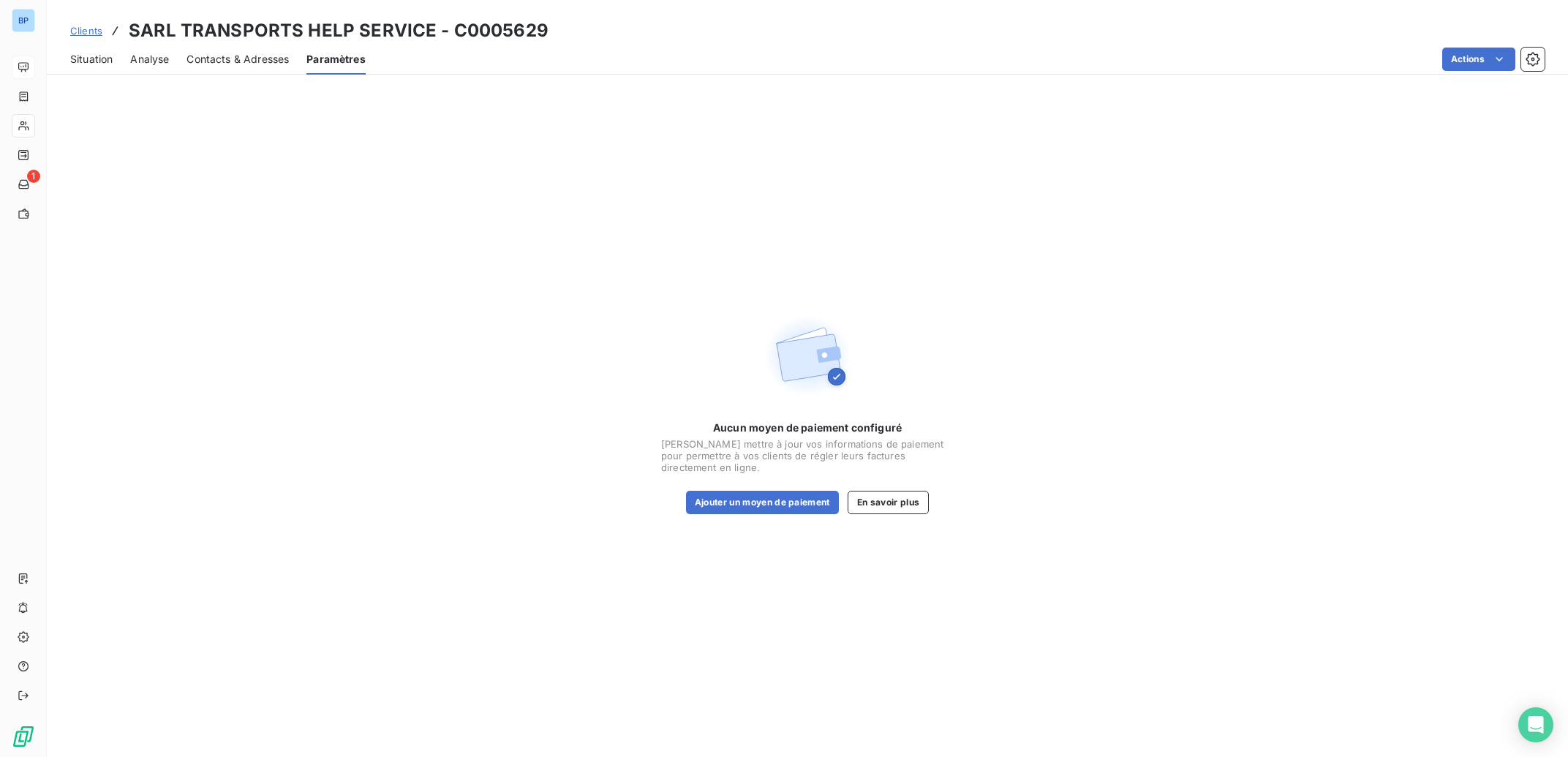
click at [280, 65] on span "Contacts & Adresses" at bounding box center [237, 59] width 103 height 15
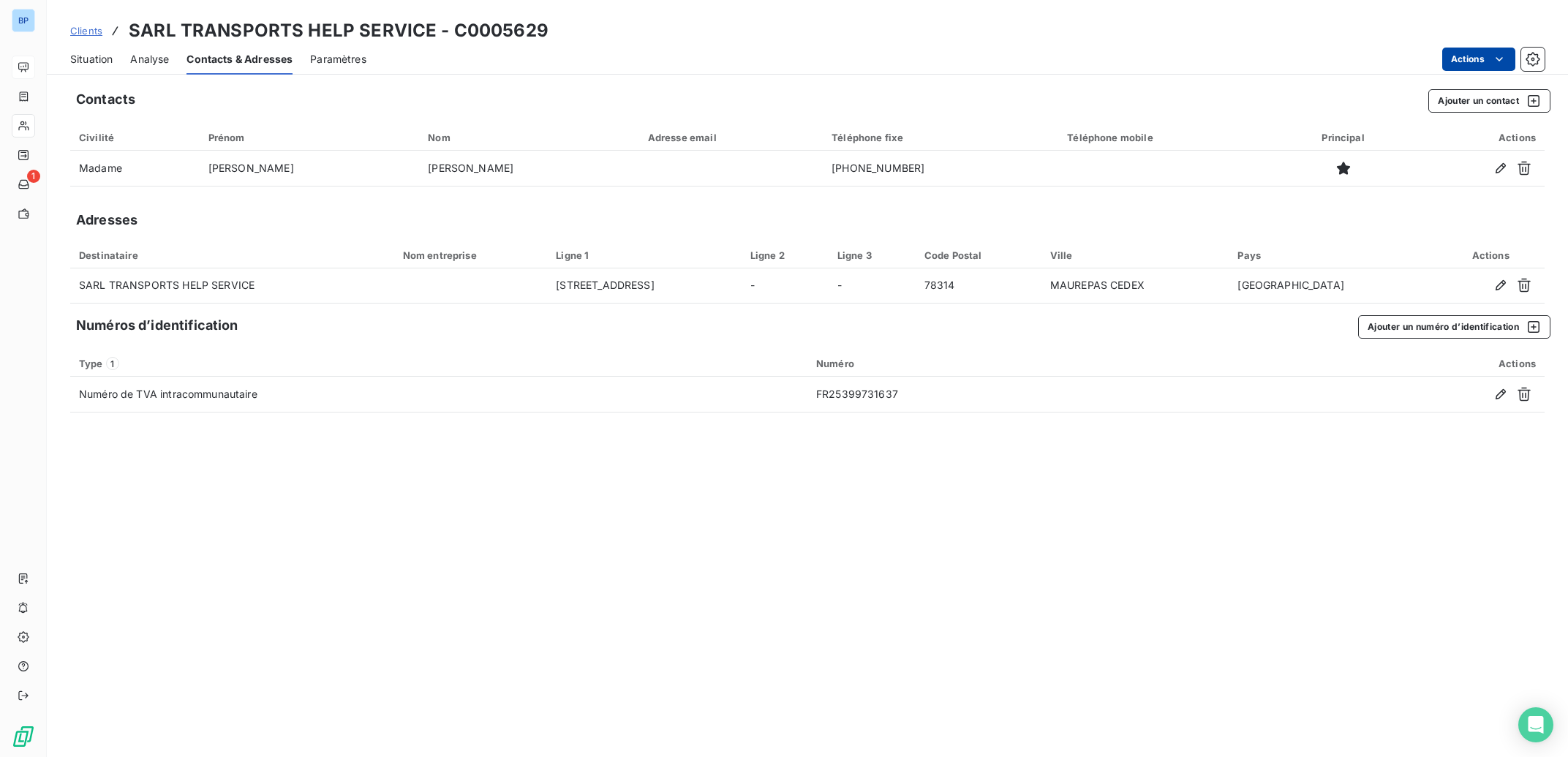
click at [1483, 56] on html "BP 1 Clients SARL TRANSPORTS HELP SERVICE - C0005629 Situation Analyse Contacts…" at bounding box center [784, 378] width 1568 height 757
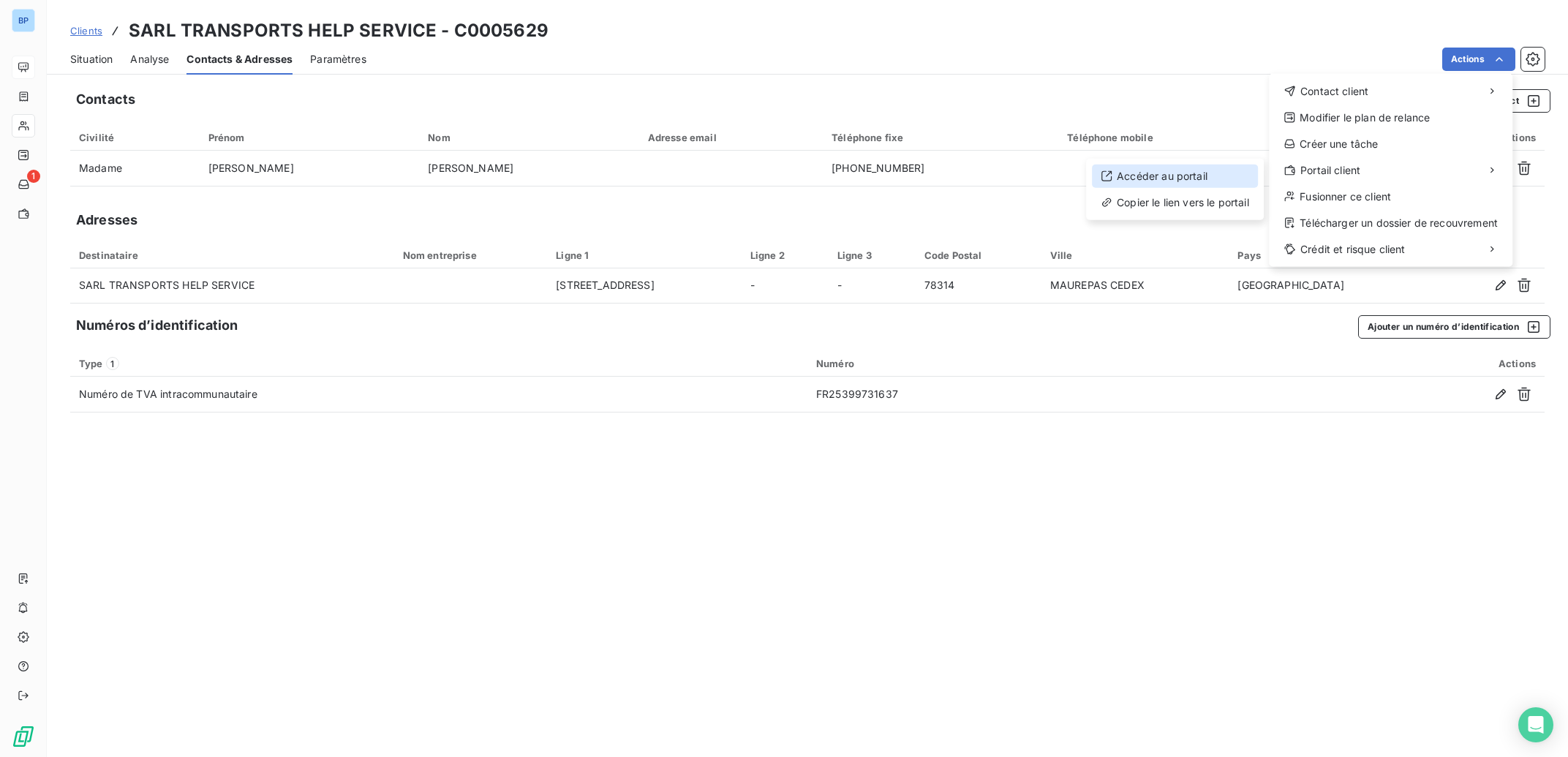
click at [1151, 174] on div "Accéder au portail" at bounding box center [1175, 176] width 166 height 23
